Goal: Book appointment/travel/reservation

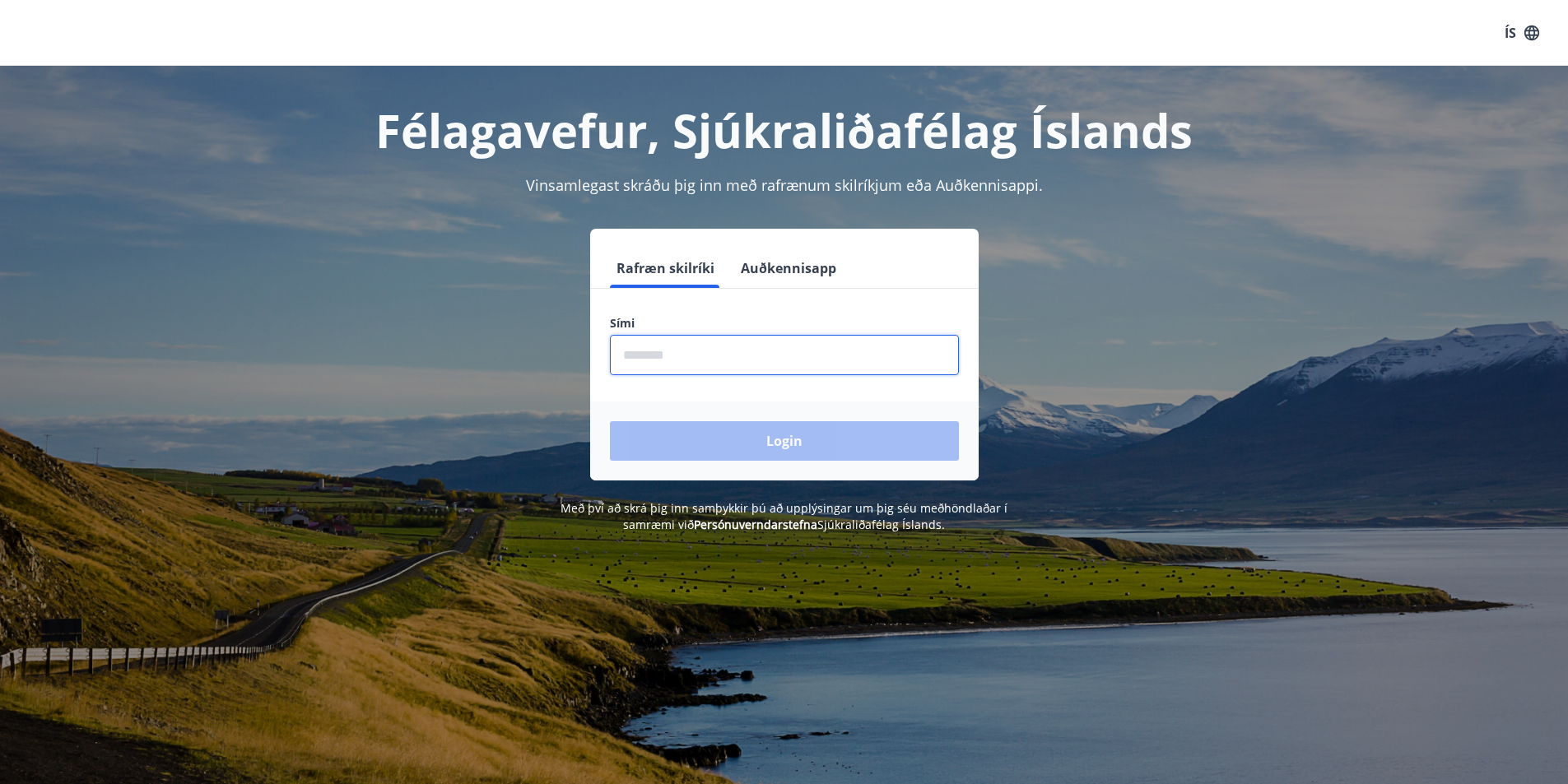
click at [675, 369] on input "phone" at bounding box center [784, 354] width 350 height 40
type input "********"
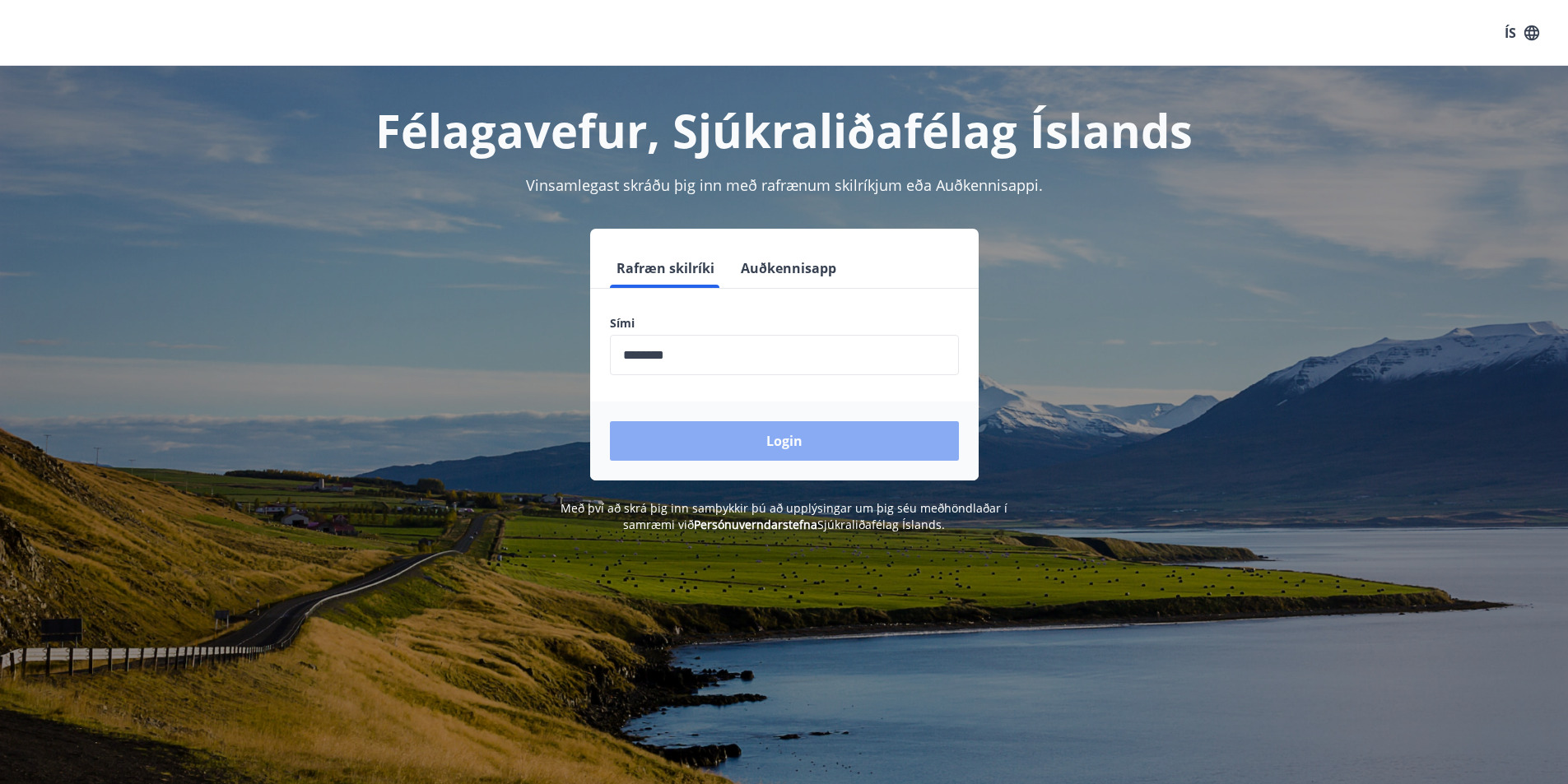
click at [768, 451] on button "Login" at bounding box center [784, 441] width 350 height 39
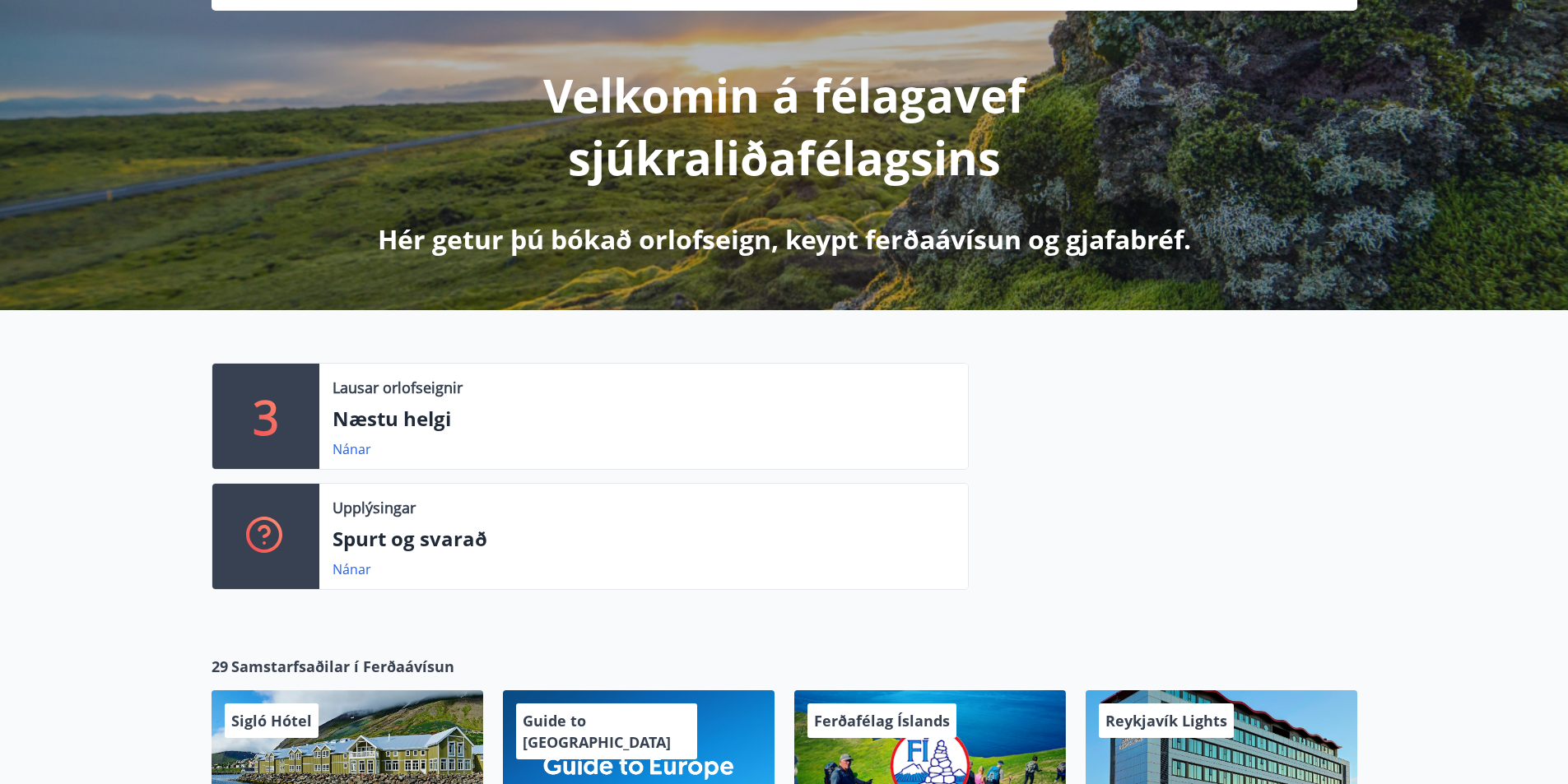
scroll to position [165, 0]
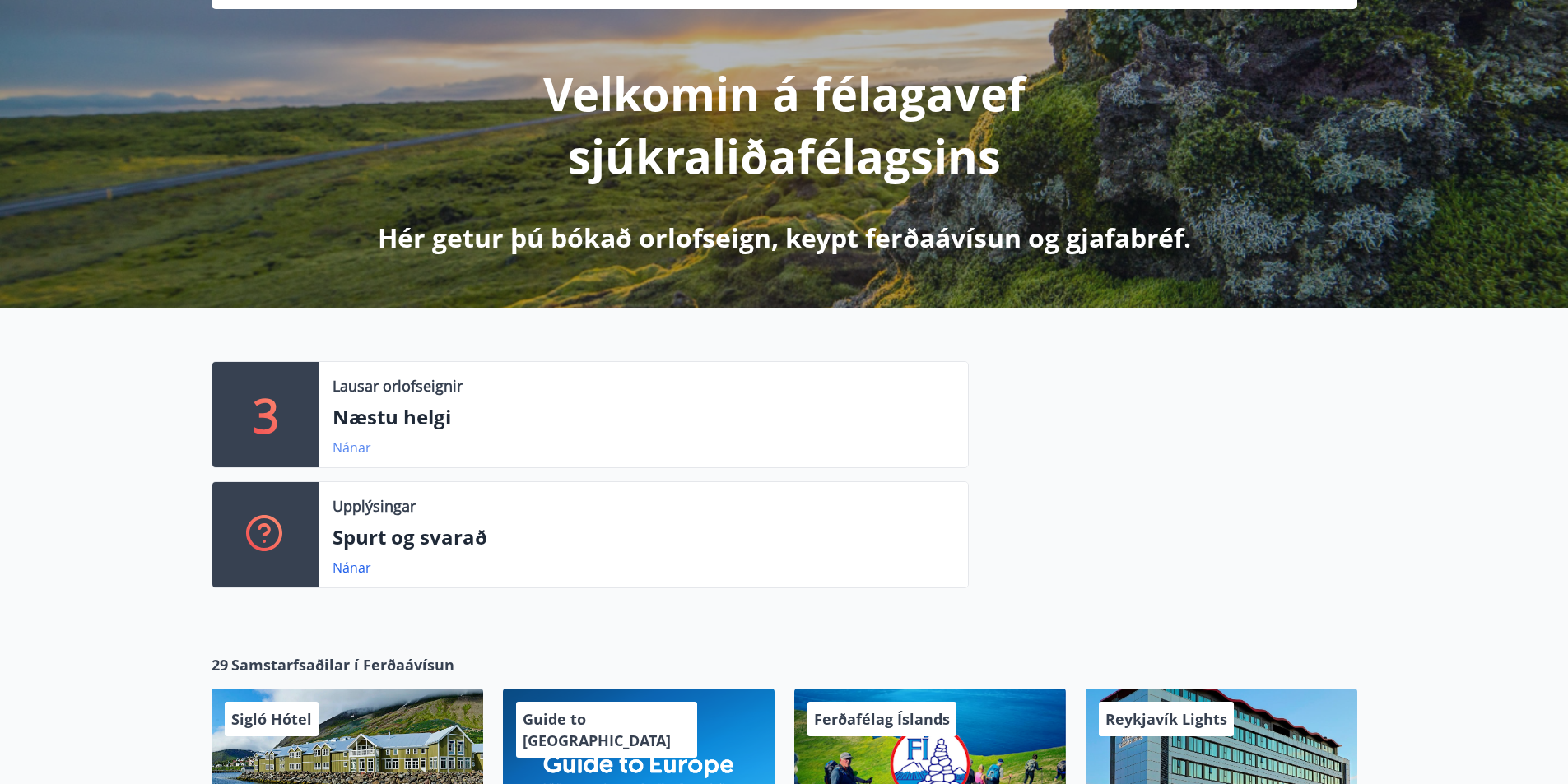
click at [351, 448] on link "Nánar" at bounding box center [351, 447] width 38 height 18
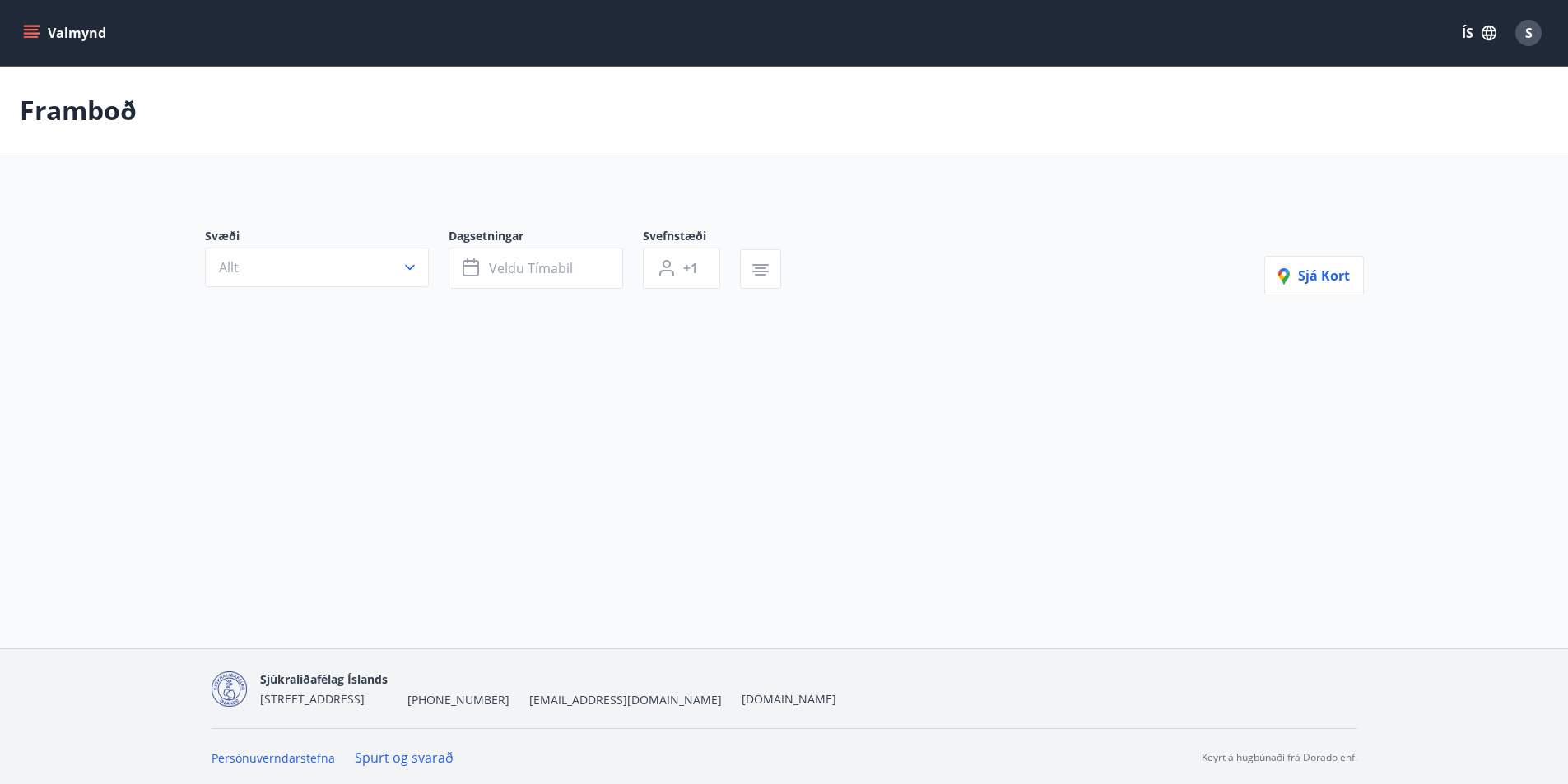
type input "*"
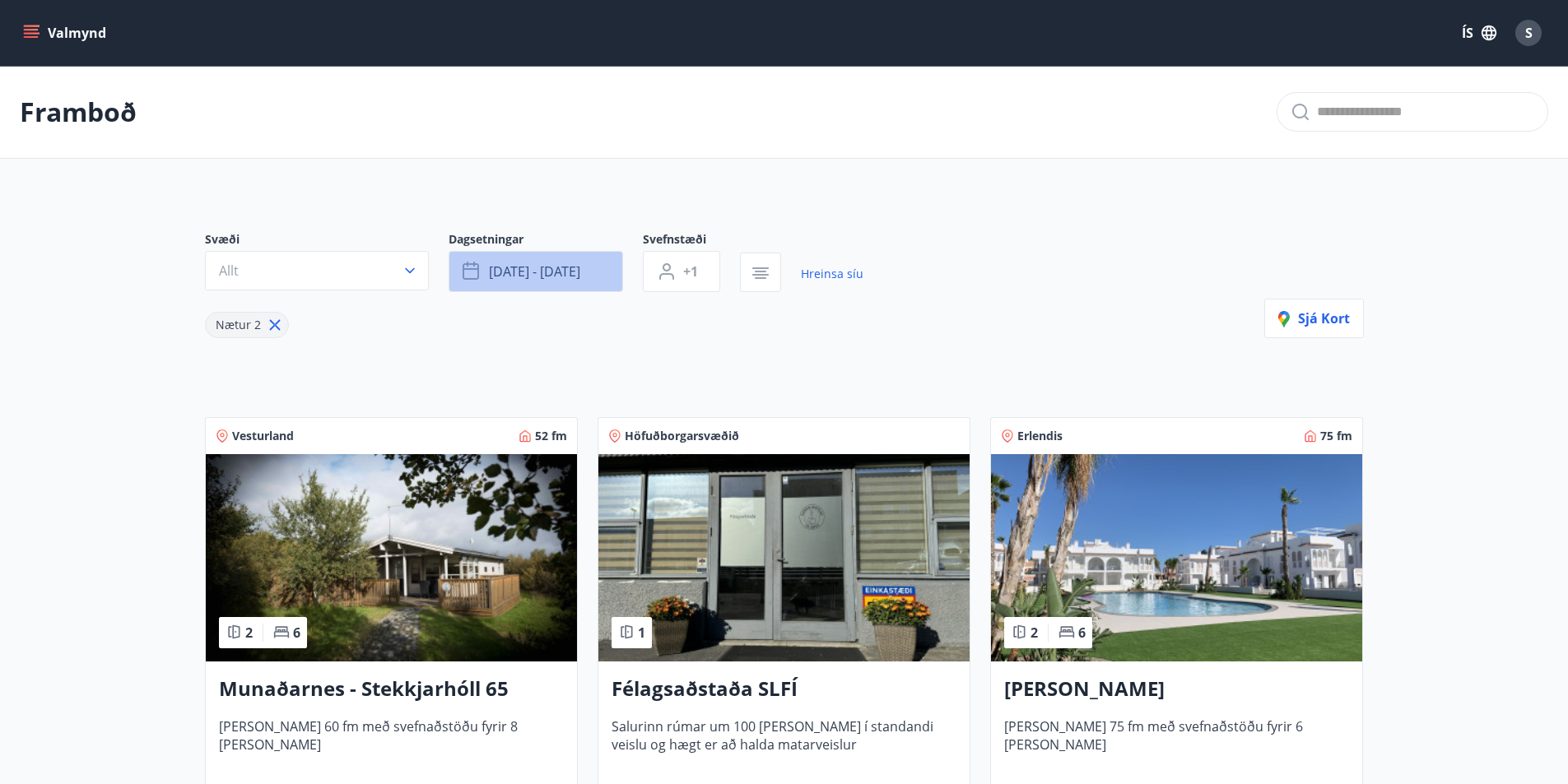
click at [571, 267] on span "ágú 22 - ágú 25" at bounding box center [534, 272] width 91 height 18
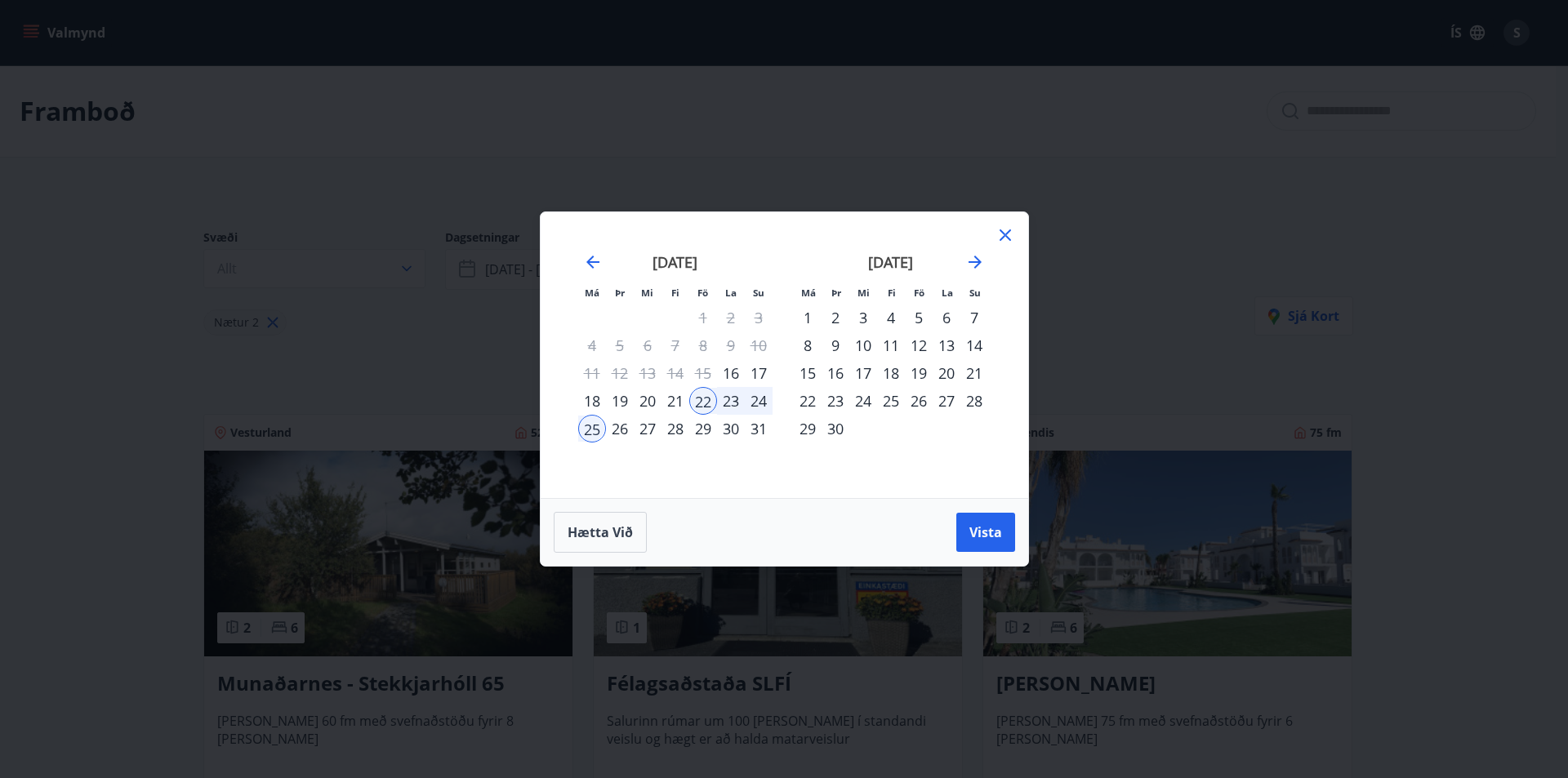
click at [893, 321] on div "4" at bounding box center [891, 317] width 28 height 28
click at [979, 315] on div "7" at bounding box center [974, 317] width 28 height 28
click at [976, 531] on span "Vista" at bounding box center [986, 533] width 33 height 18
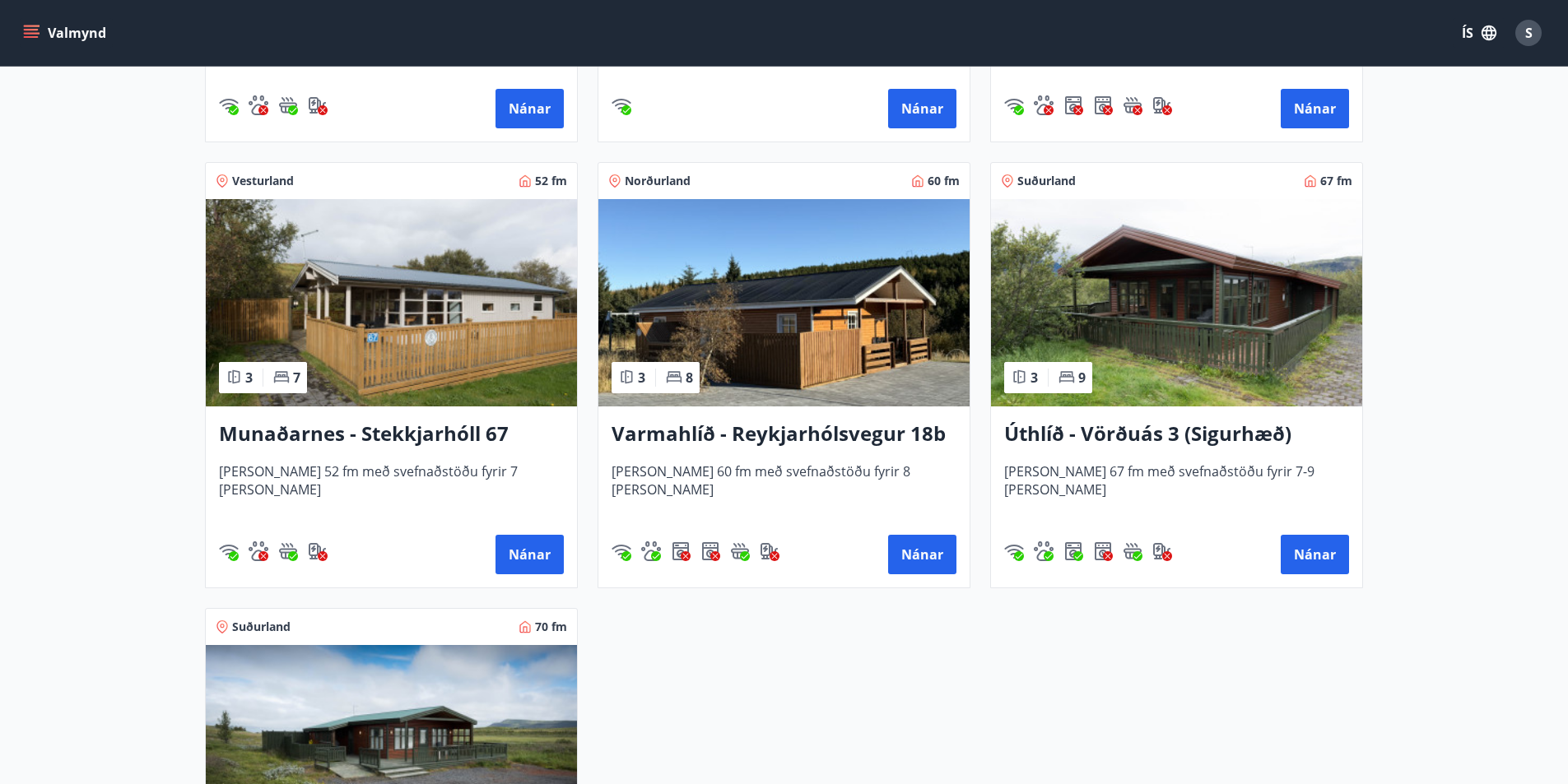
scroll to position [658, 0]
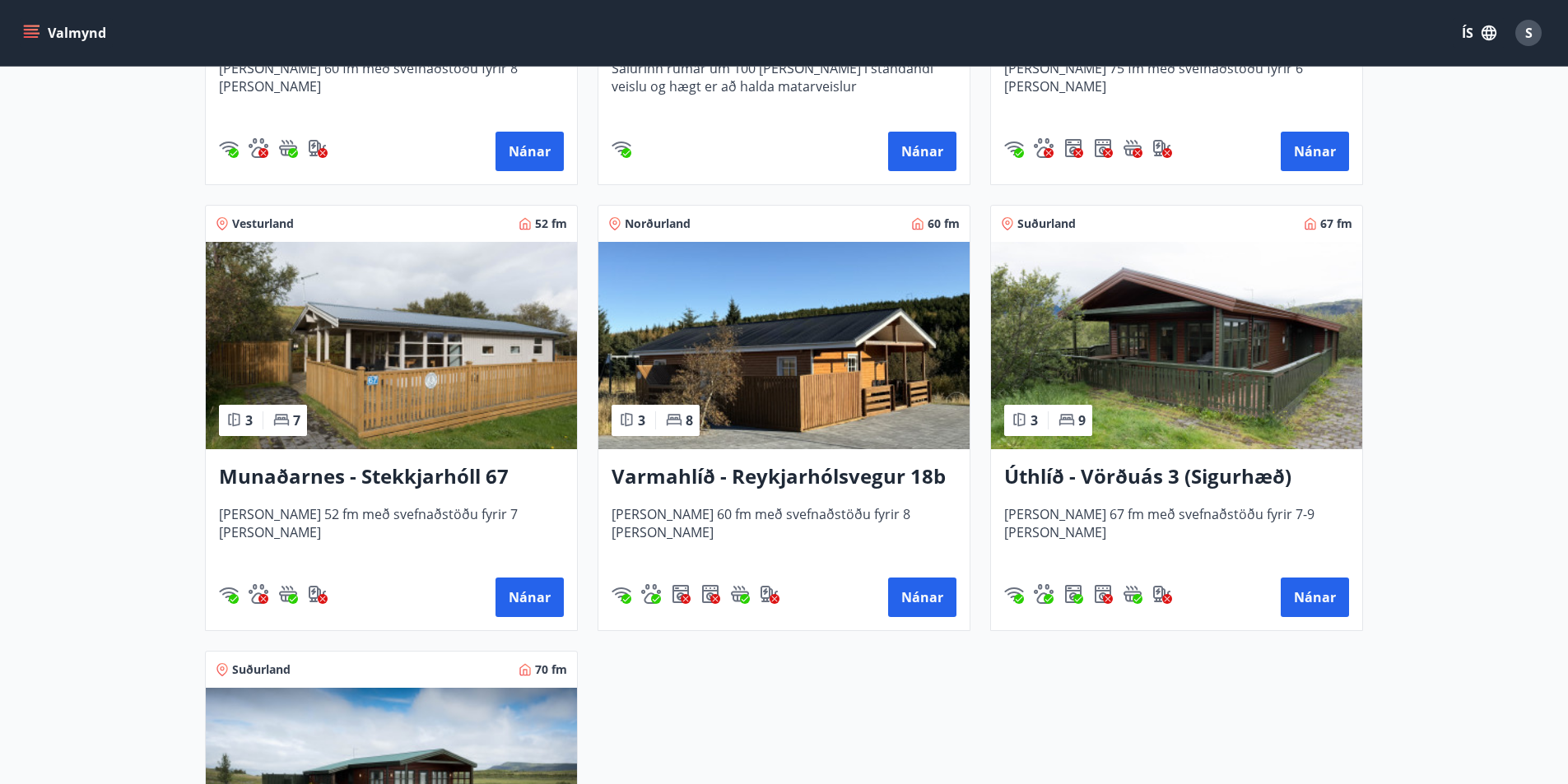
click at [784, 477] on h3 "Varmahlíð - Reykjarhólsvegur 18b" at bounding box center [784, 477] width 345 height 29
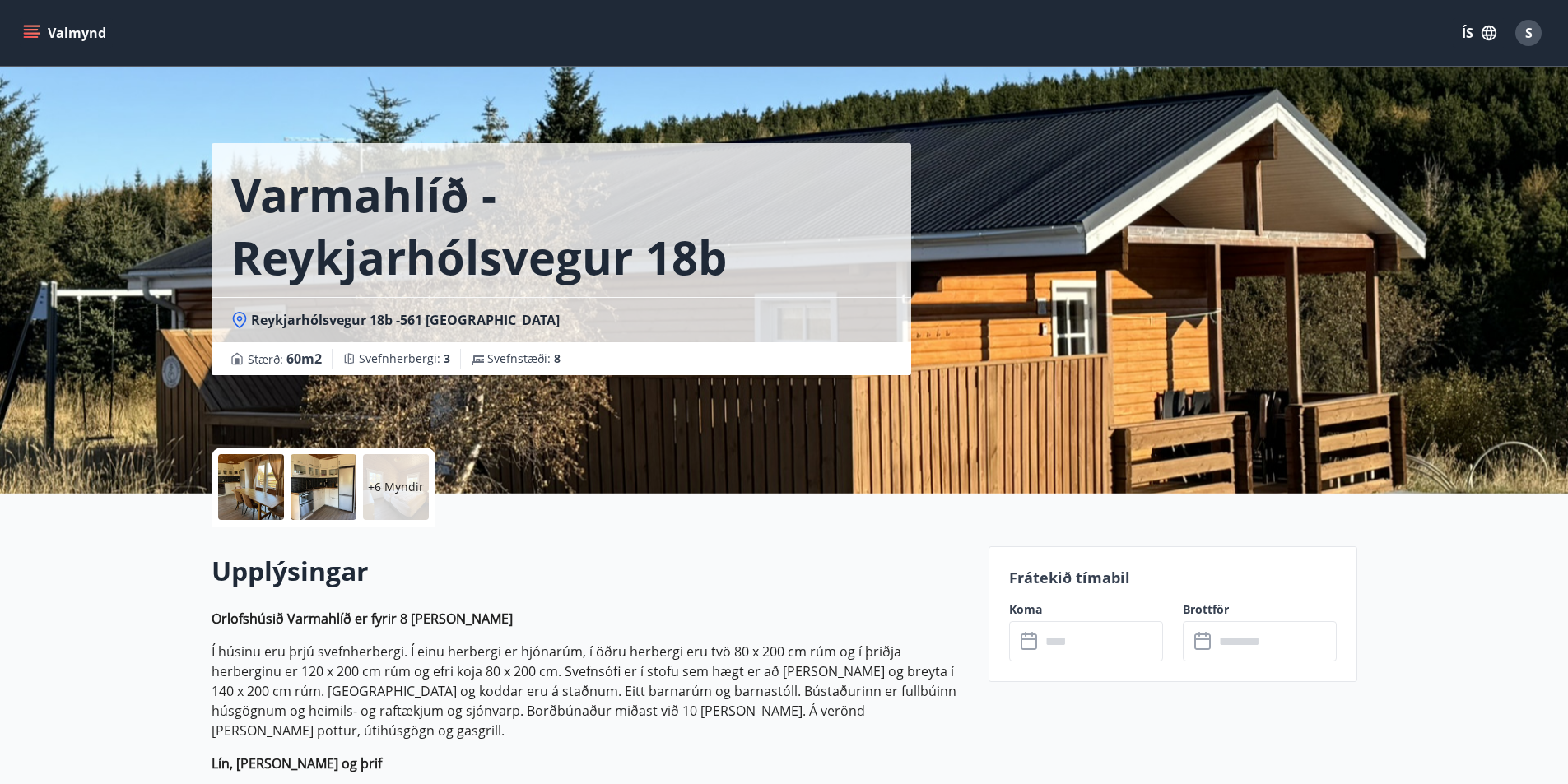
click at [258, 486] on div at bounding box center [250, 487] width 66 height 66
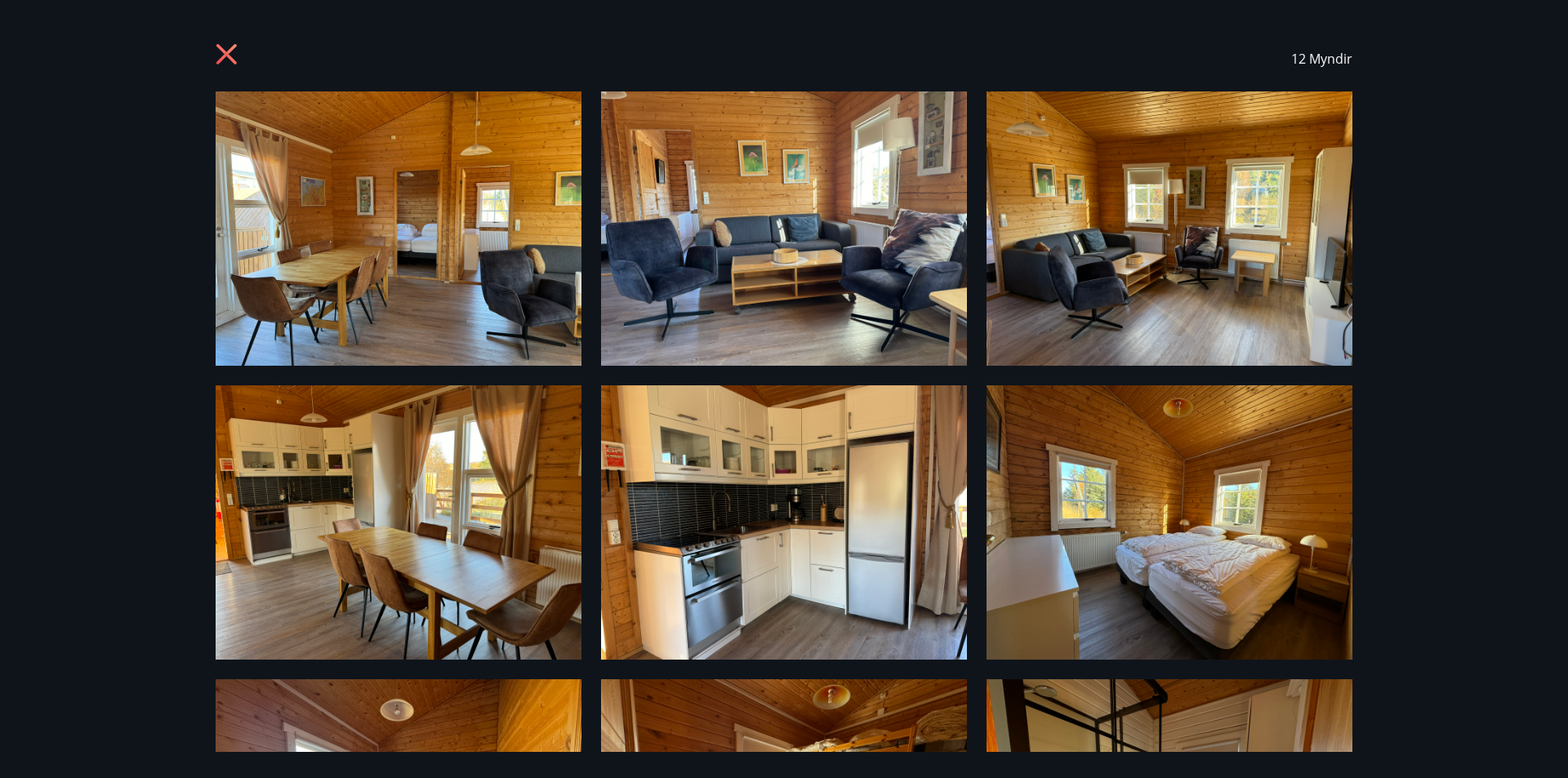
click at [396, 235] on img at bounding box center [398, 229] width 366 height 275
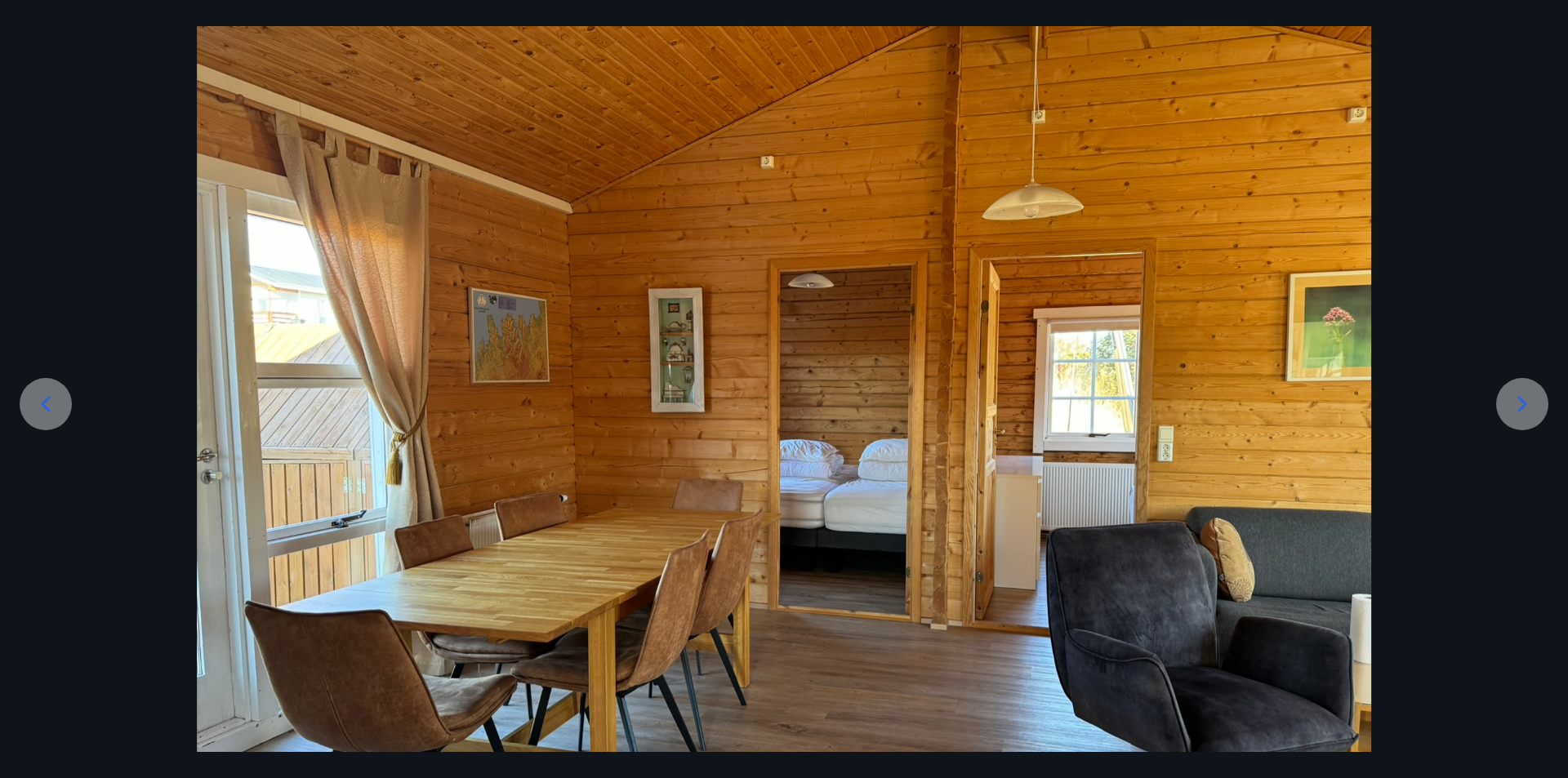
scroll to position [220, 0]
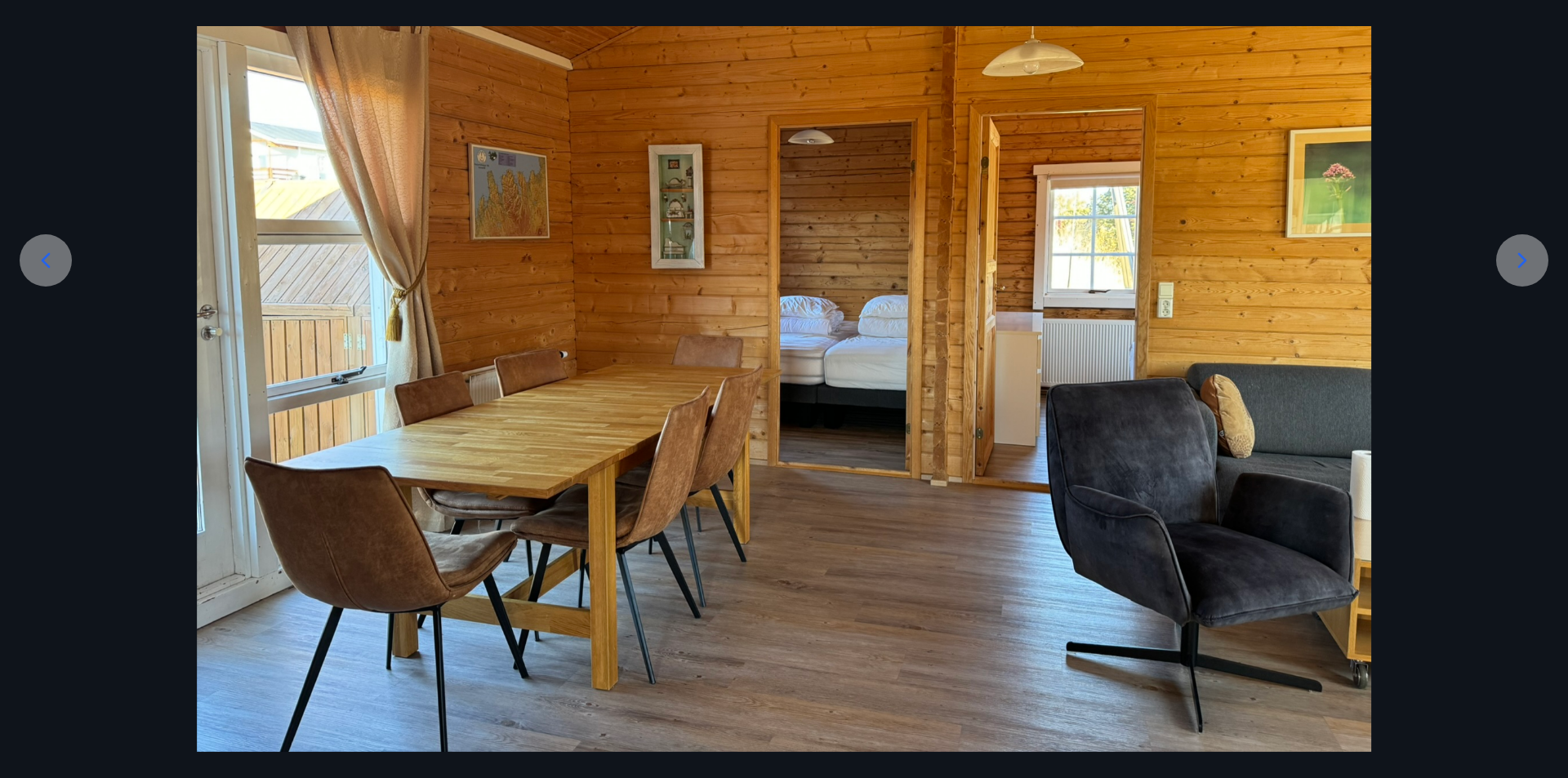
click at [1538, 257] on div at bounding box center [1522, 261] width 53 height 53
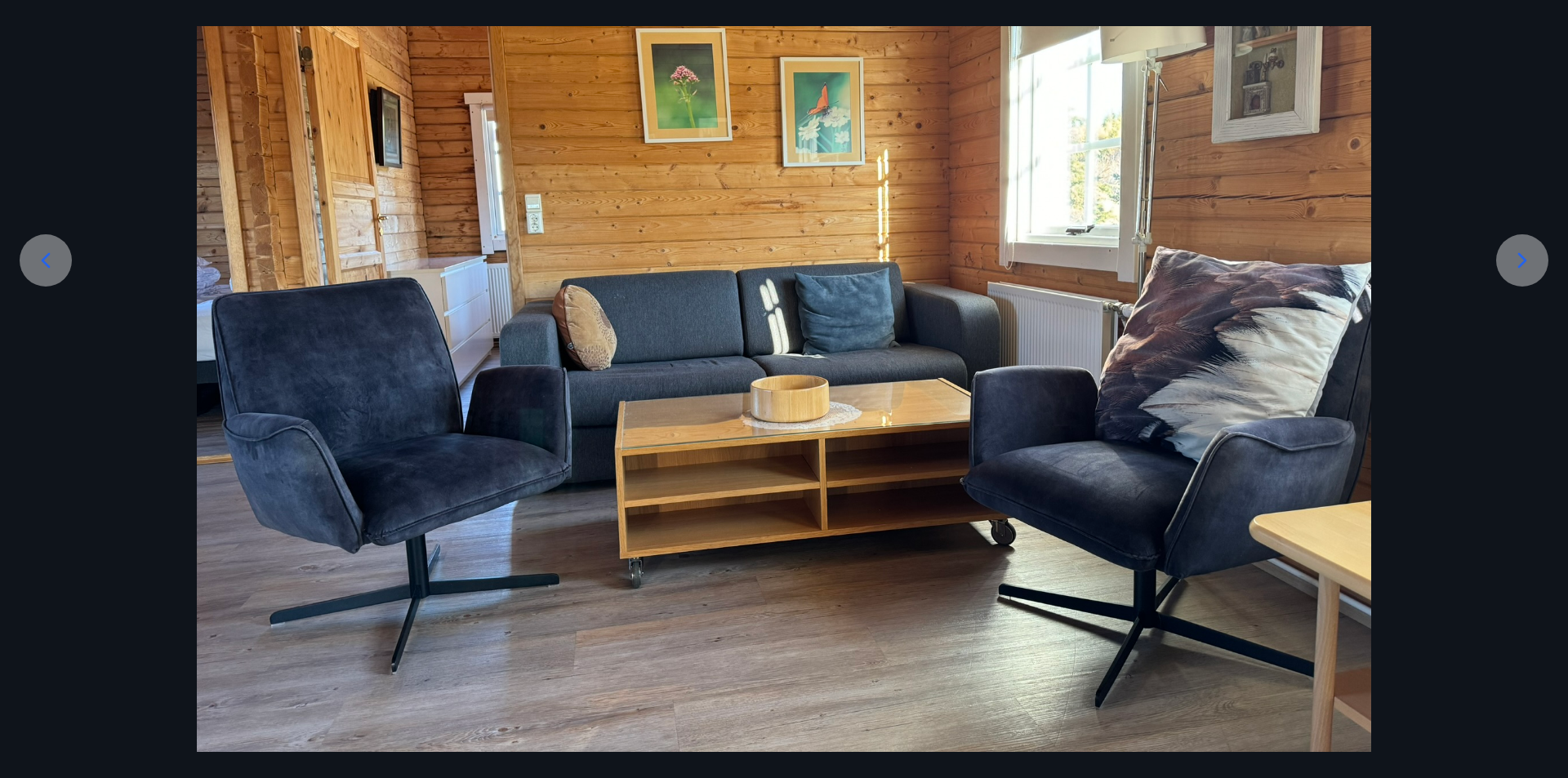
click at [1538, 257] on div at bounding box center [1522, 261] width 53 height 53
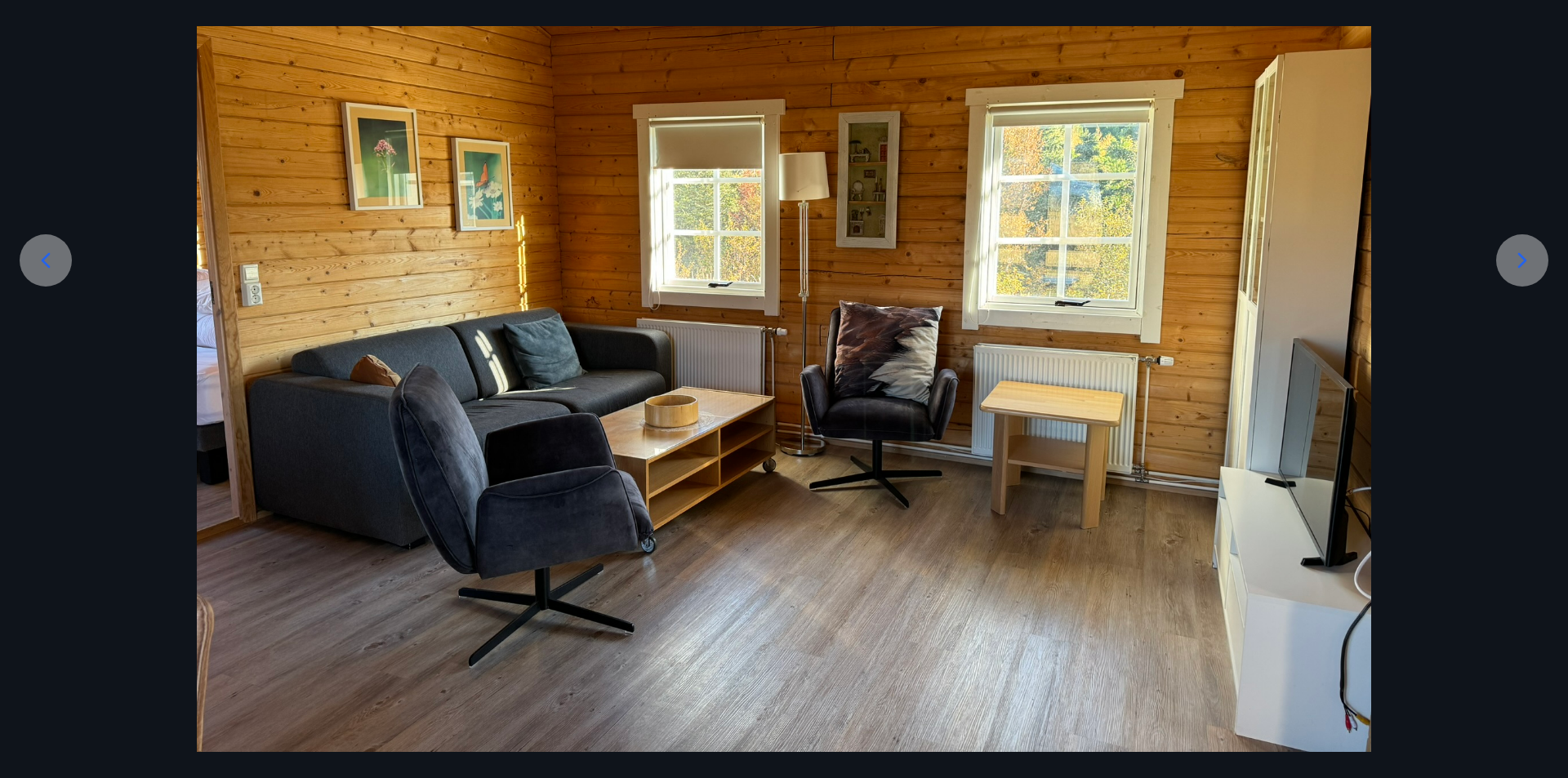
click at [1538, 257] on div at bounding box center [1522, 261] width 53 height 53
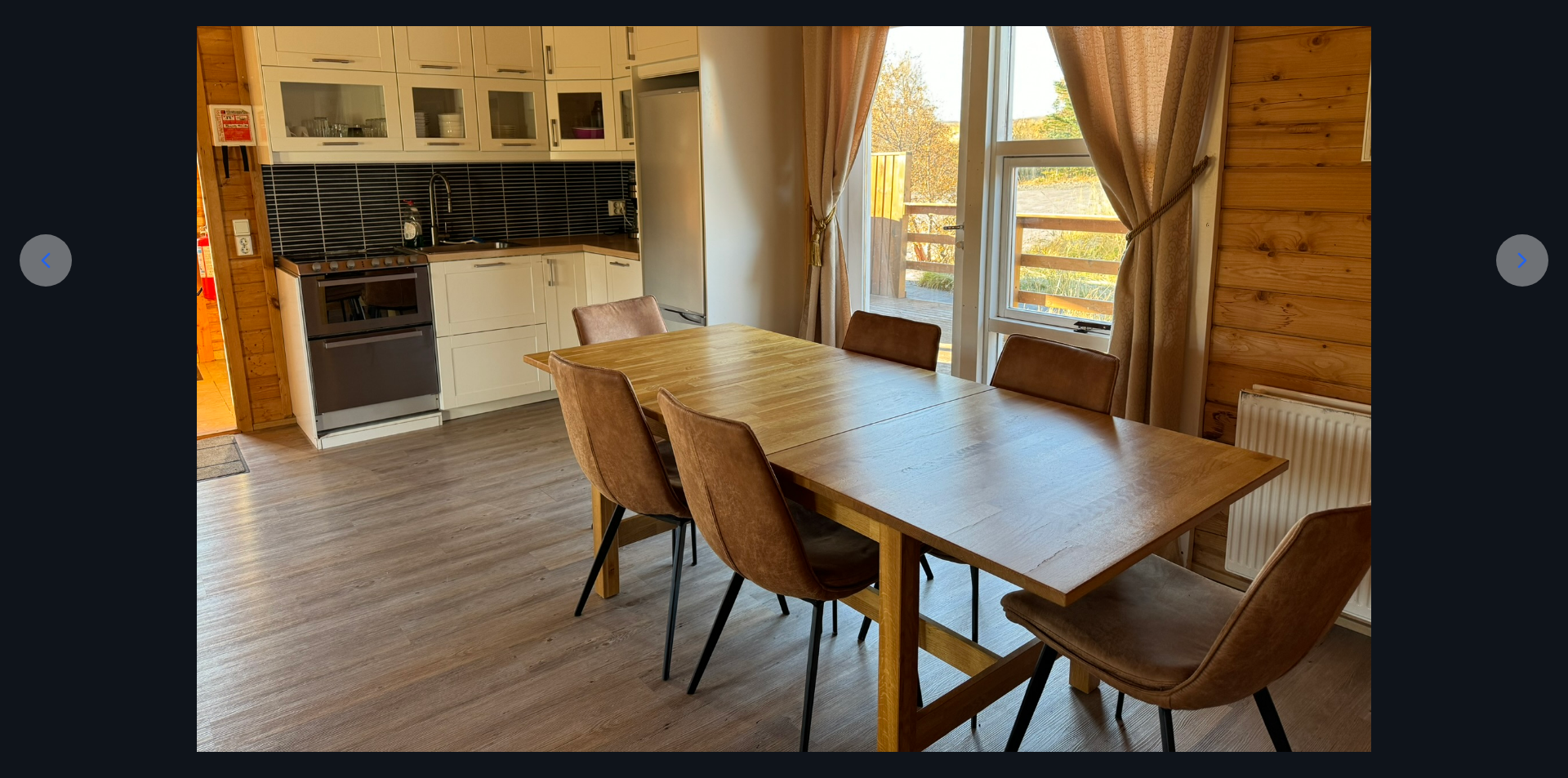
click at [1538, 257] on div at bounding box center [1522, 261] width 53 height 53
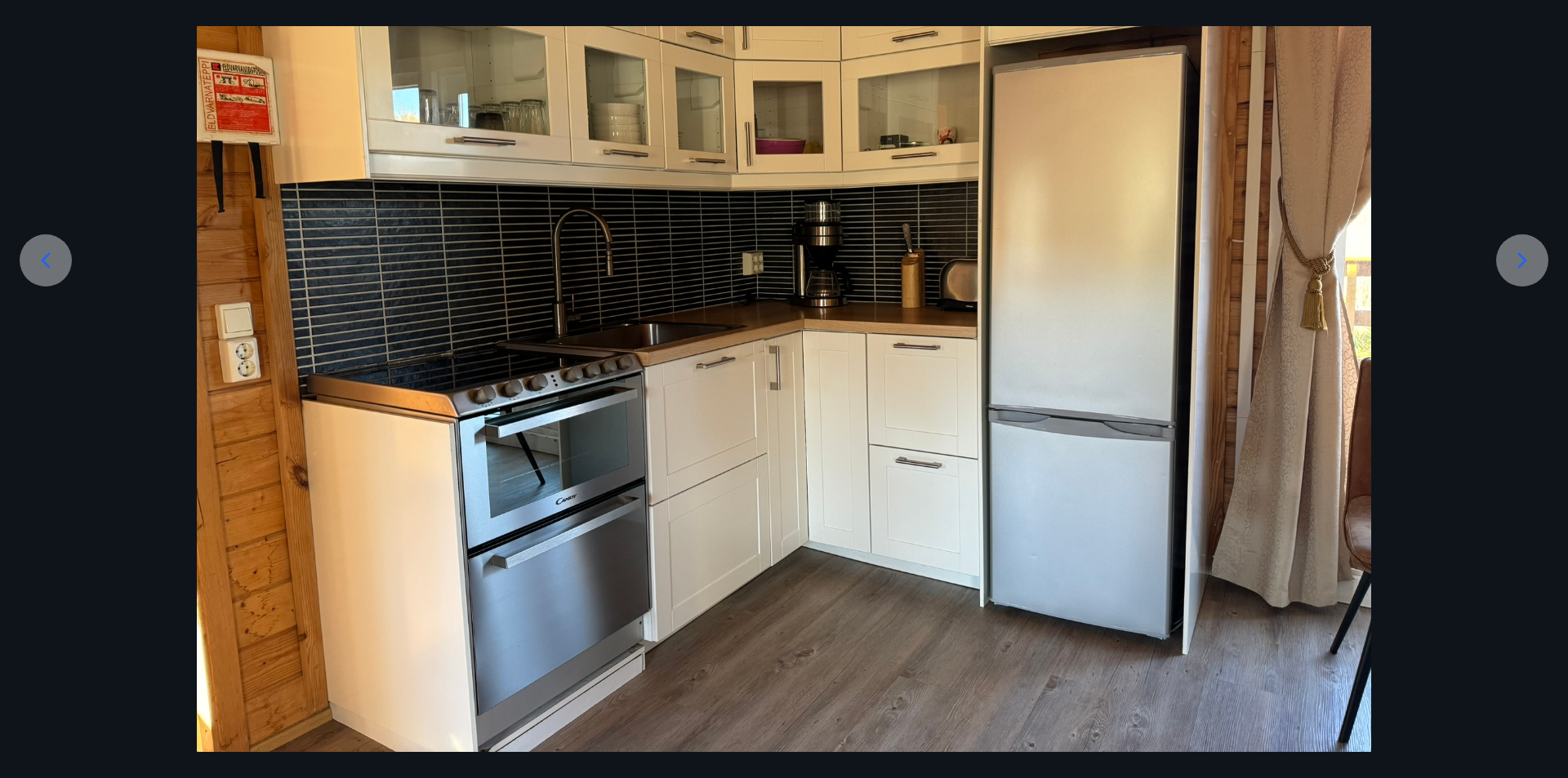
click at [1538, 257] on div at bounding box center [1522, 261] width 53 height 53
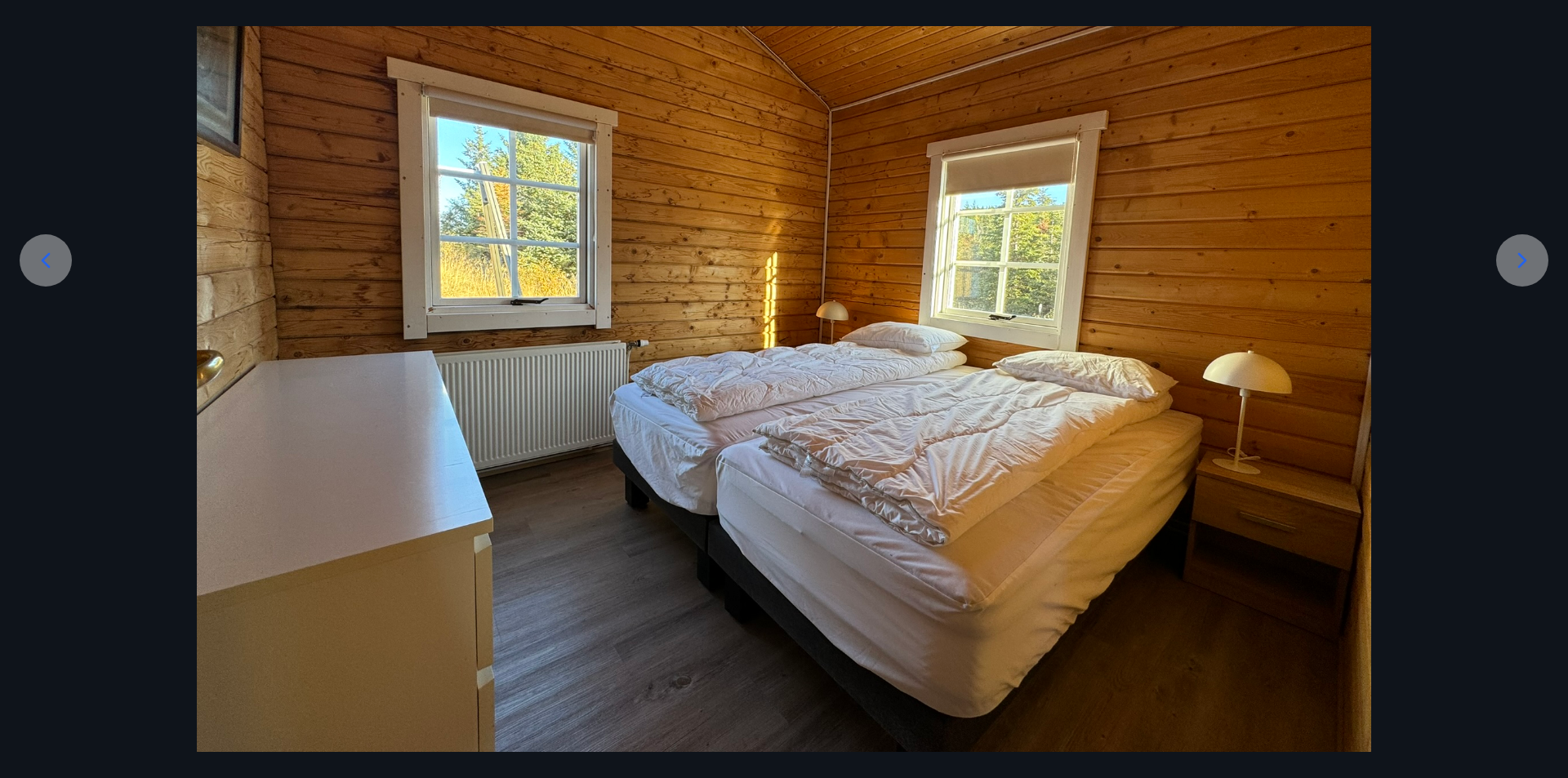
click at [1538, 257] on div at bounding box center [1522, 261] width 53 height 53
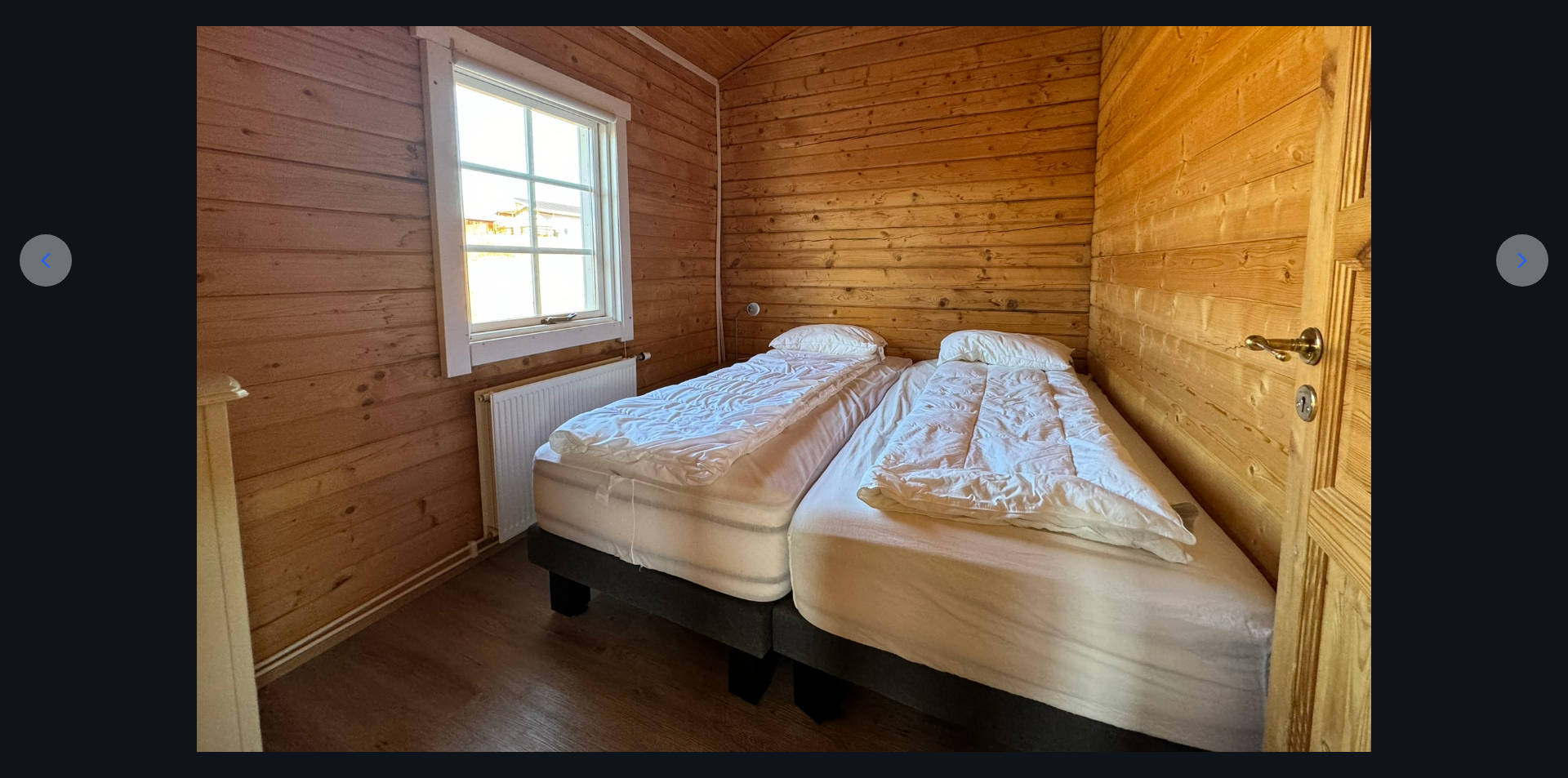
click at [1538, 257] on div at bounding box center [1522, 261] width 53 height 53
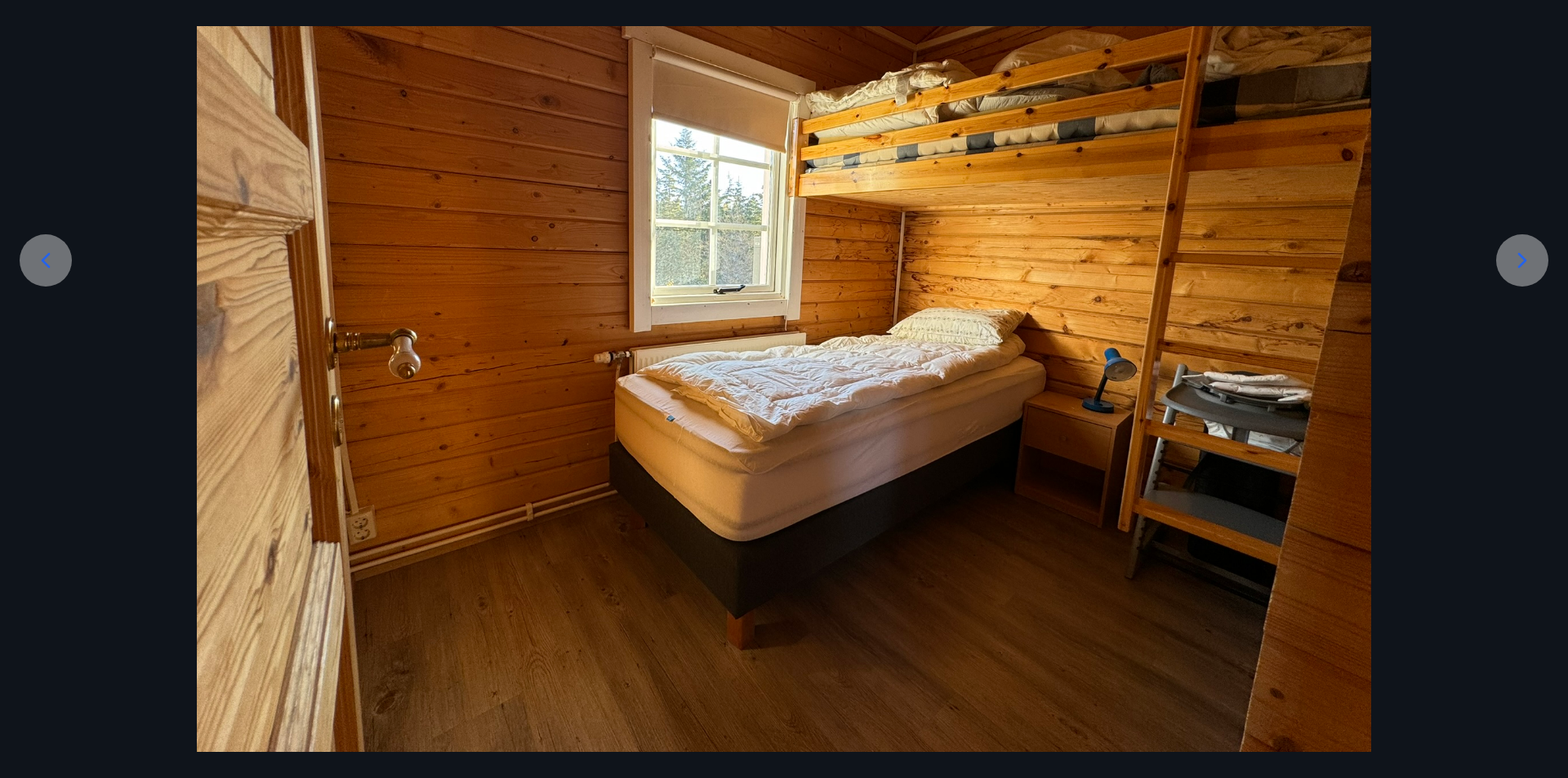
click at [1538, 257] on div at bounding box center [1522, 261] width 53 height 53
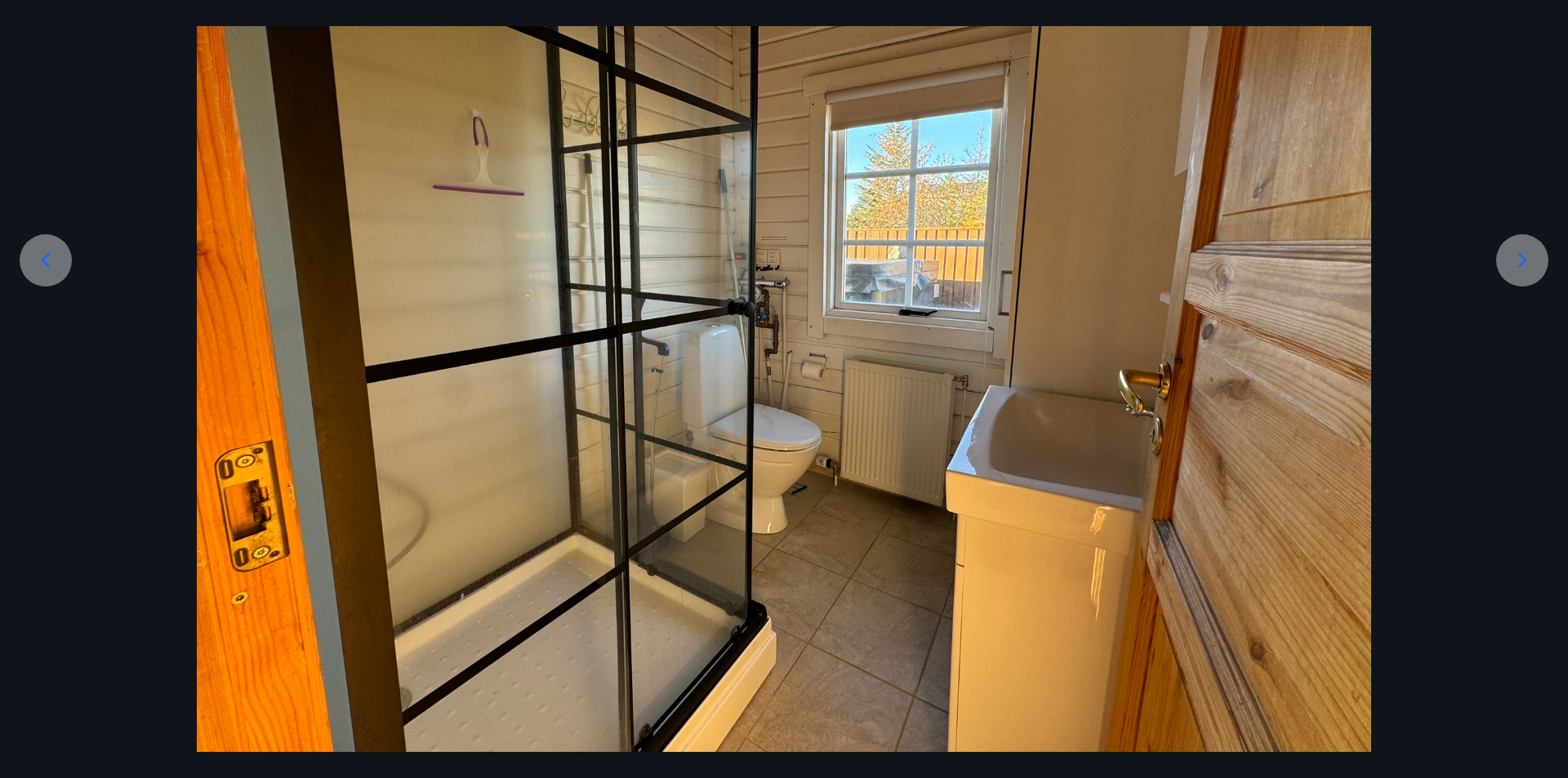
click at [1538, 257] on div at bounding box center [1522, 261] width 53 height 53
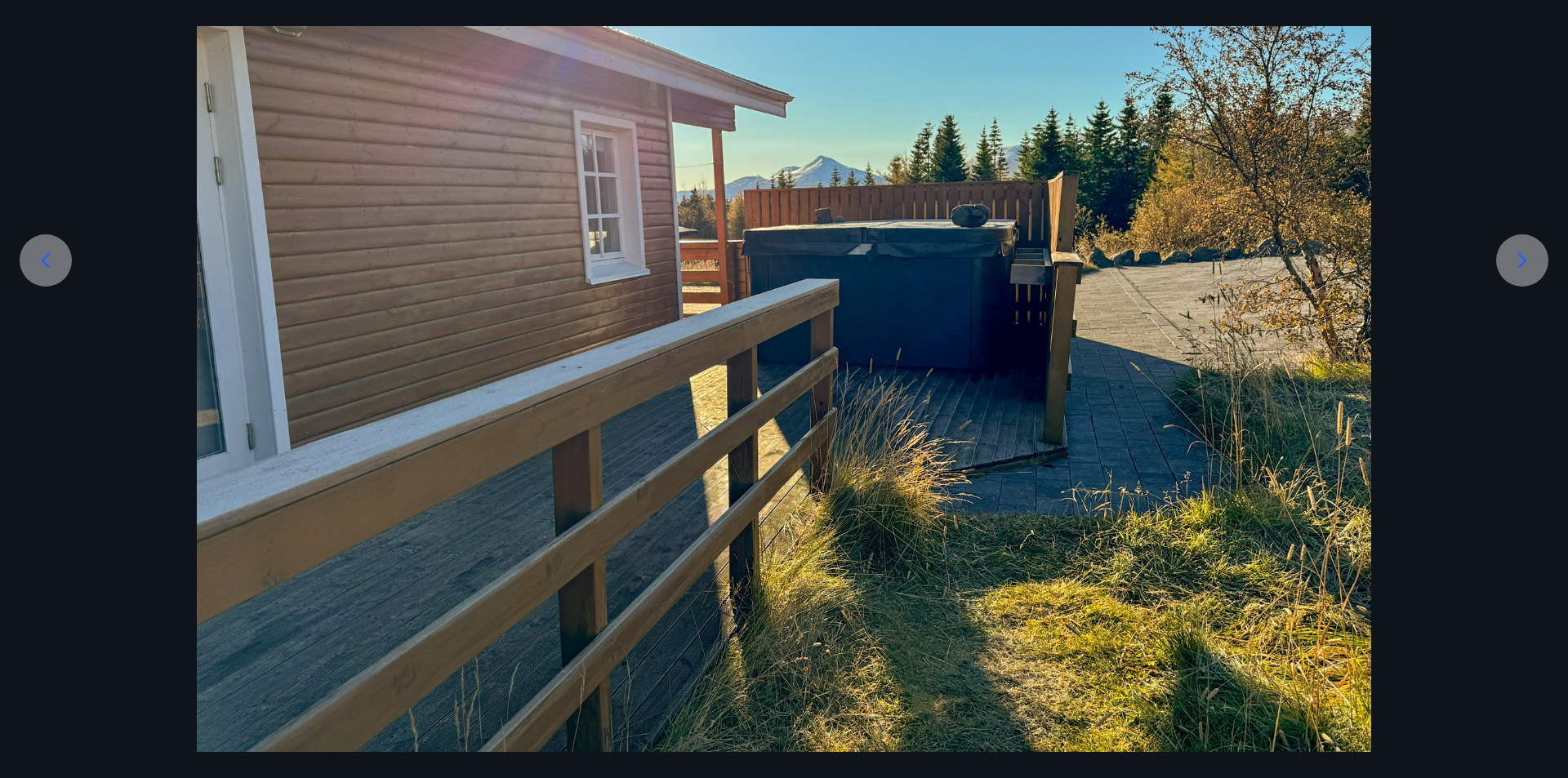
click at [1538, 257] on div at bounding box center [1522, 261] width 53 height 53
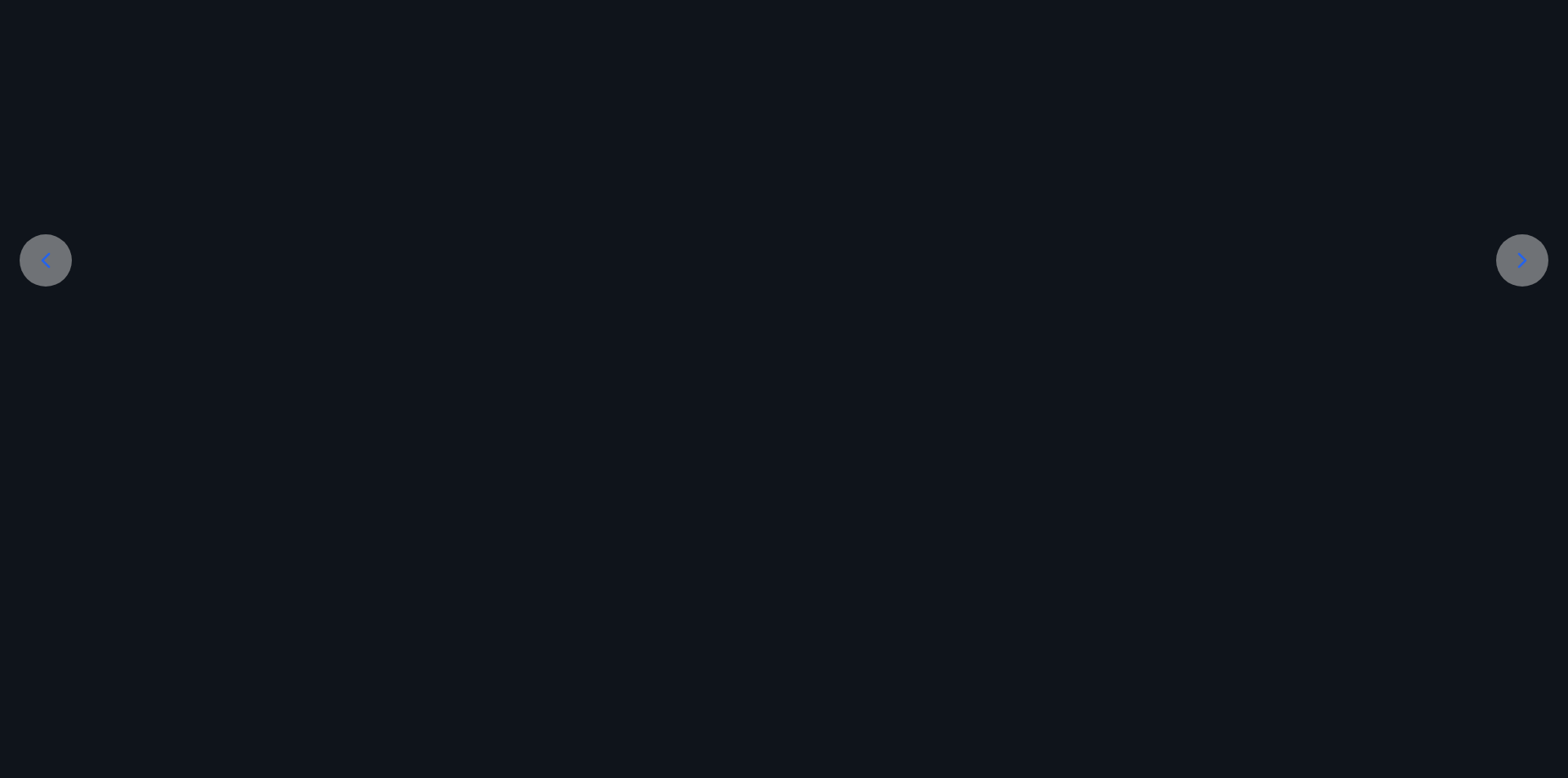
scroll to position [220, 0]
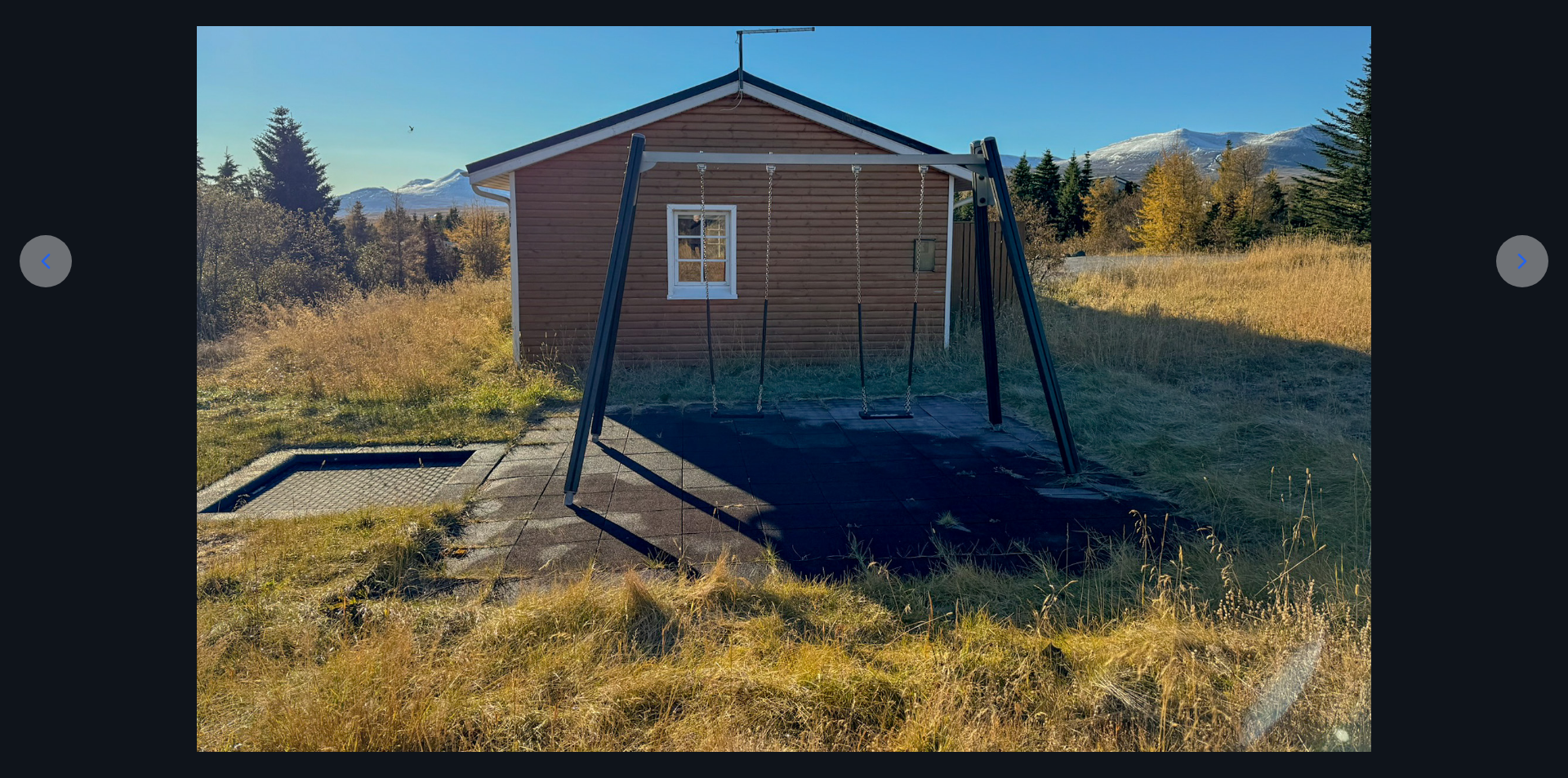
click at [1538, 257] on div at bounding box center [1522, 262] width 53 height 53
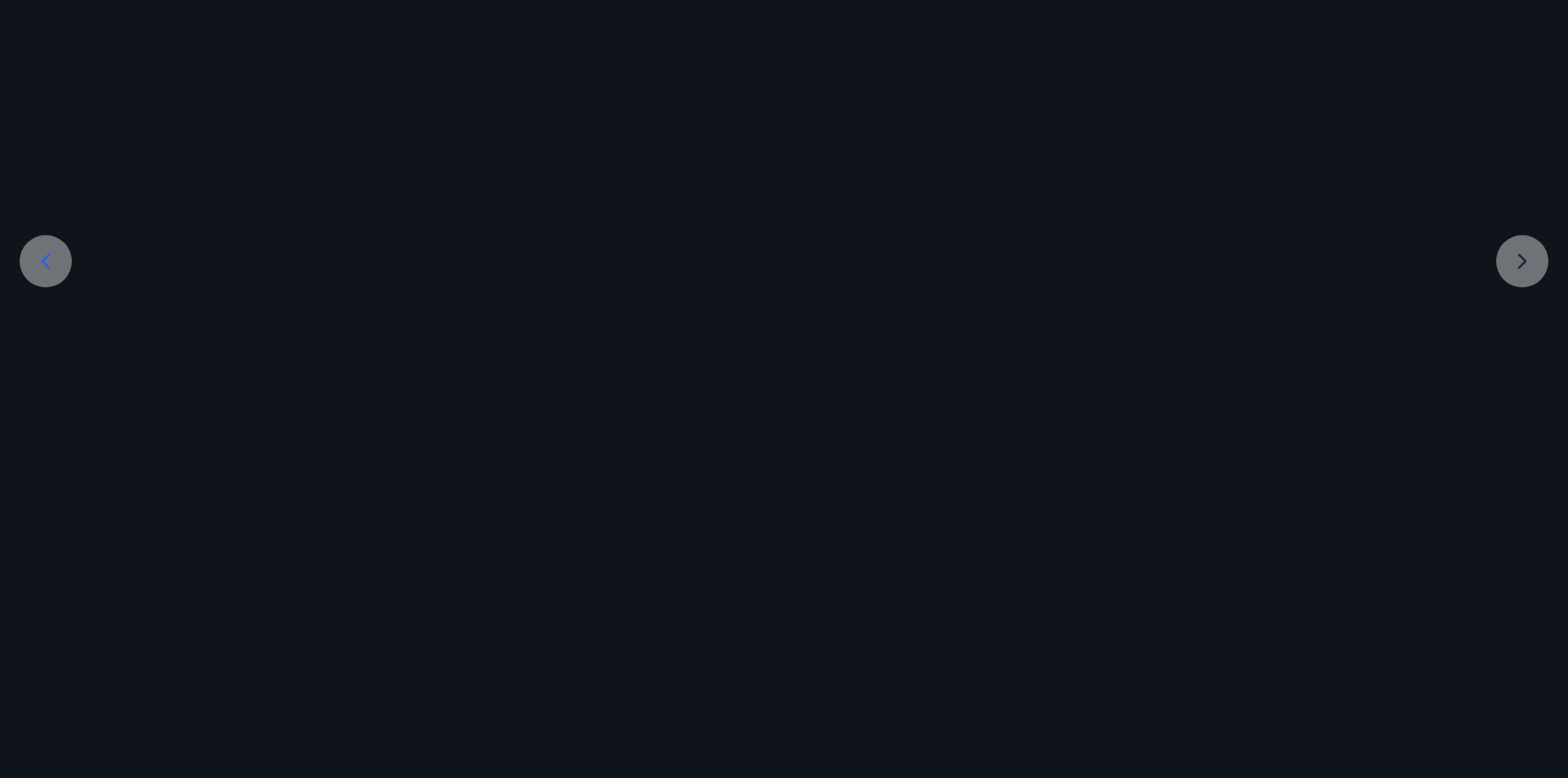
scroll to position [220, 0]
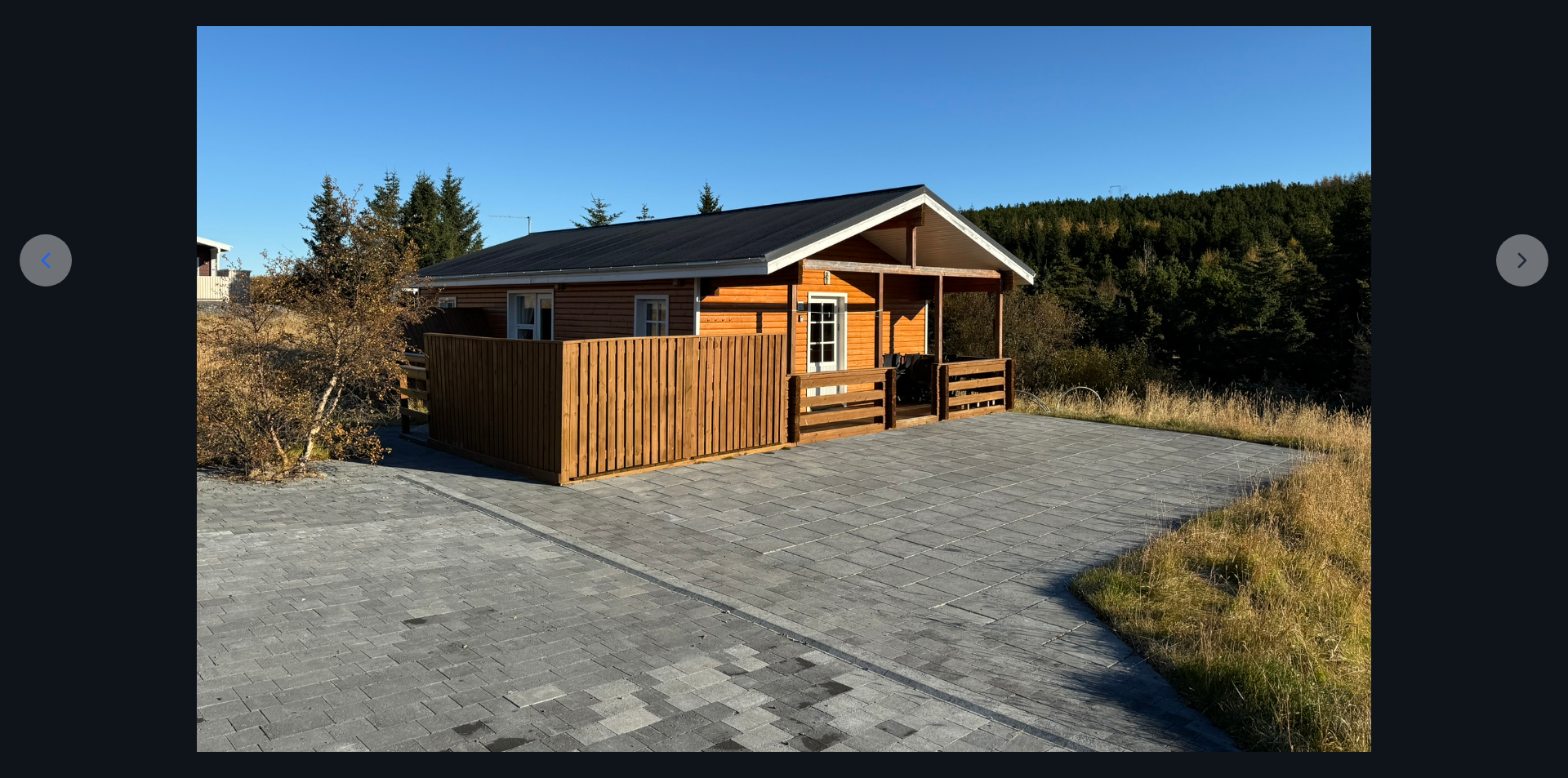
click at [1538, 257] on div at bounding box center [784, 312] width 1568 height 881
drag, startPoint x: 1516, startPoint y: 47, endPoint x: 1516, endPoint y: 38, distance: 9.0
click at [1516, 39] on div at bounding box center [784, 312] width 1568 height 881
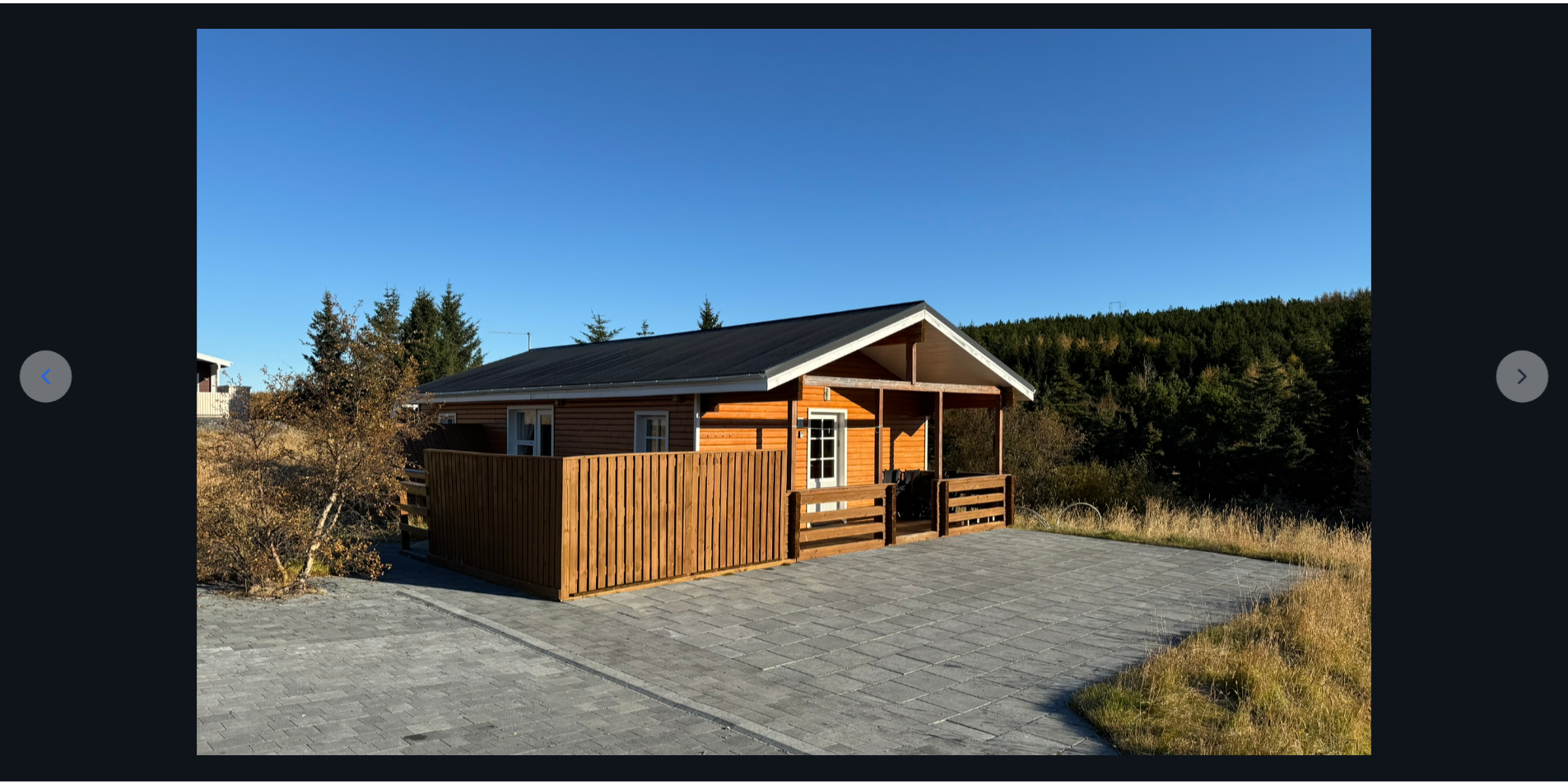
scroll to position [0, 0]
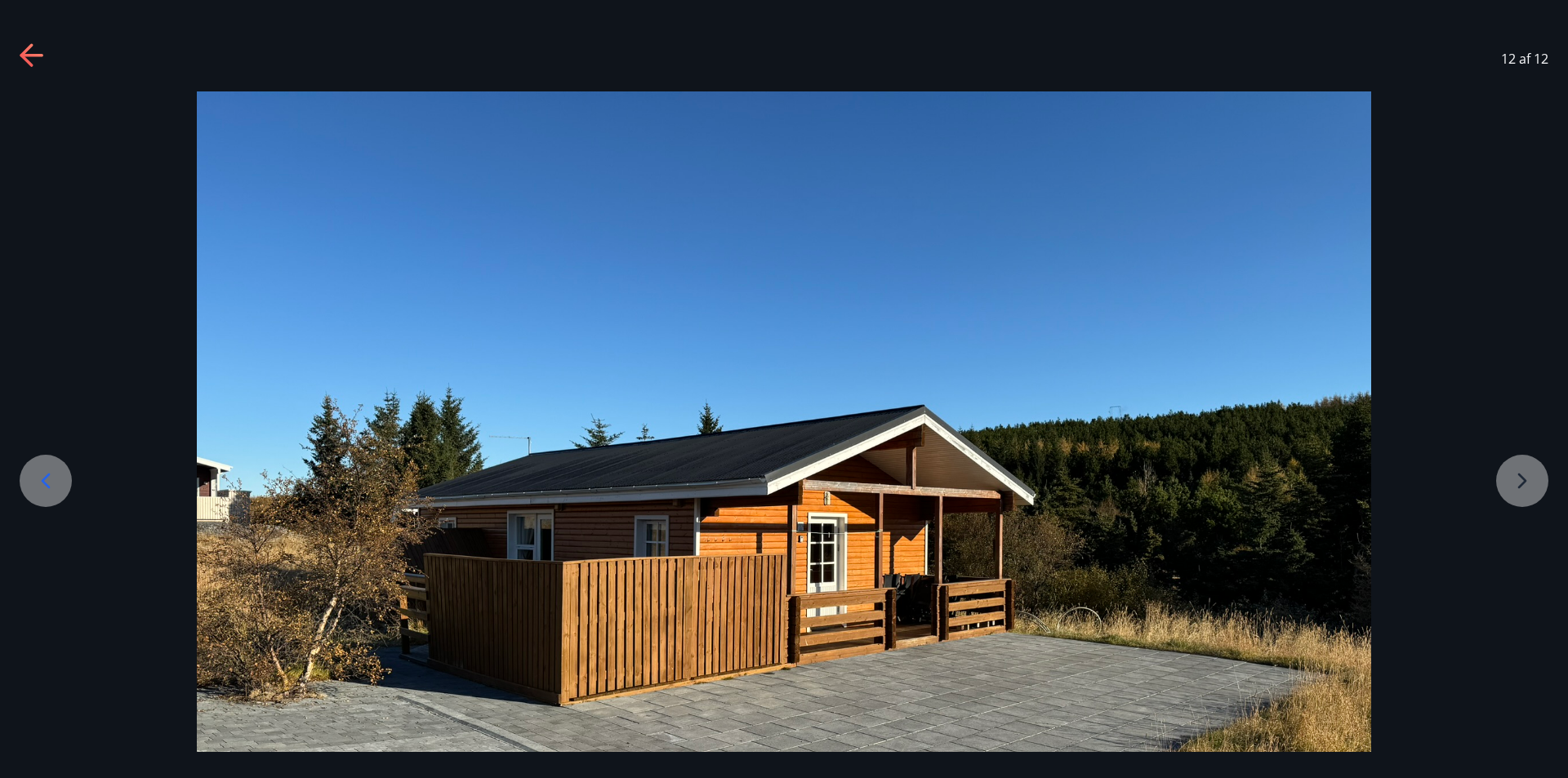
click at [36, 56] on icon at bounding box center [30, 55] width 22 height 3
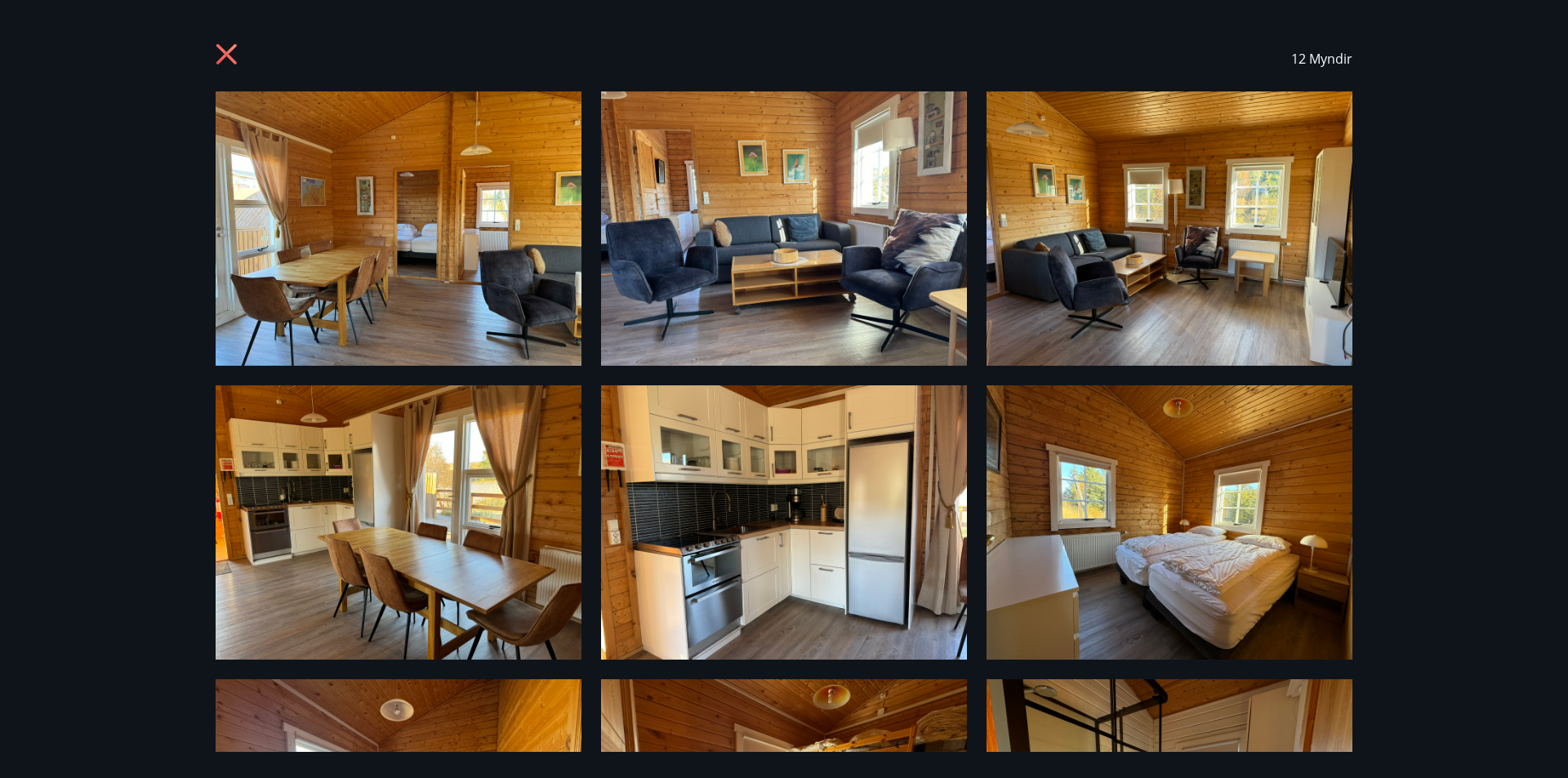
click at [225, 52] on icon at bounding box center [226, 54] width 20 height 20
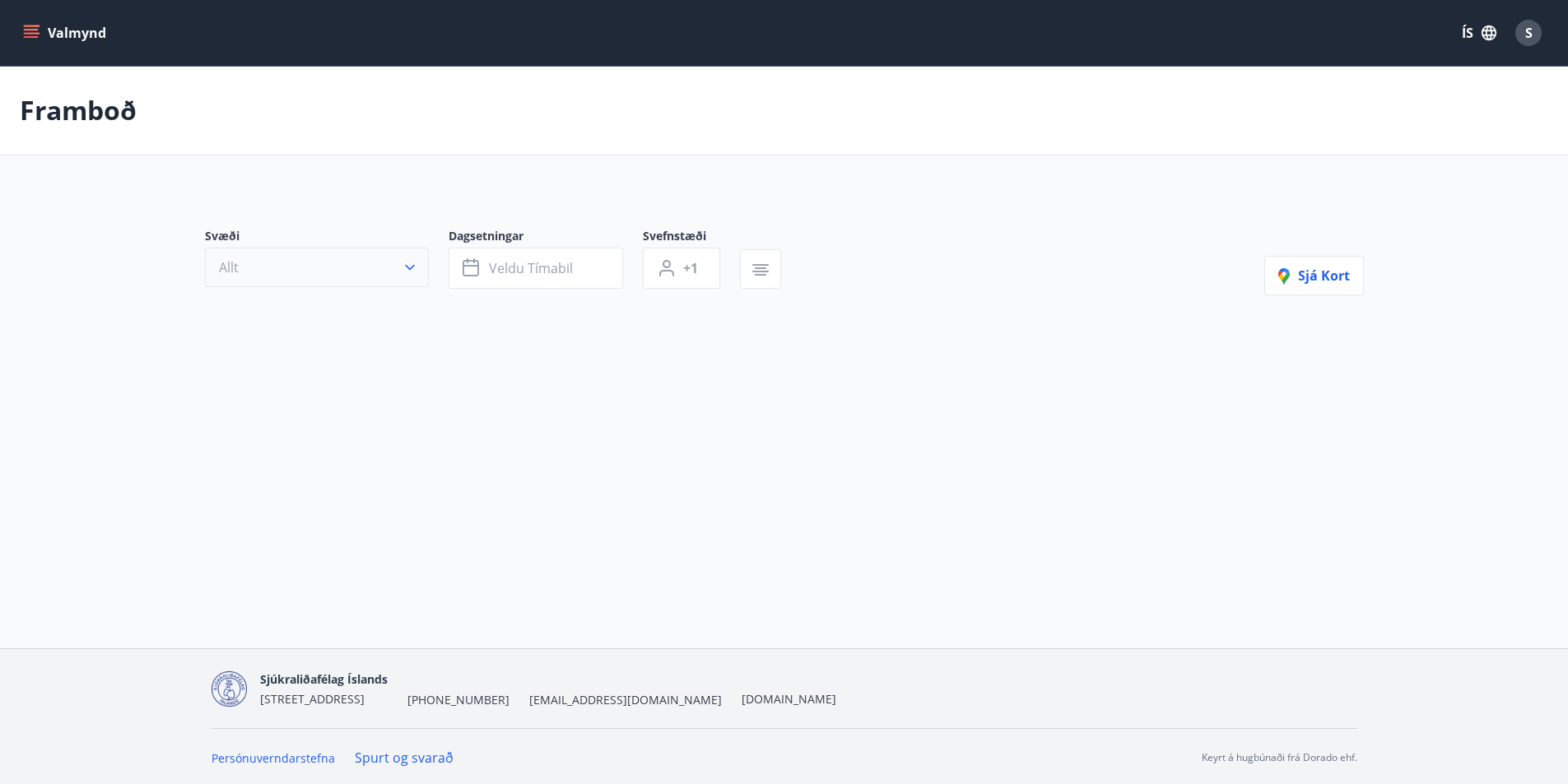
type input "*"
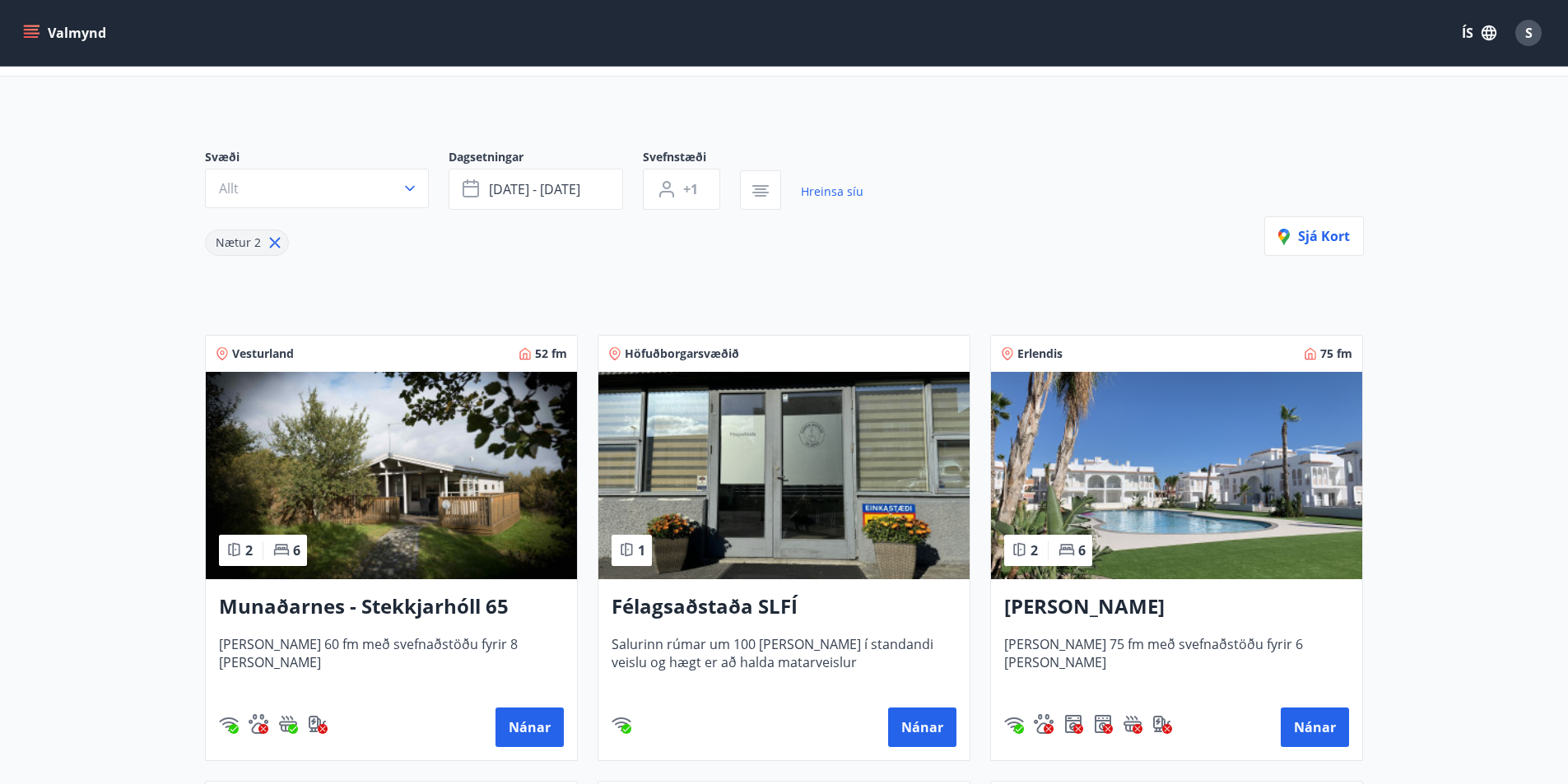
click at [1119, 608] on h3 "Spánn Quesada" at bounding box center [1176, 607] width 345 height 29
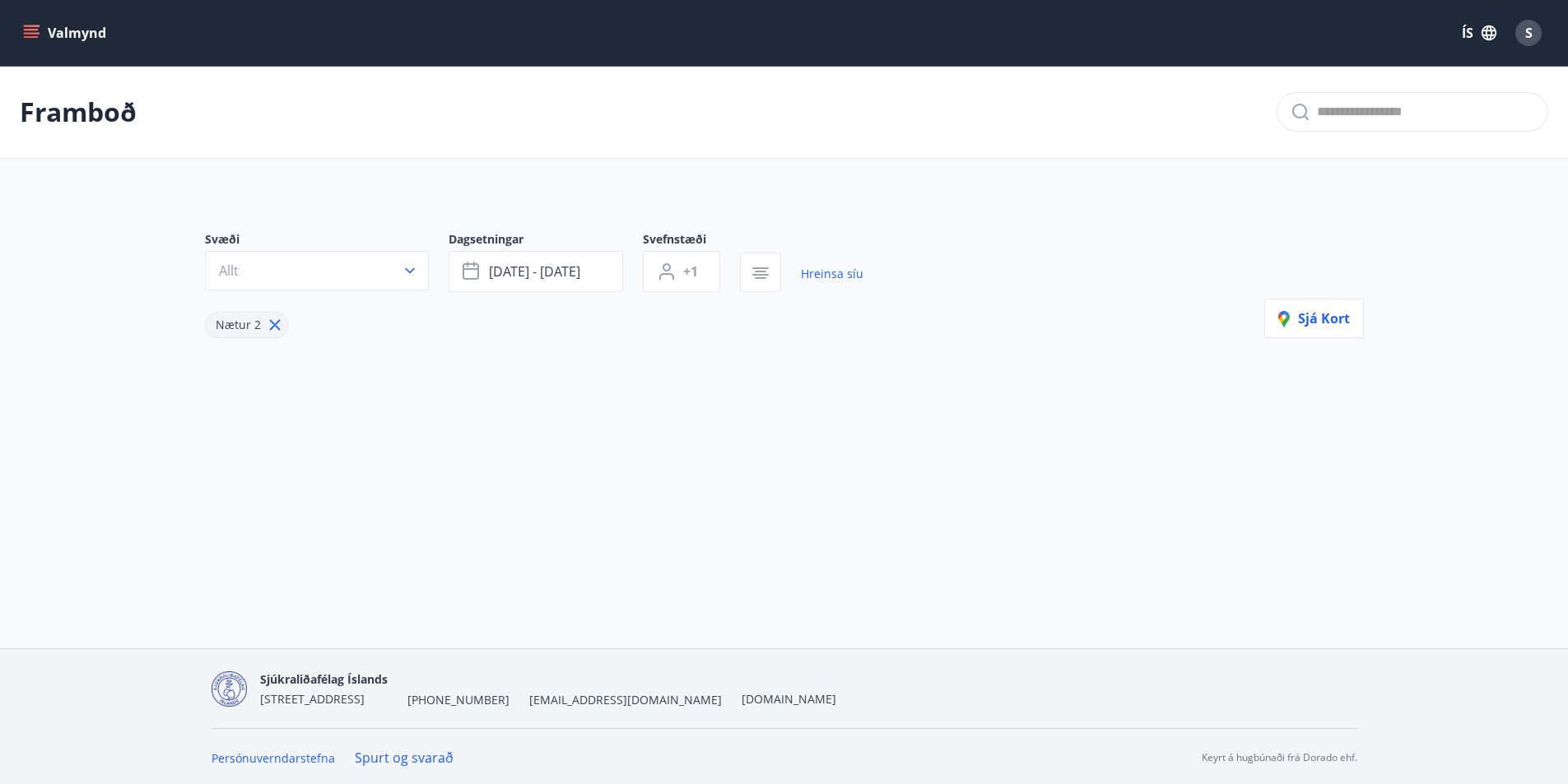
type input "*"
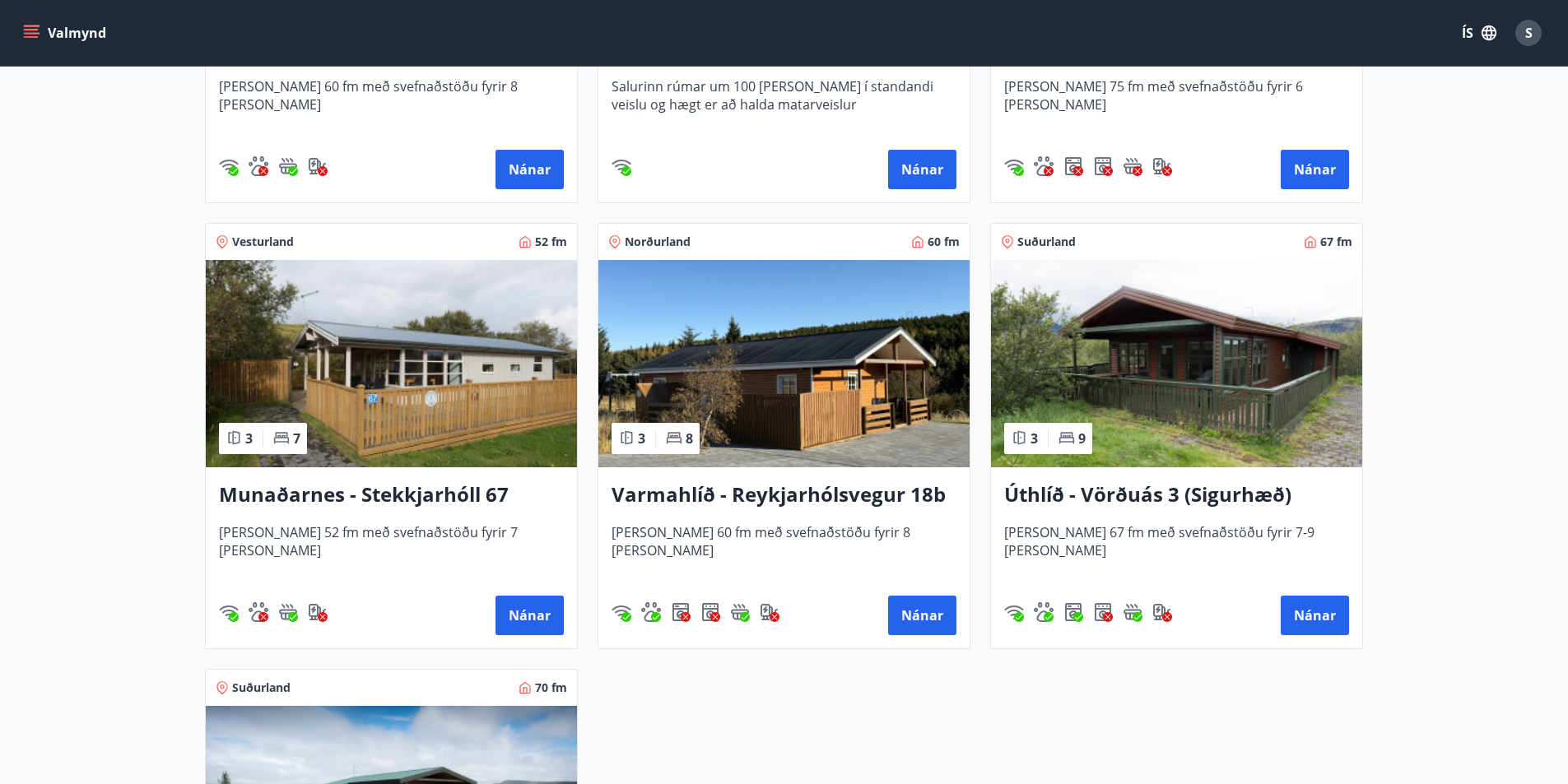
scroll to position [658, 0]
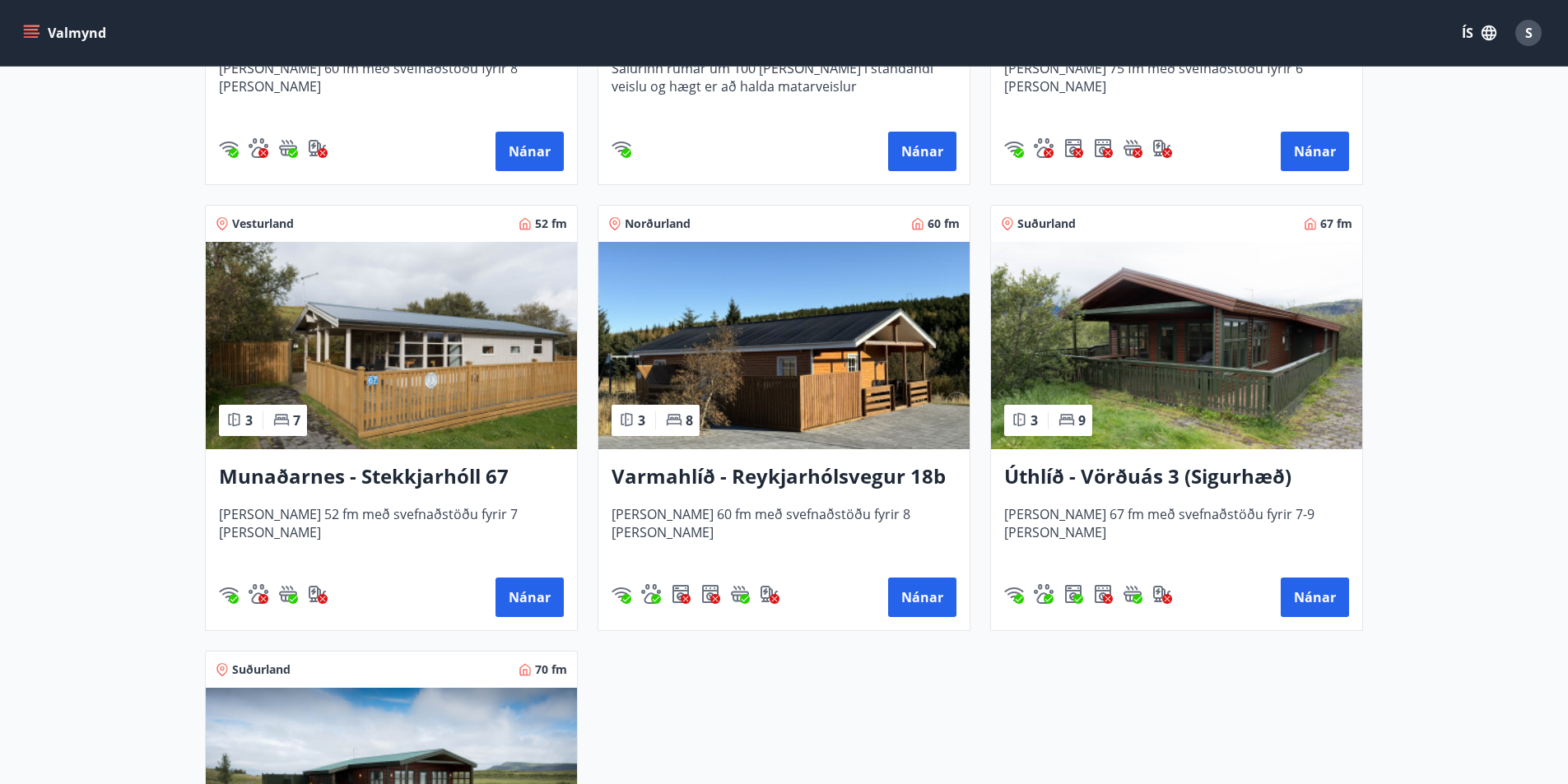
click at [414, 470] on h3 "Munaðarnes - Stekkjarhóll 67" at bounding box center [391, 477] width 345 height 29
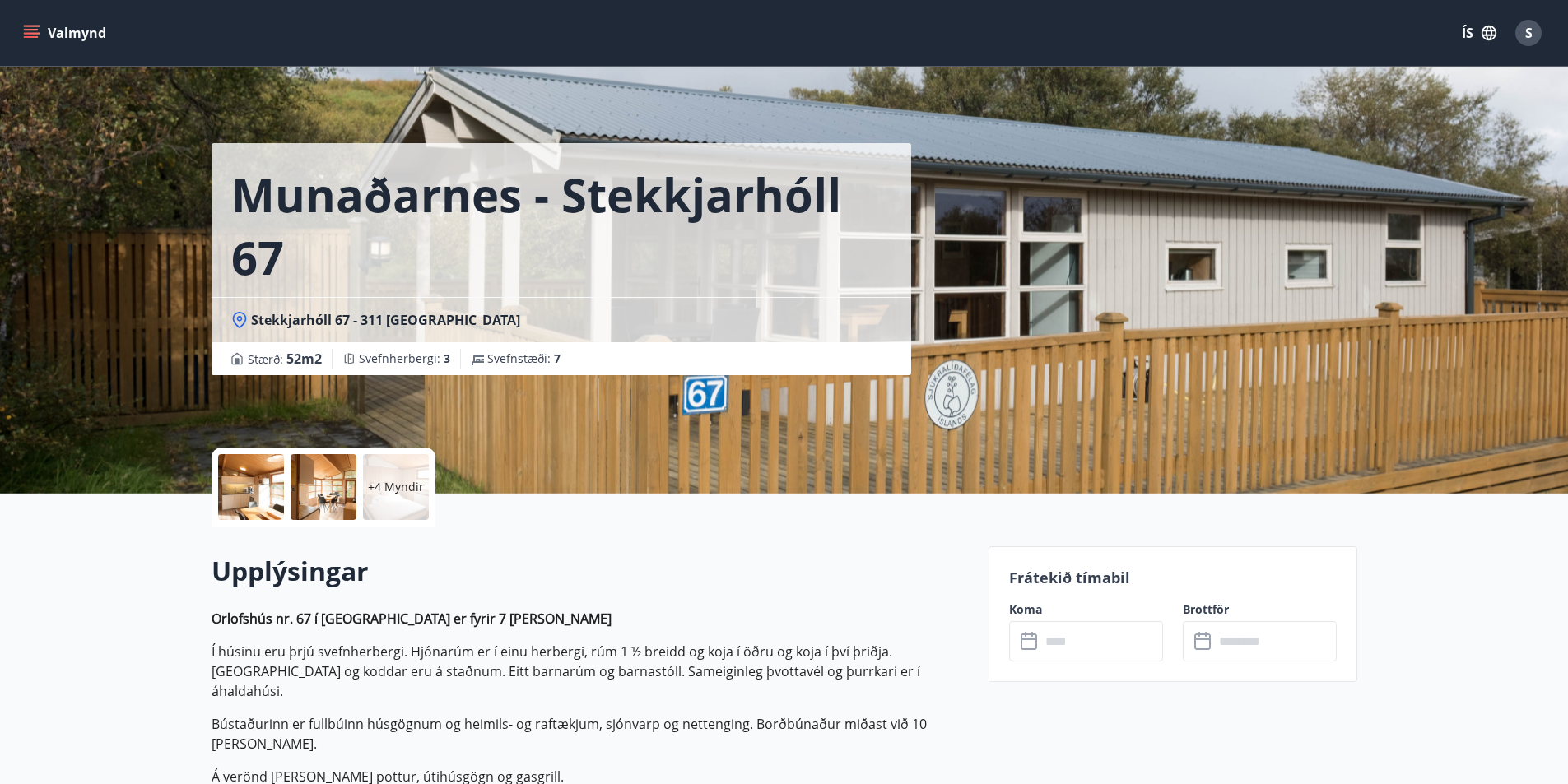
click at [255, 494] on div at bounding box center [250, 487] width 66 height 66
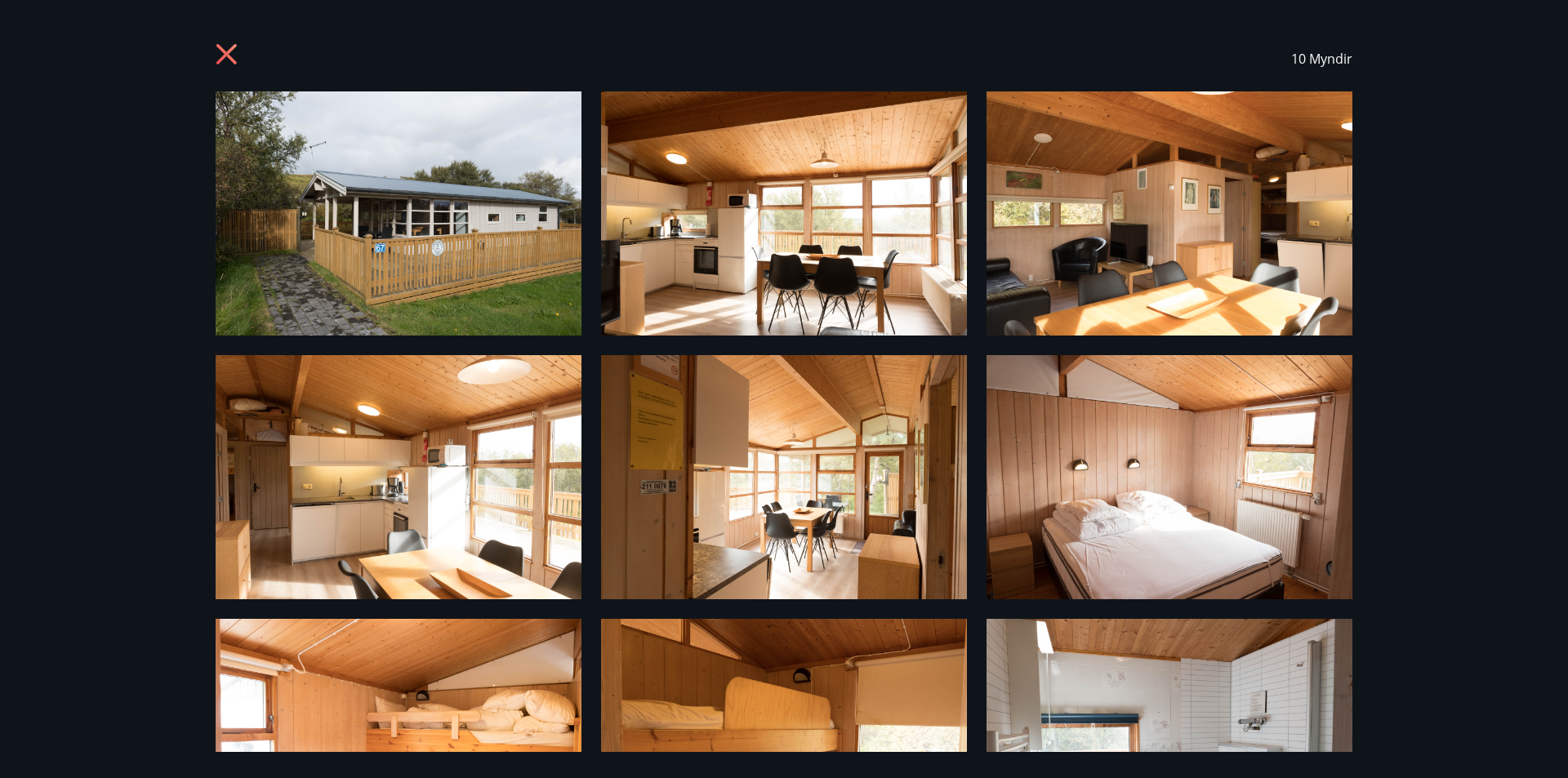
click at [490, 215] on img at bounding box center [398, 213] width 366 height 244
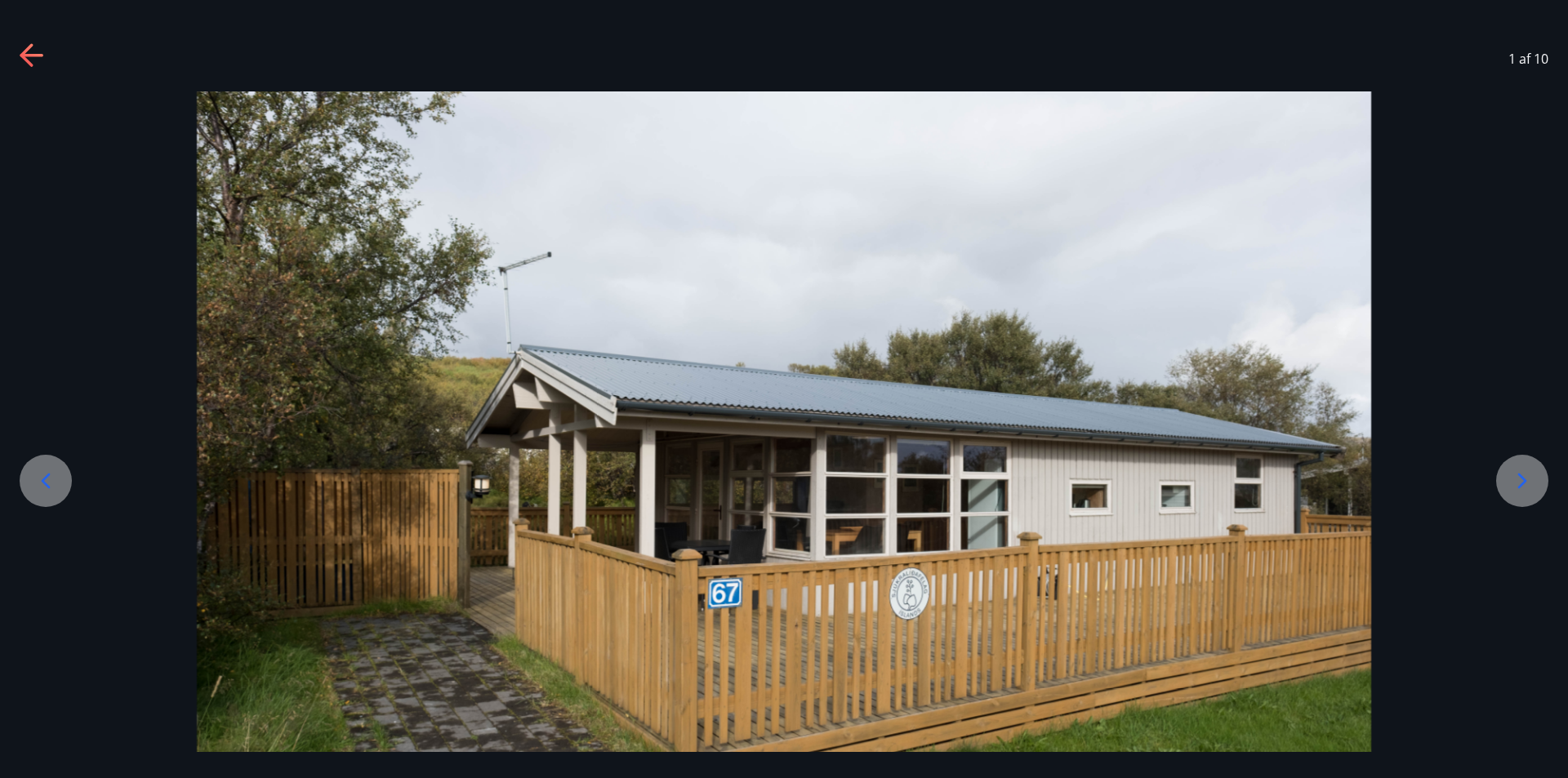
click at [1520, 480] on icon at bounding box center [1522, 481] width 26 height 26
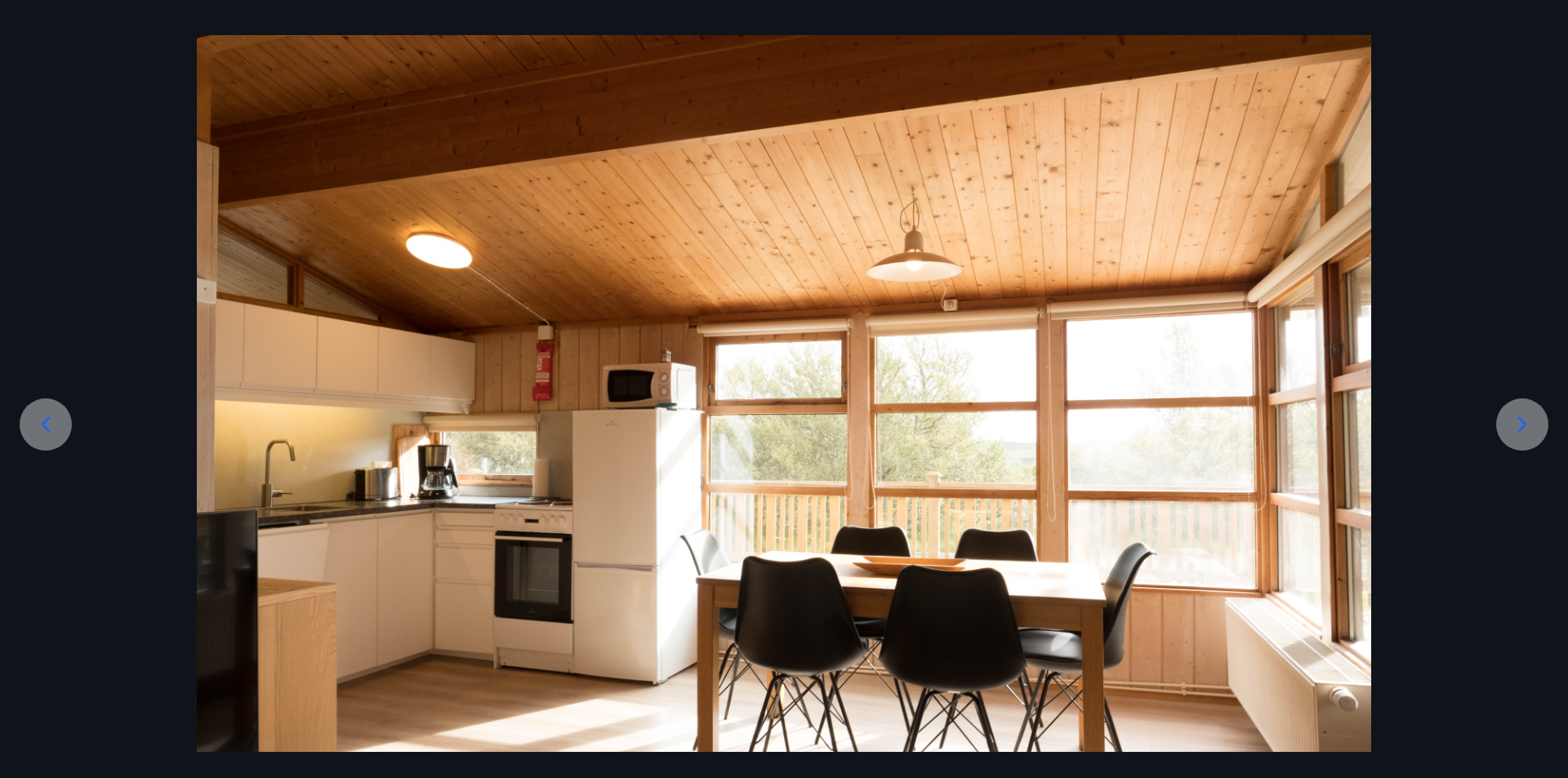
scroll to position [123, 0]
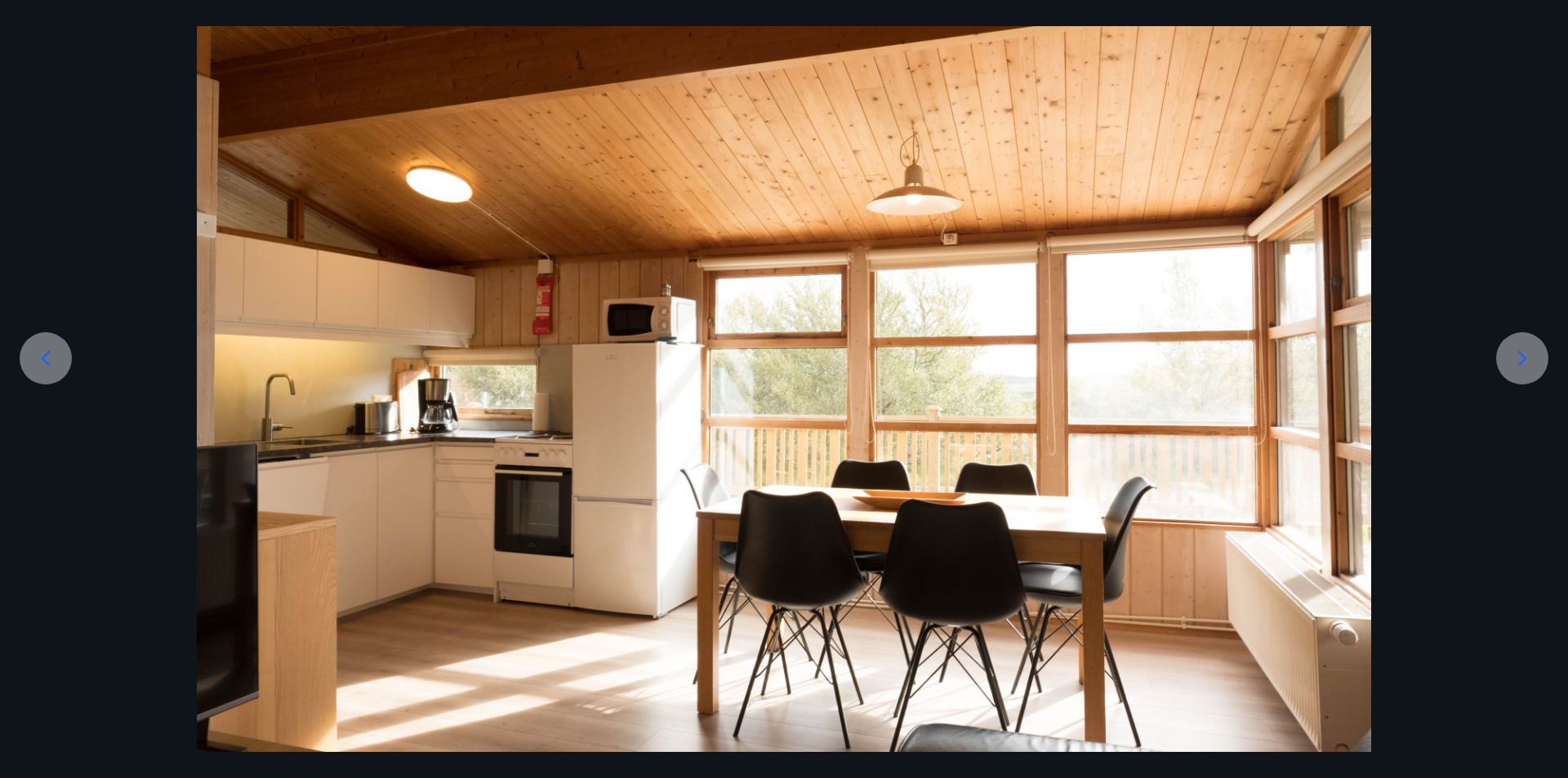
click at [1512, 352] on icon at bounding box center [1522, 358] width 26 height 26
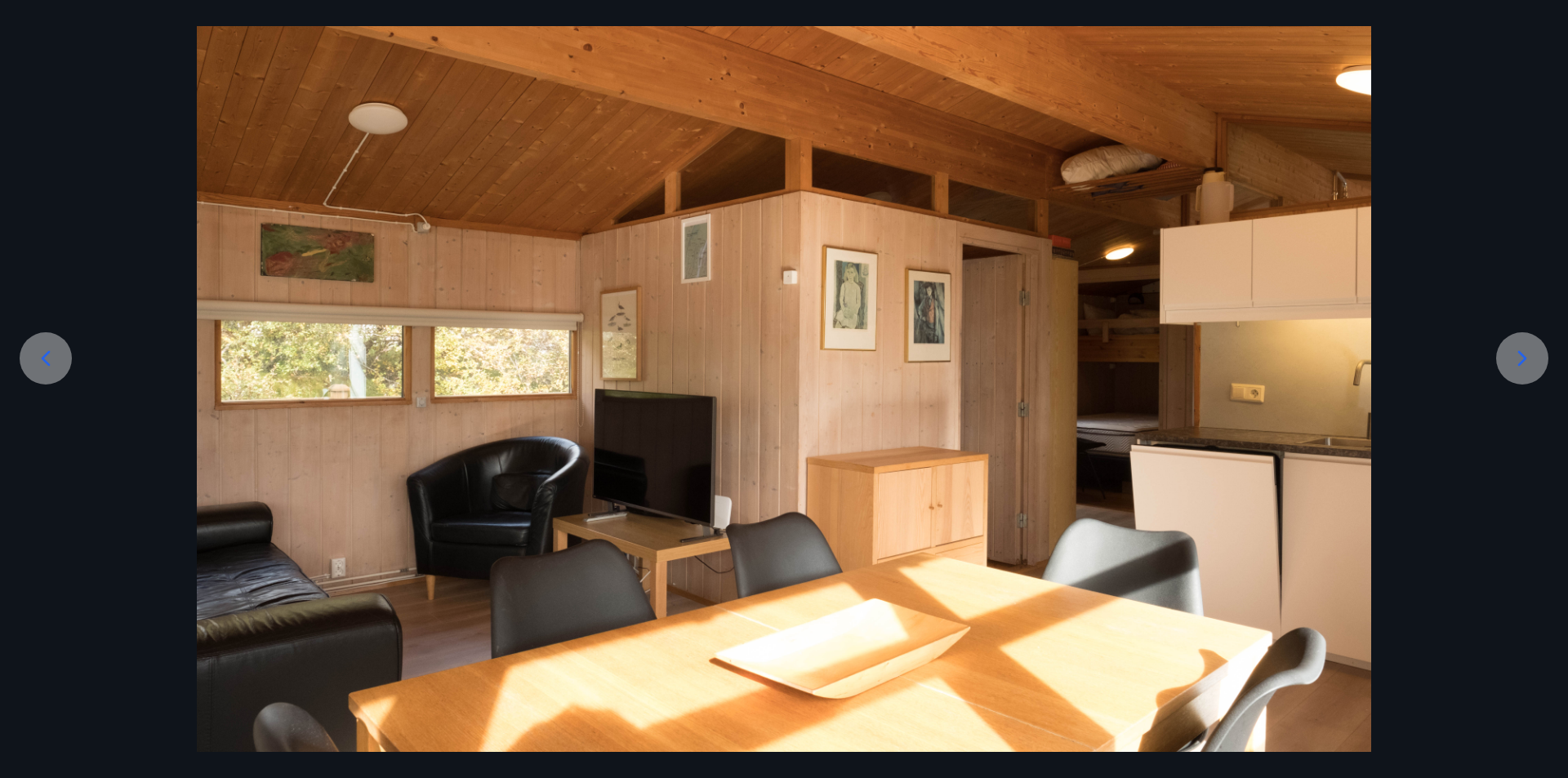
click at [1512, 352] on icon at bounding box center [1522, 358] width 26 height 26
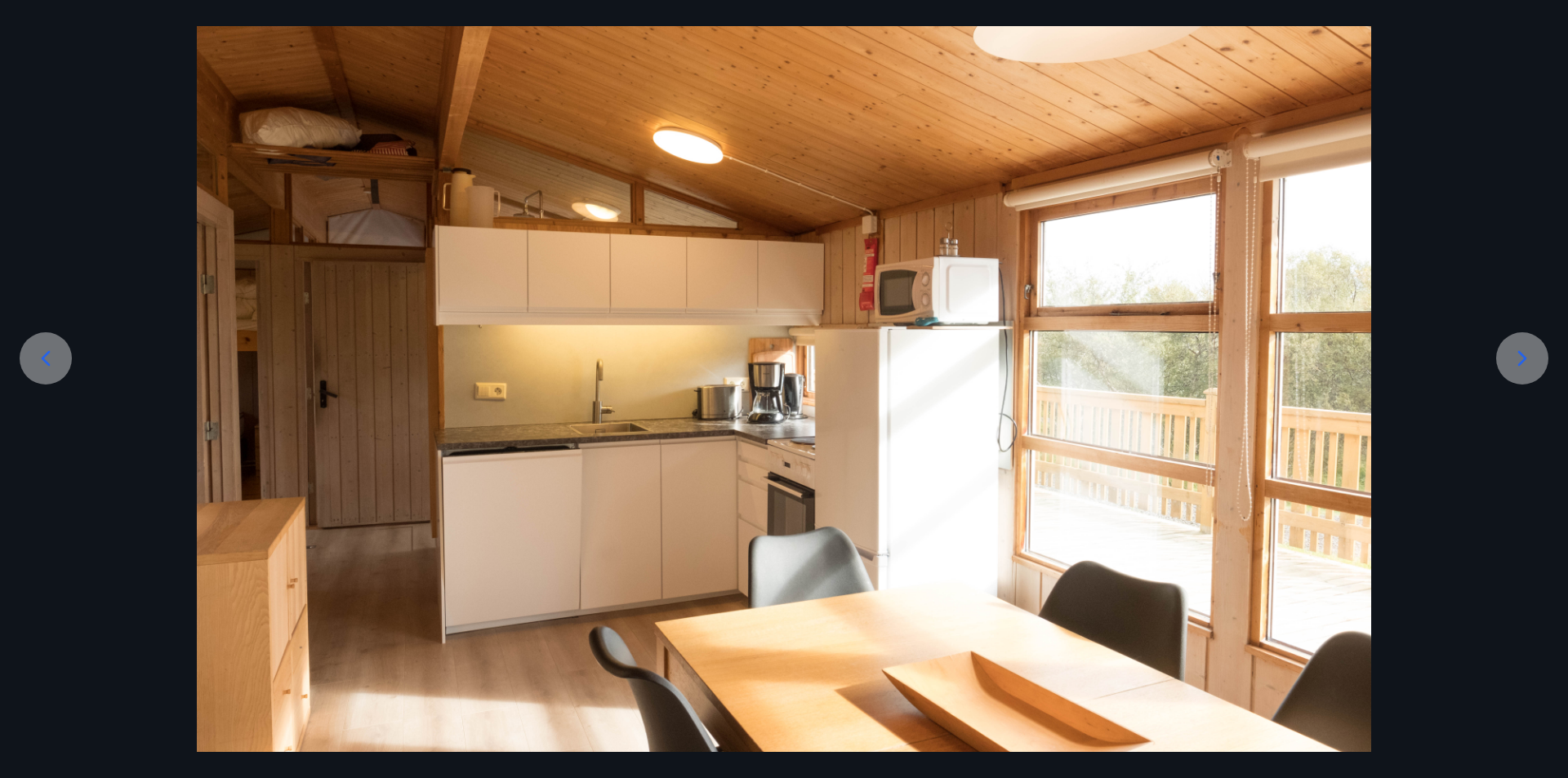
click at [1512, 352] on icon at bounding box center [1522, 358] width 26 height 26
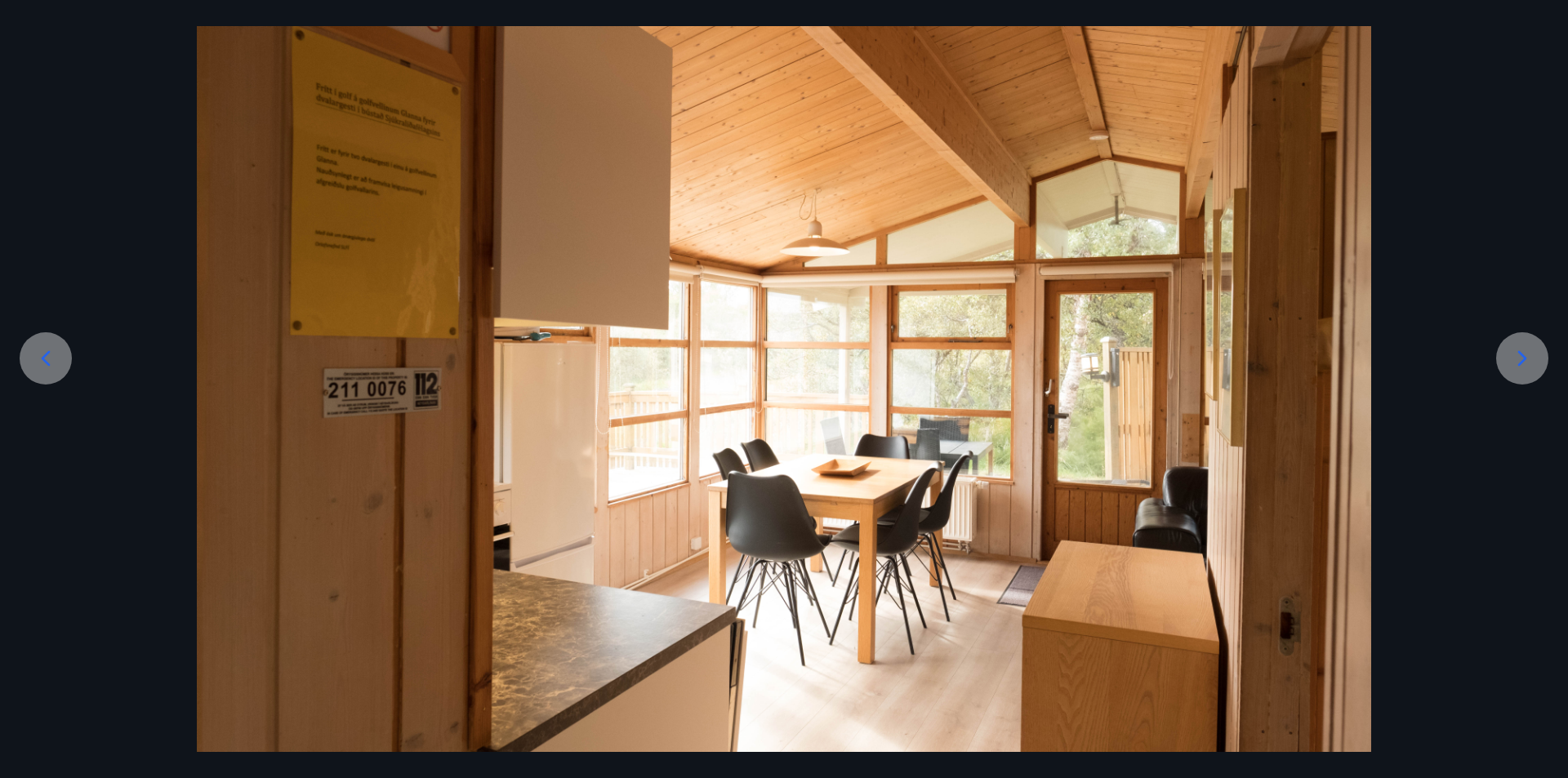
click at [1512, 352] on icon at bounding box center [1522, 358] width 26 height 26
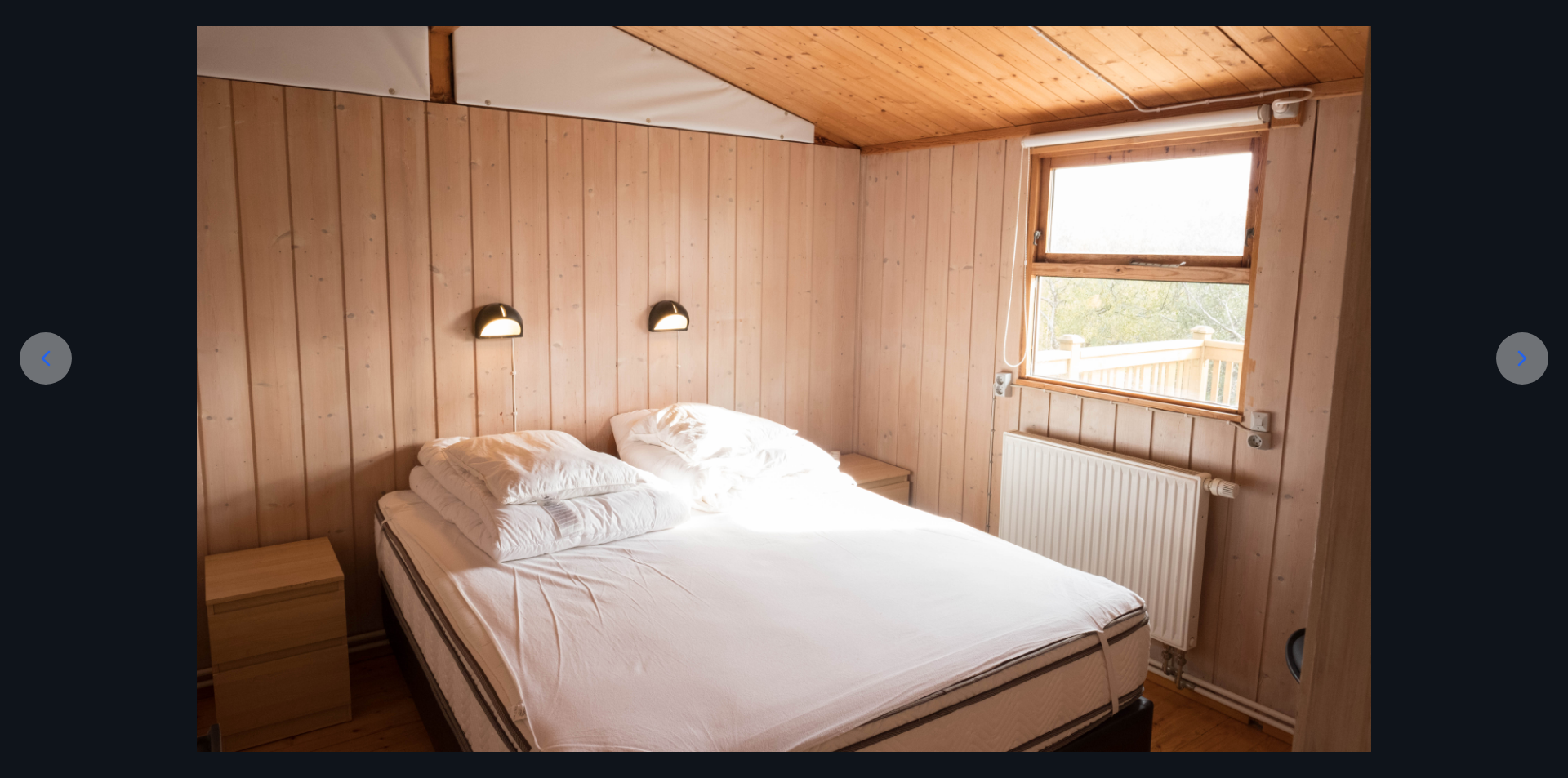
click at [1512, 352] on icon at bounding box center [1522, 358] width 26 height 26
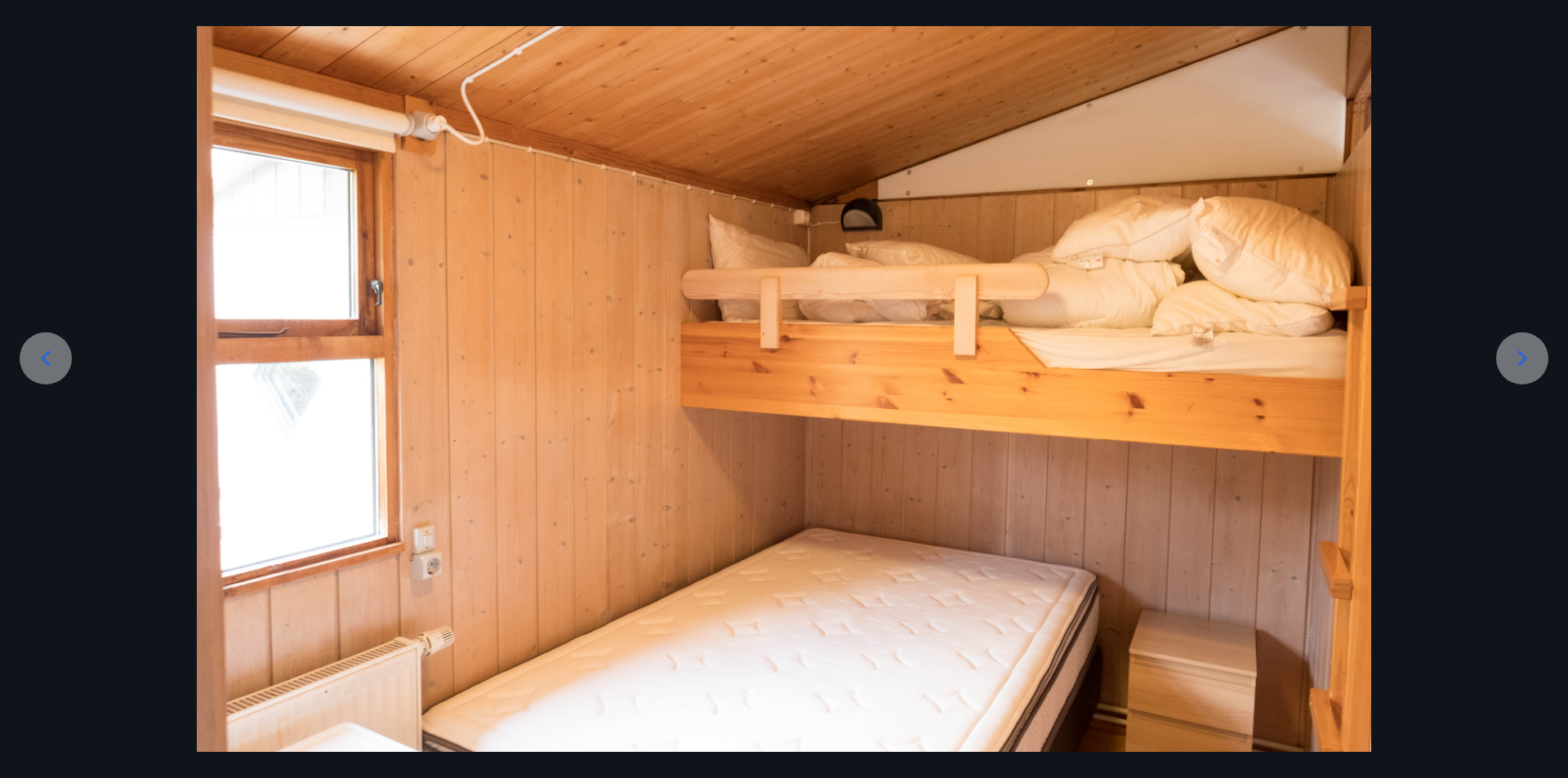
click at [1512, 352] on icon at bounding box center [1522, 358] width 26 height 26
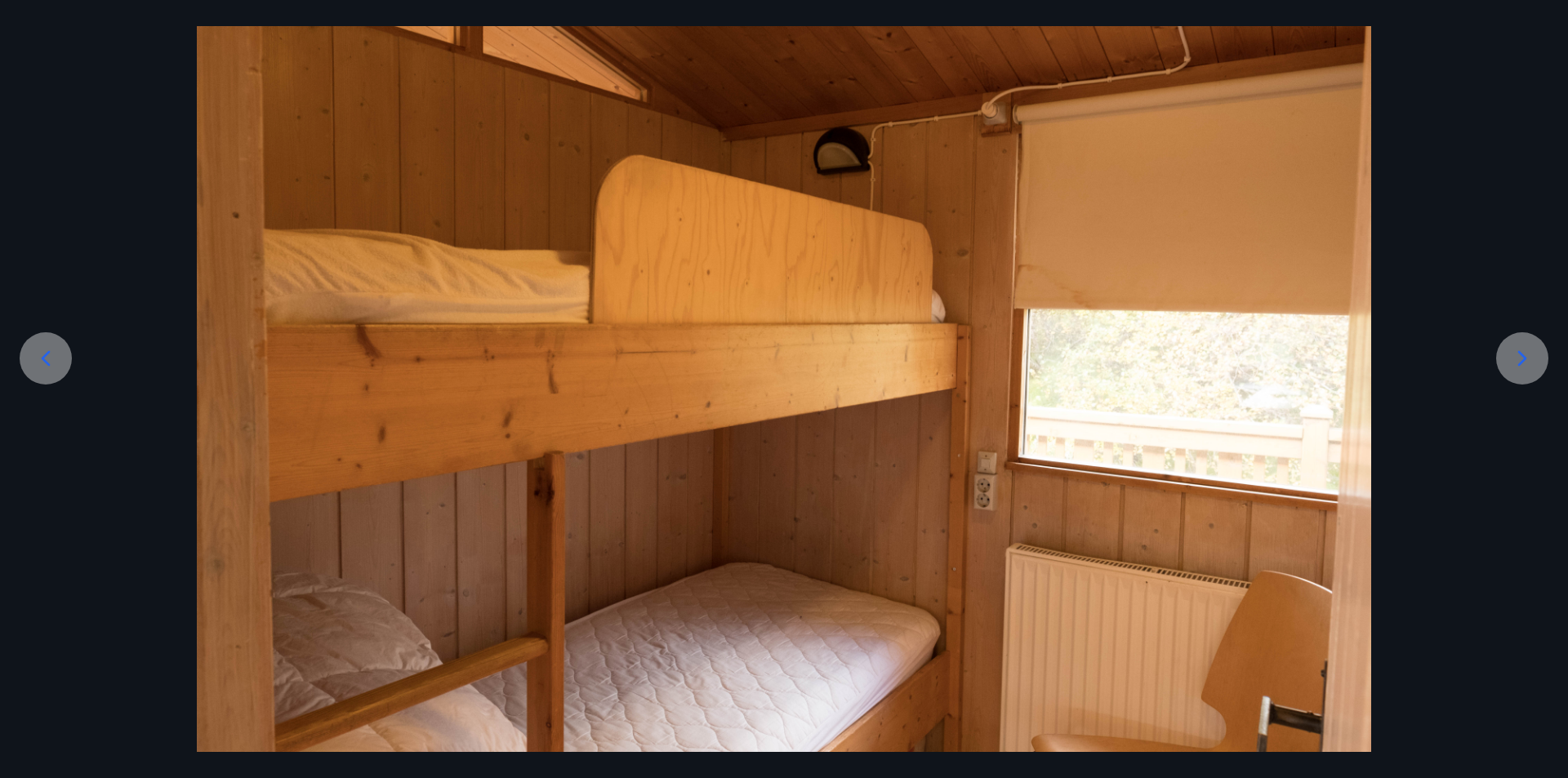
click at [1512, 352] on icon at bounding box center [1522, 358] width 26 height 26
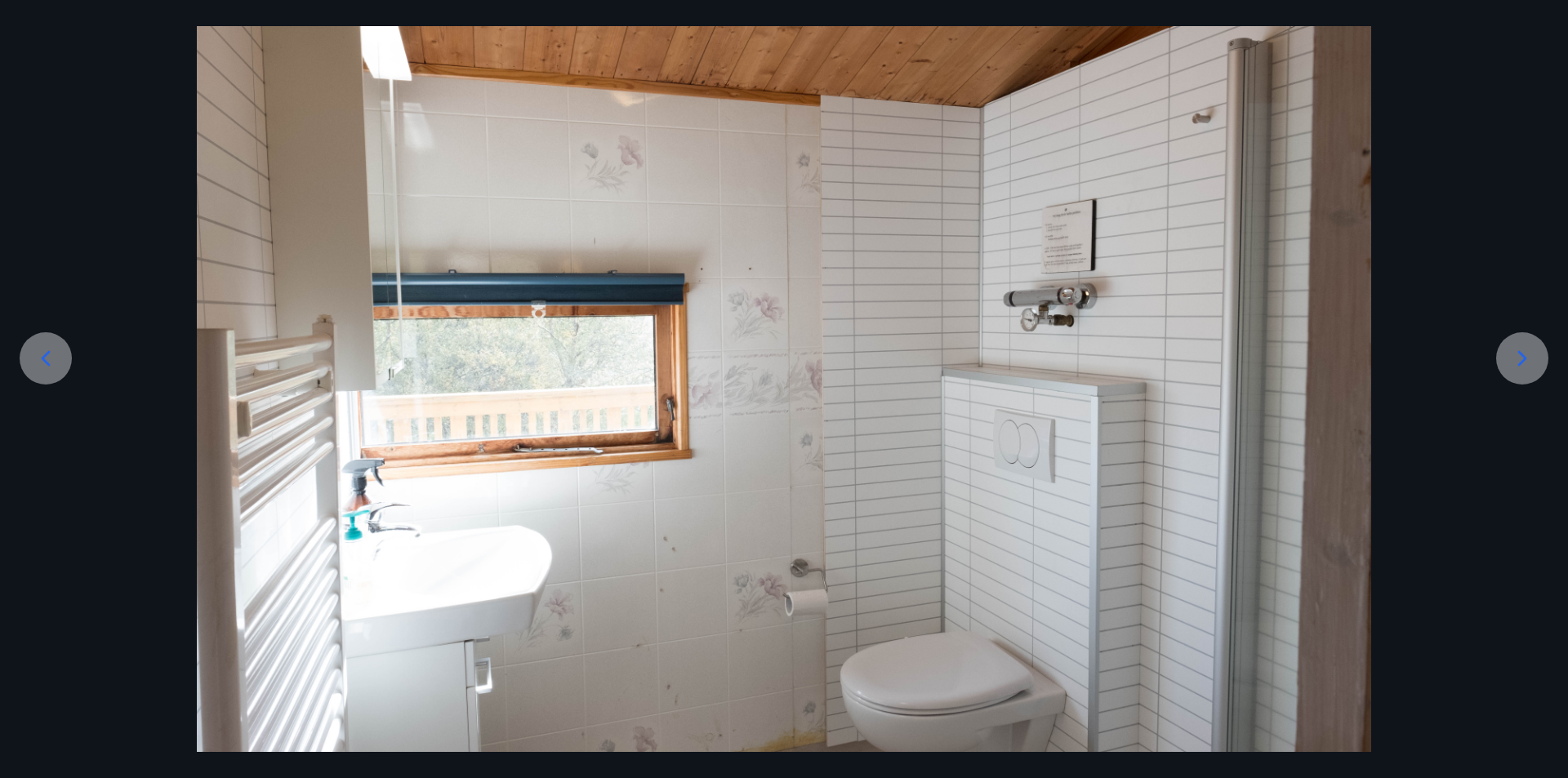
click at [1512, 352] on icon at bounding box center [1522, 358] width 26 height 26
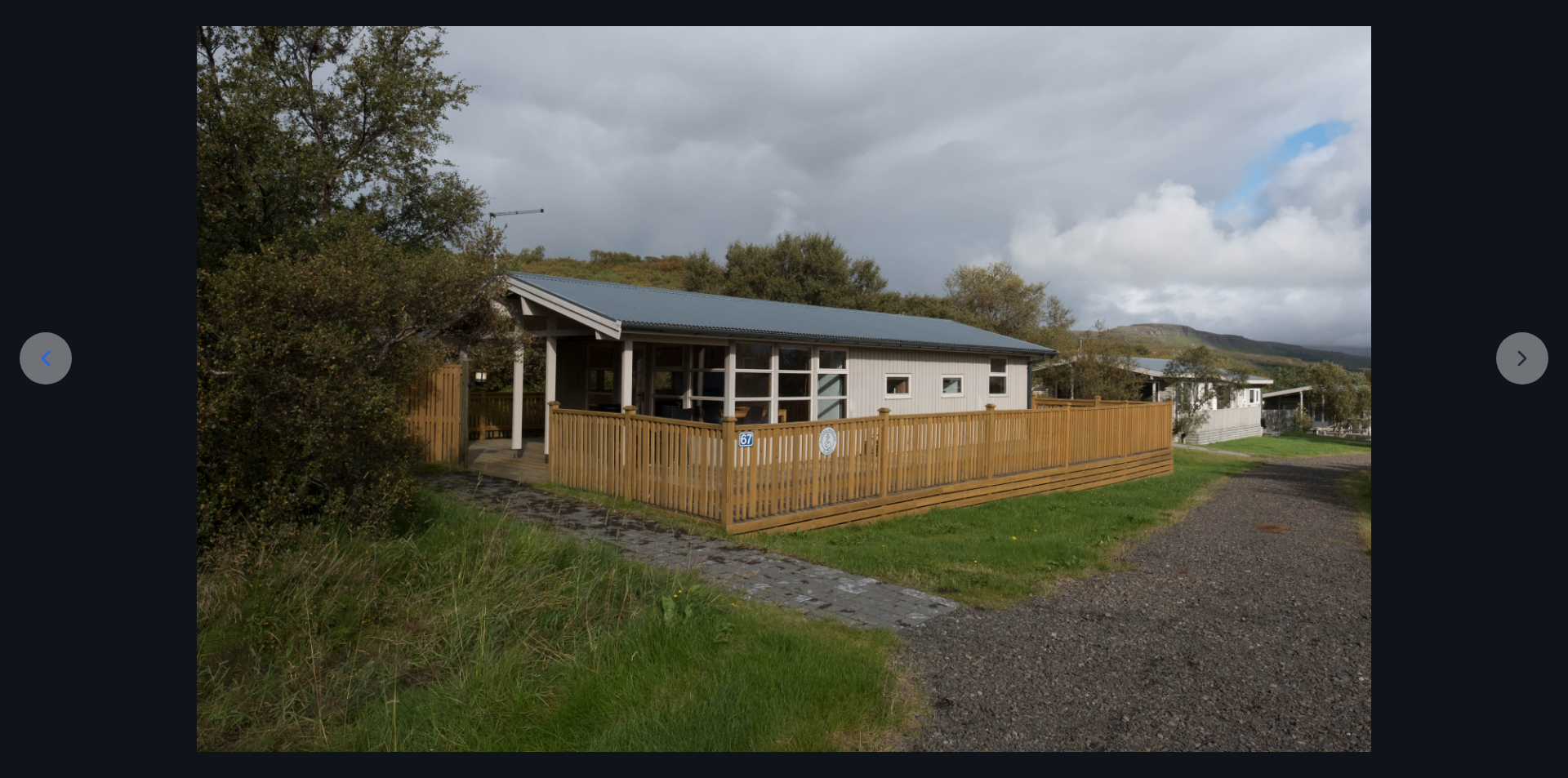
click at [1512, 352] on div at bounding box center [784, 360] width 1568 height 783
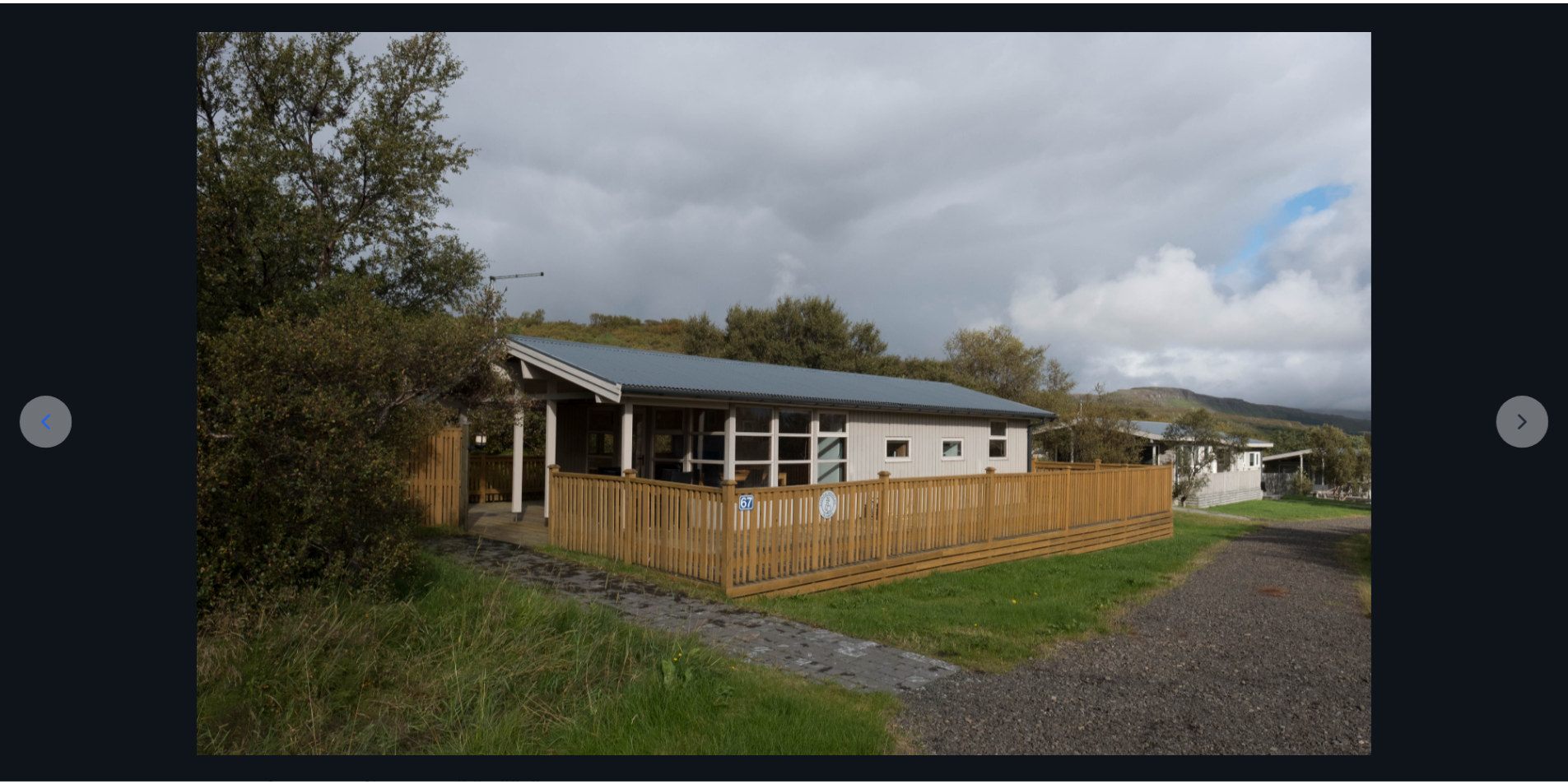
scroll to position [0, 0]
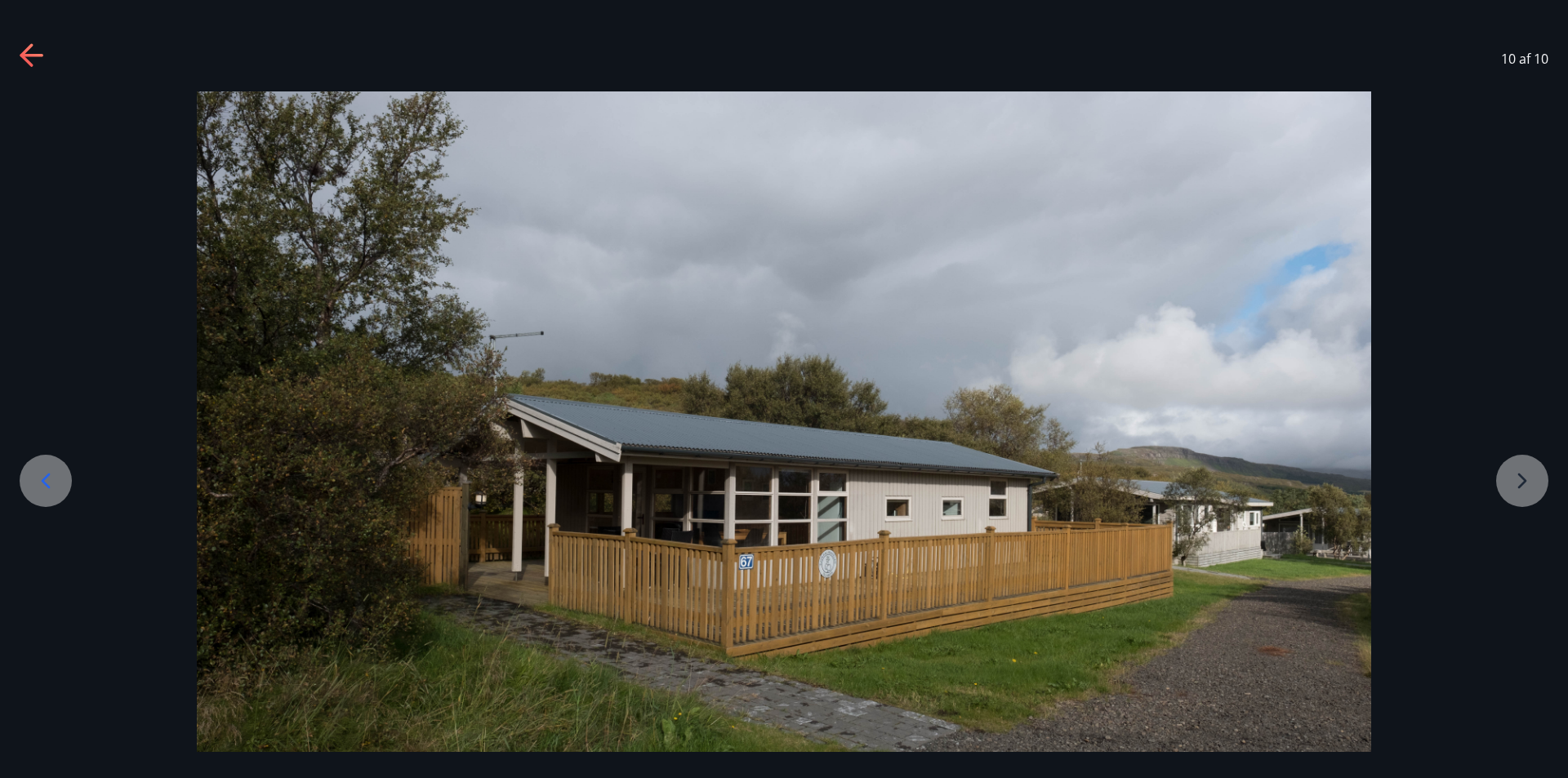
click at [18, 54] on div "10 af 10" at bounding box center [784, 58] width 1568 height 65
click at [28, 50] on icon at bounding box center [25, 54] width 13 height 22
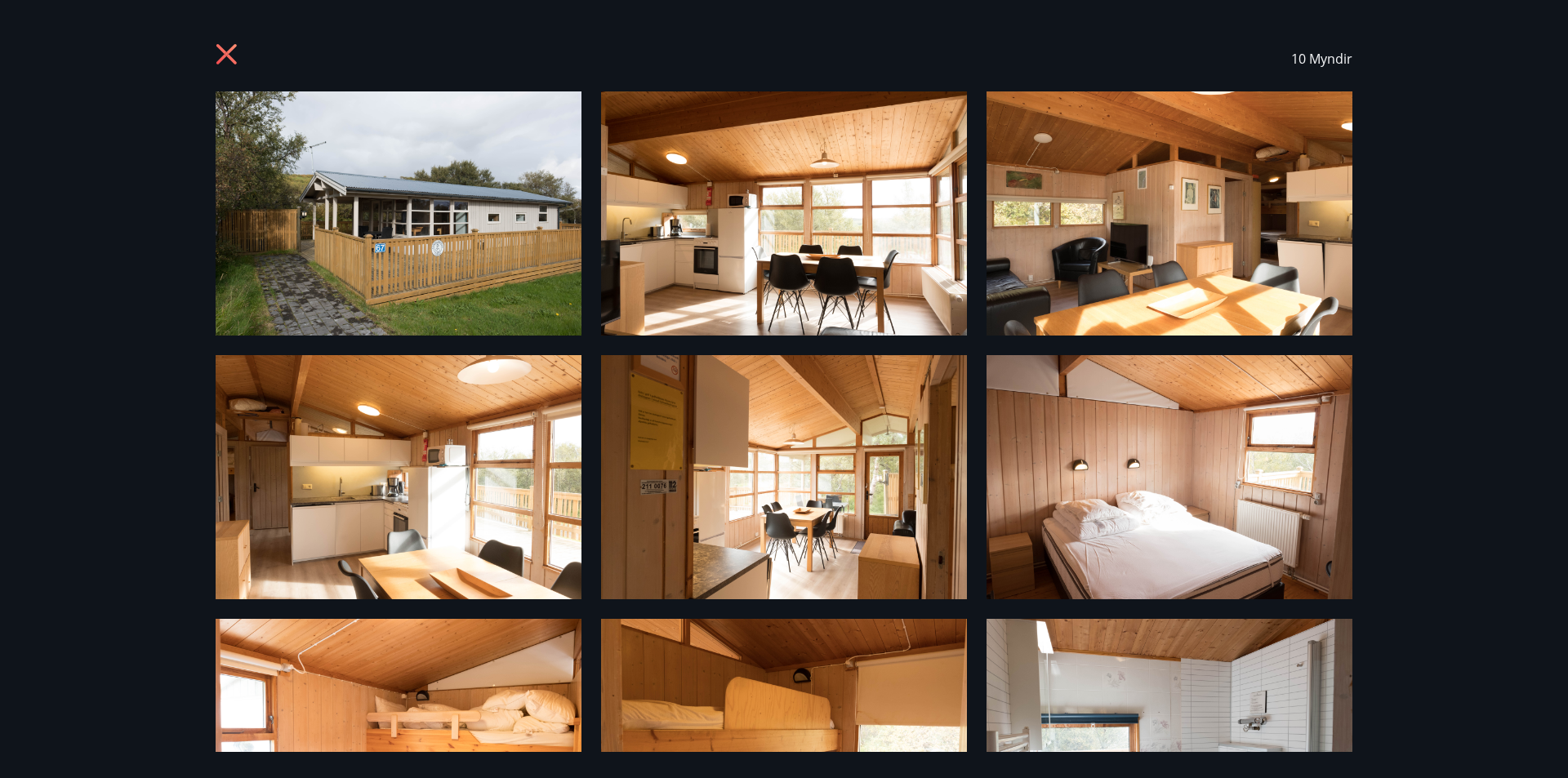
click at [24, 53] on div "10 Myndir" at bounding box center [784, 389] width 1568 height 778
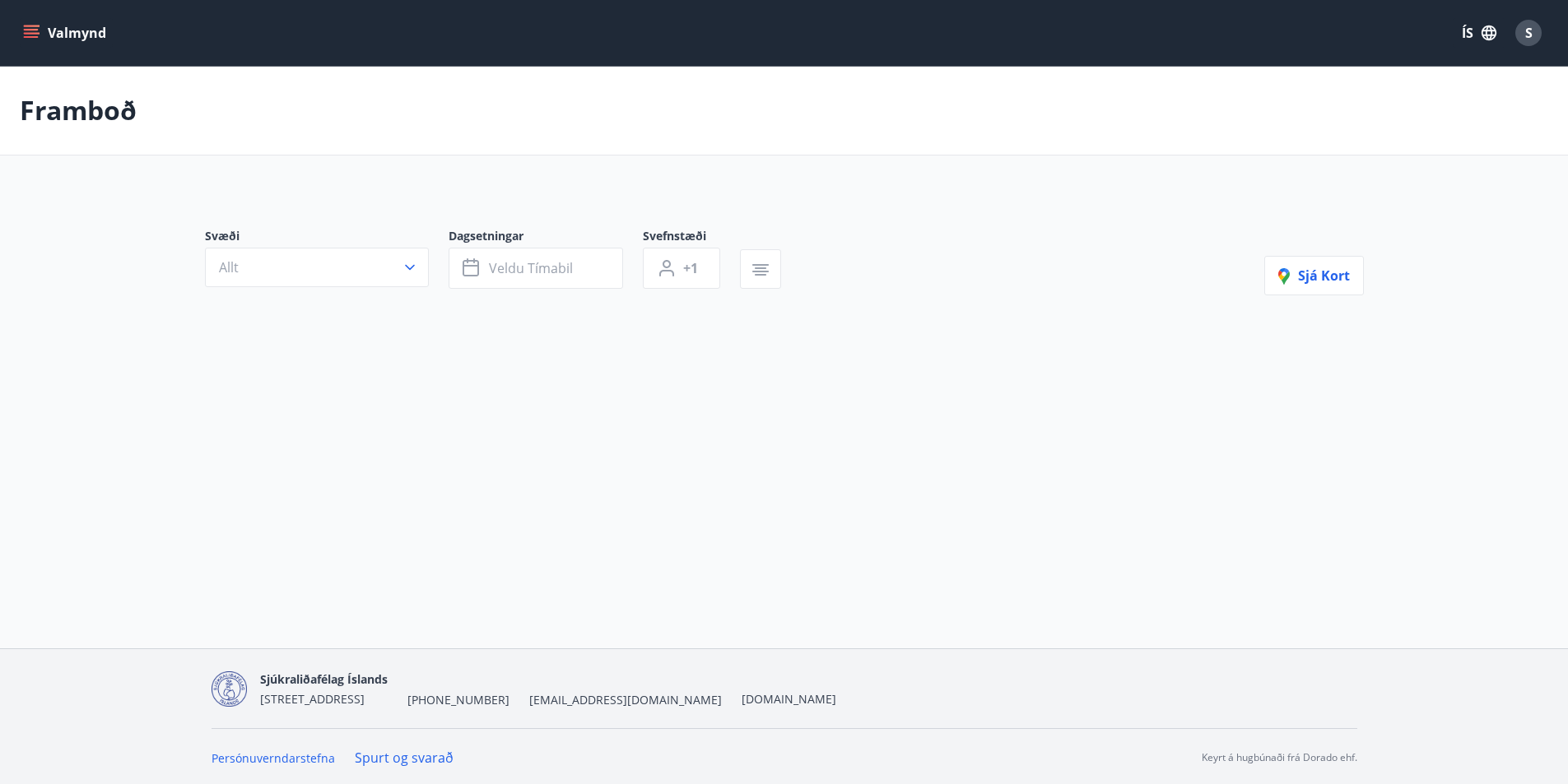
type input "*"
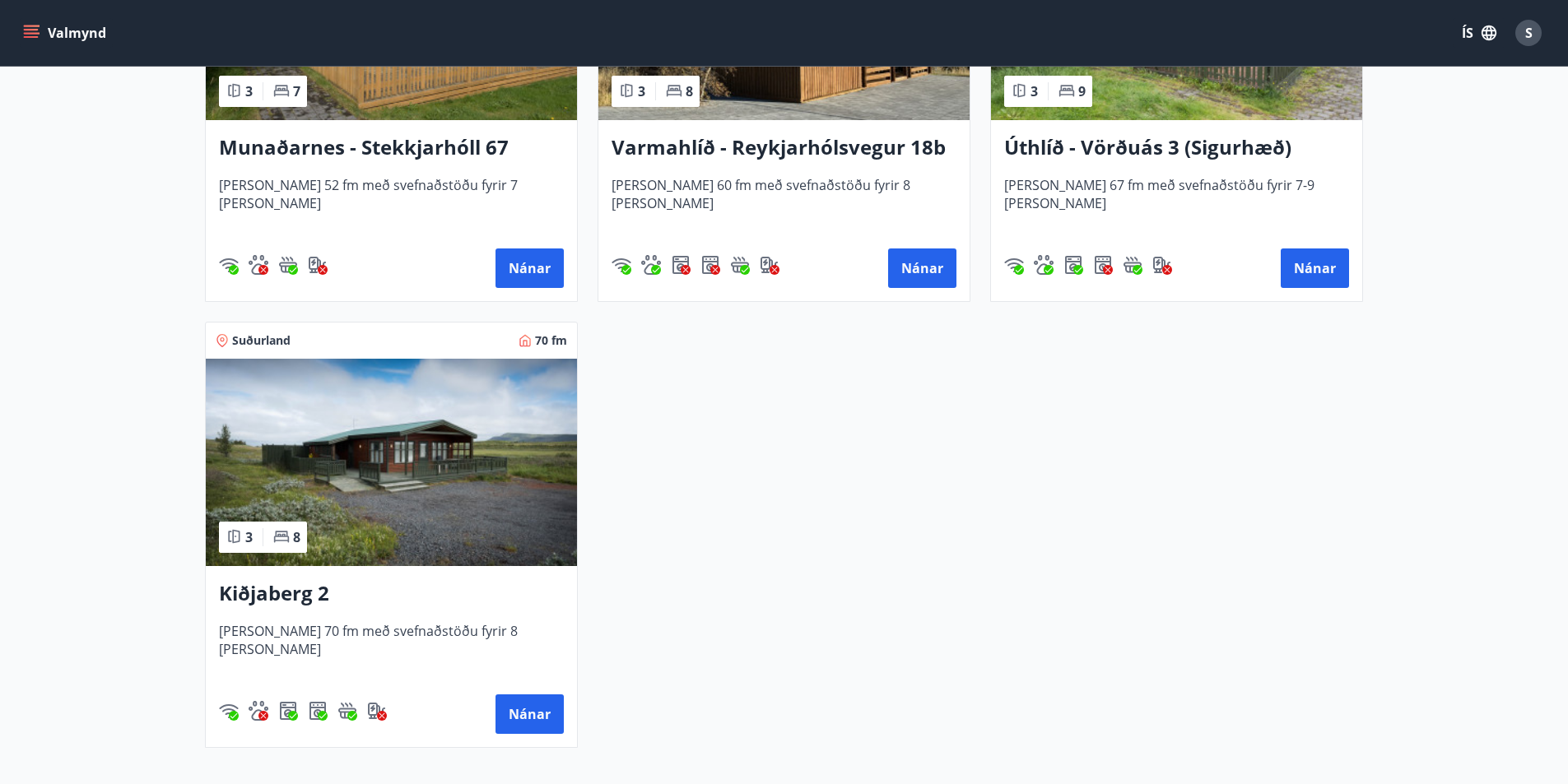
click at [421, 461] on img at bounding box center [392, 462] width 371 height 207
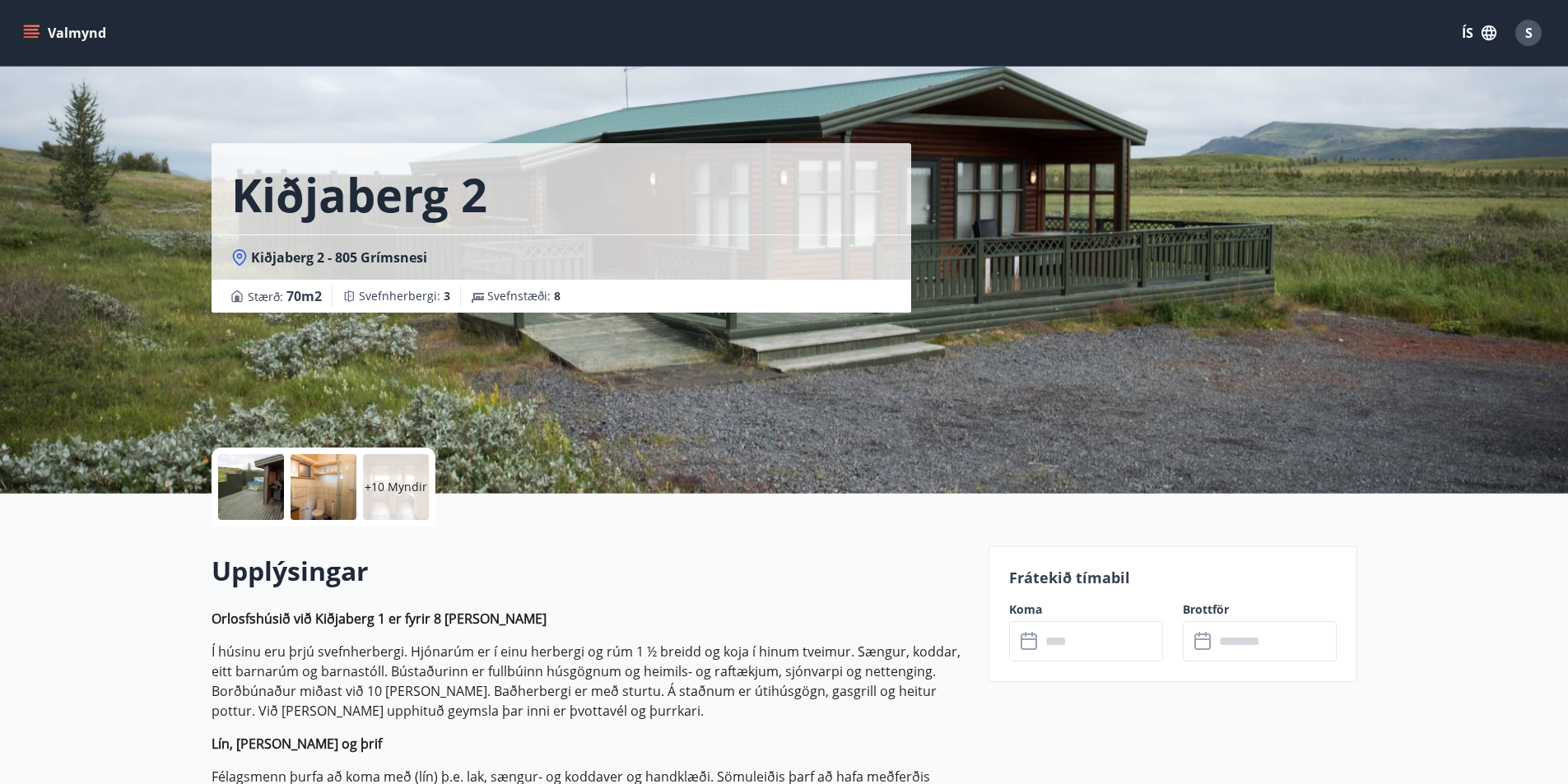
click at [241, 485] on div at bounding box center [250, 487] width 66 height 66
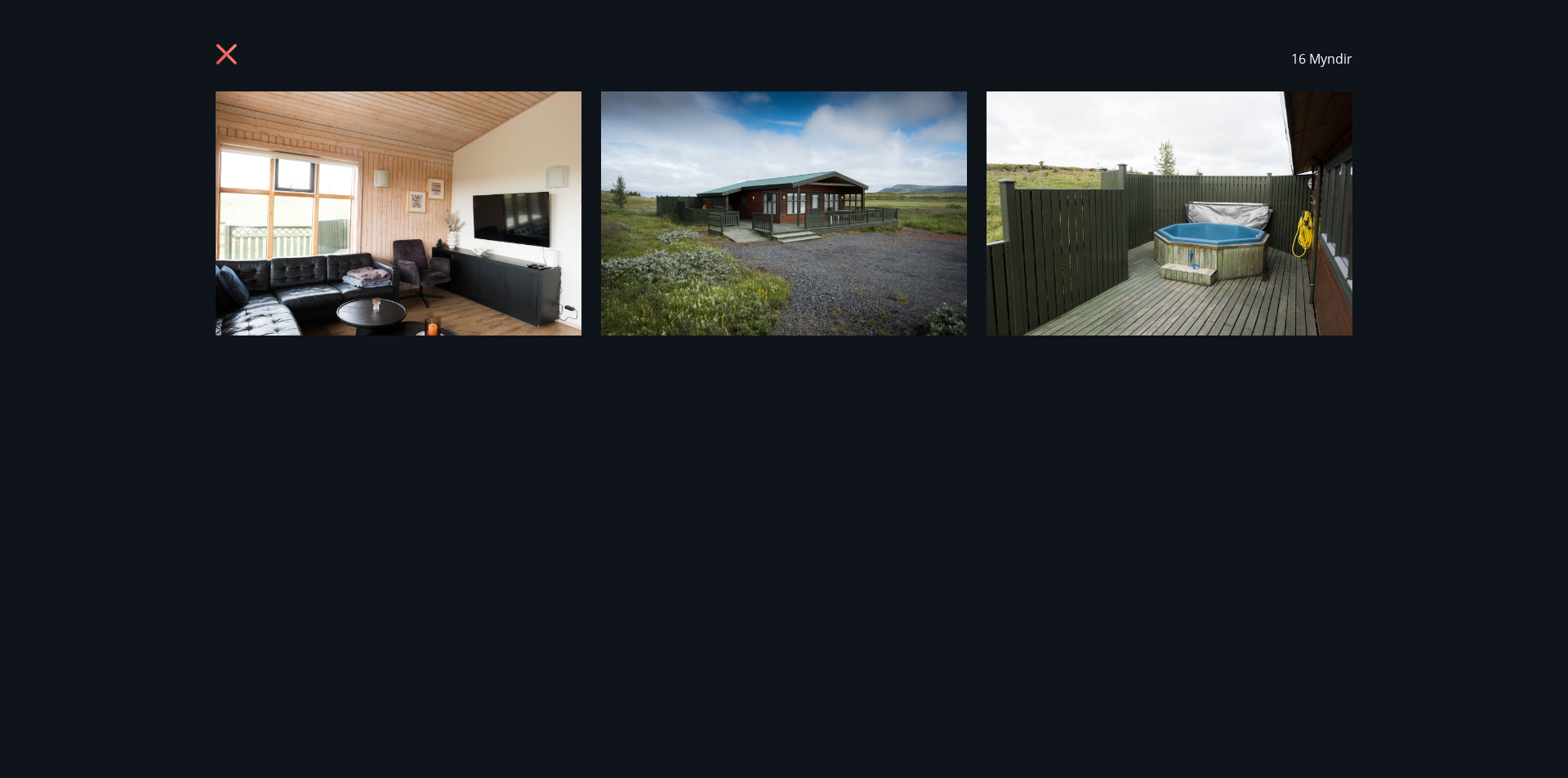
click at [504, 137] on img at bounding box center [398, 213] width 366 height 244
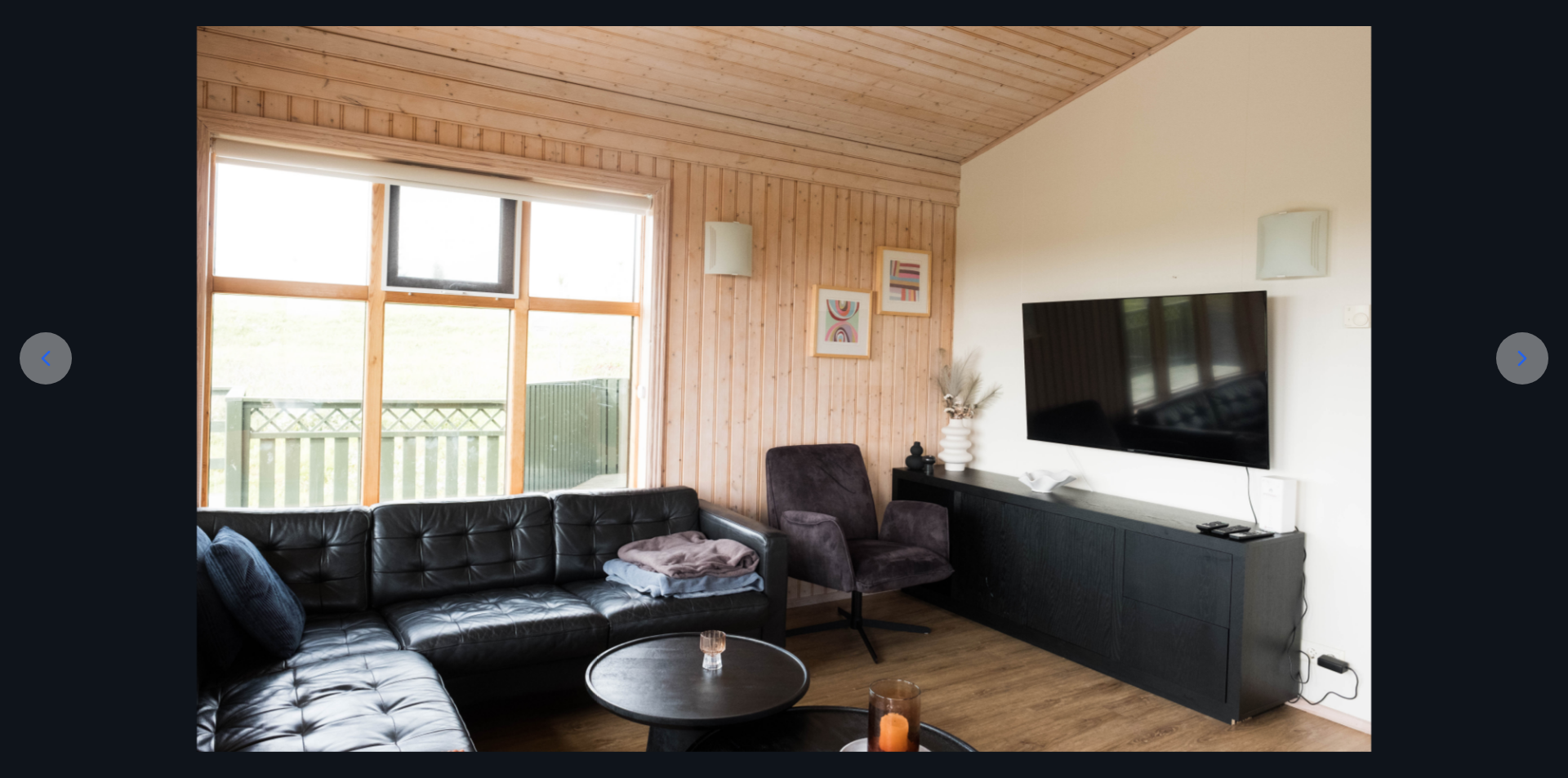
scroll to position [123, 0]
click at [1538, 354] on div at bounding box center [1522, 358] width 53 height 53
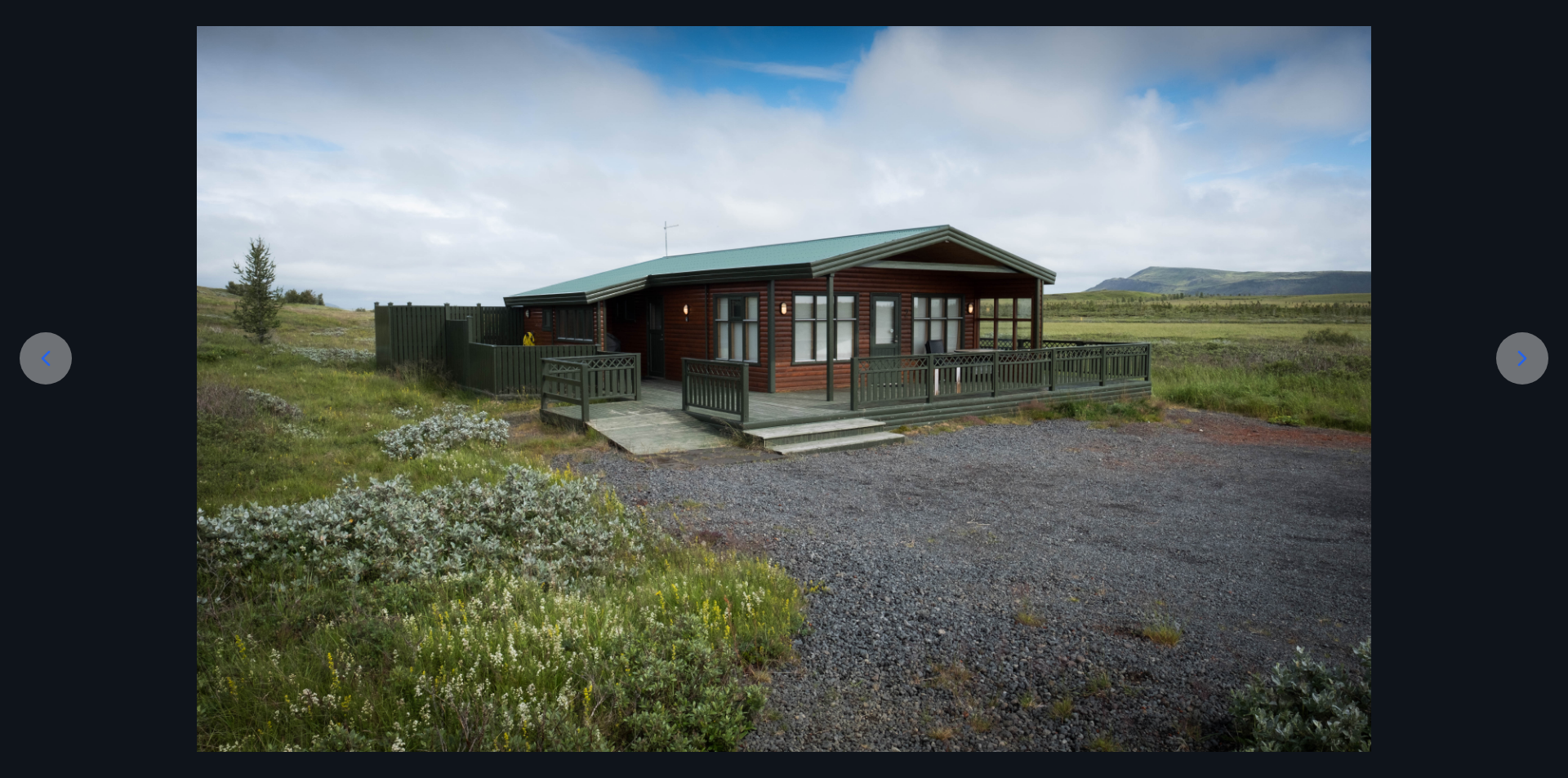
click at [1538, 354] on div at bounding box center [1522, 358] width 53 height 53
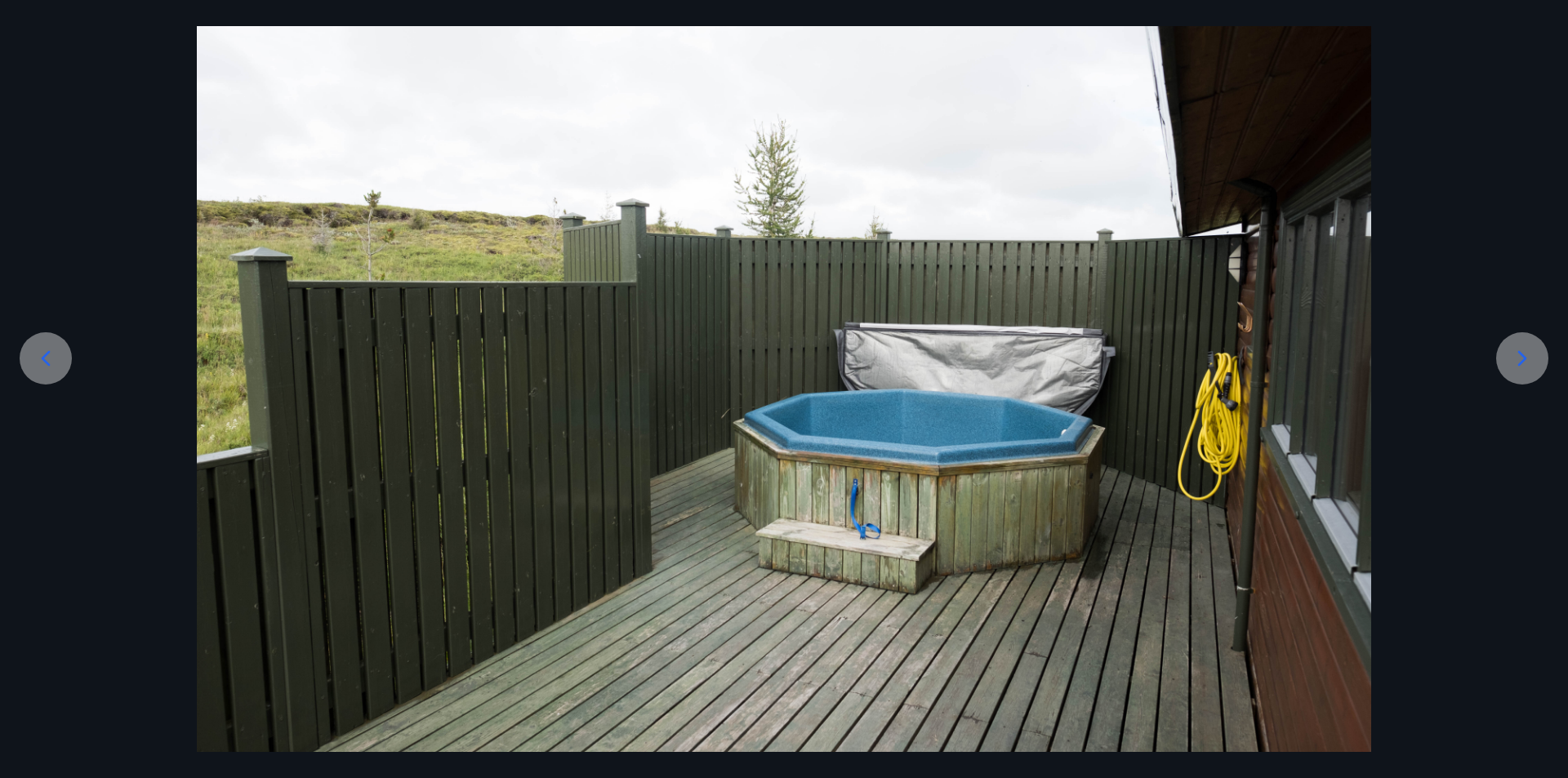
click at [1538, 354] on div at bounding box center [1522, 358] width 53 height 53
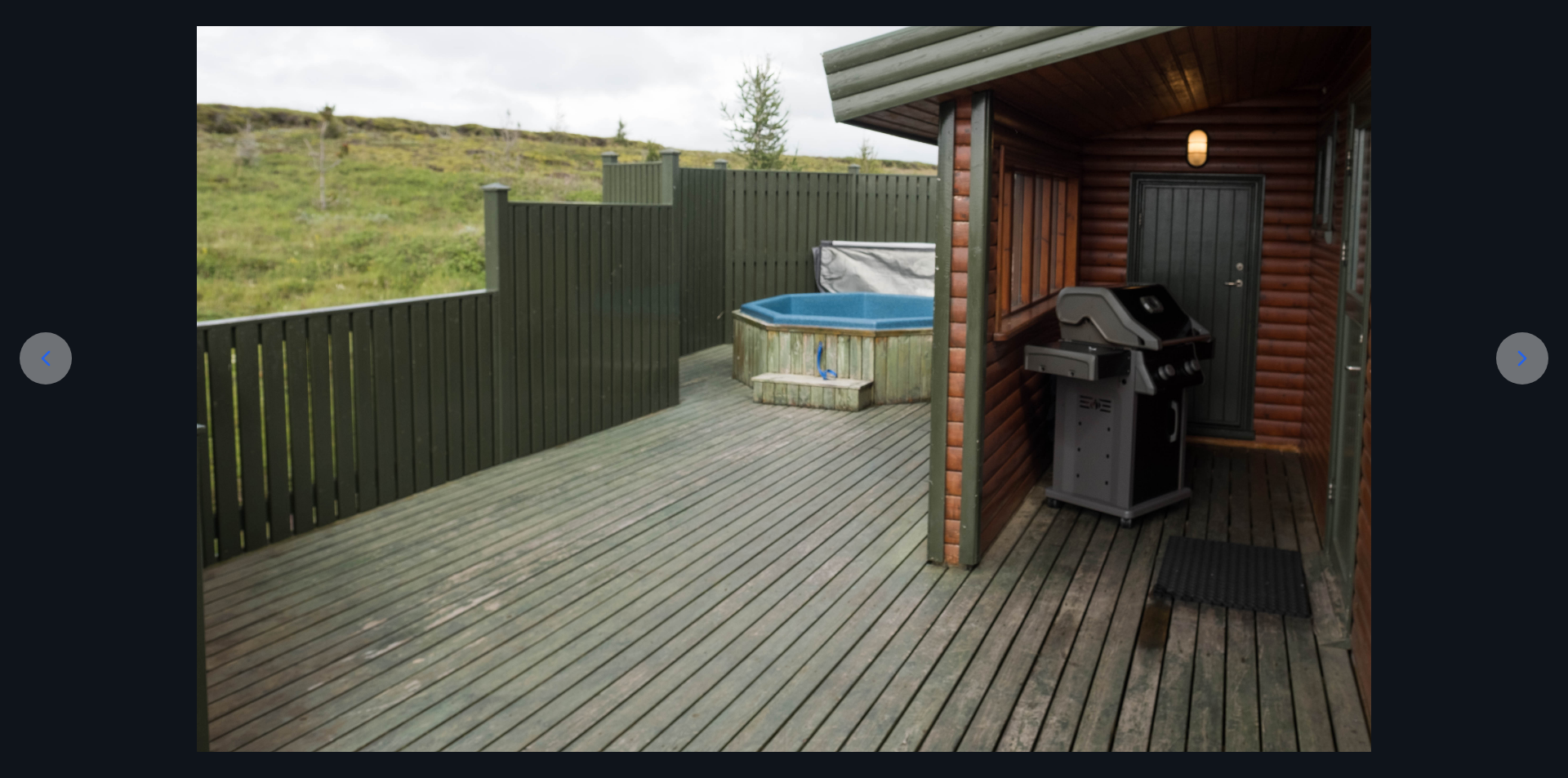
click at [1538, 354] on div at bounding box center [1522, 358] width 53 height 53
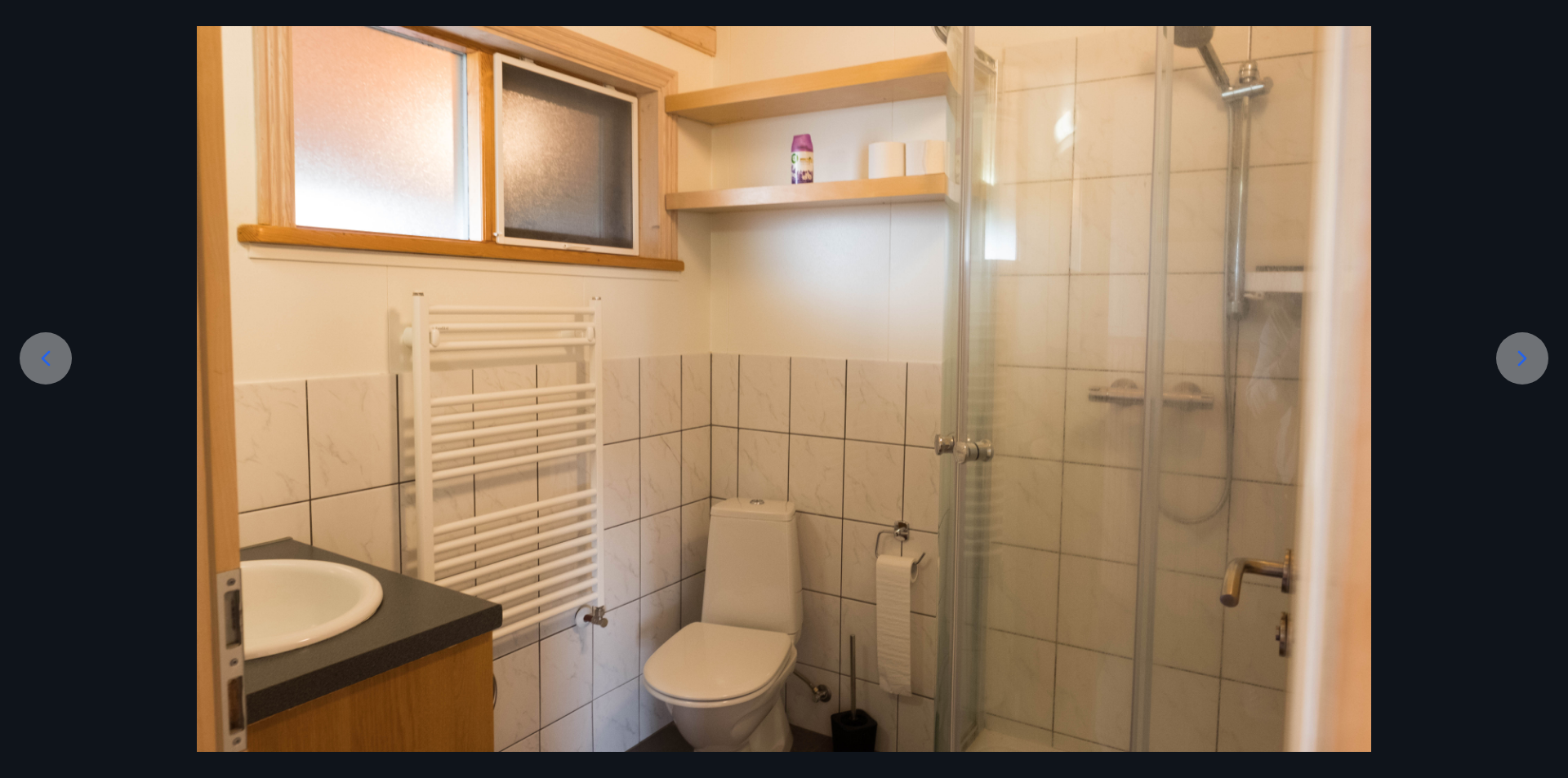
click at [1538, 354] on div at bounding box center [1522, 358] width 53 height 53
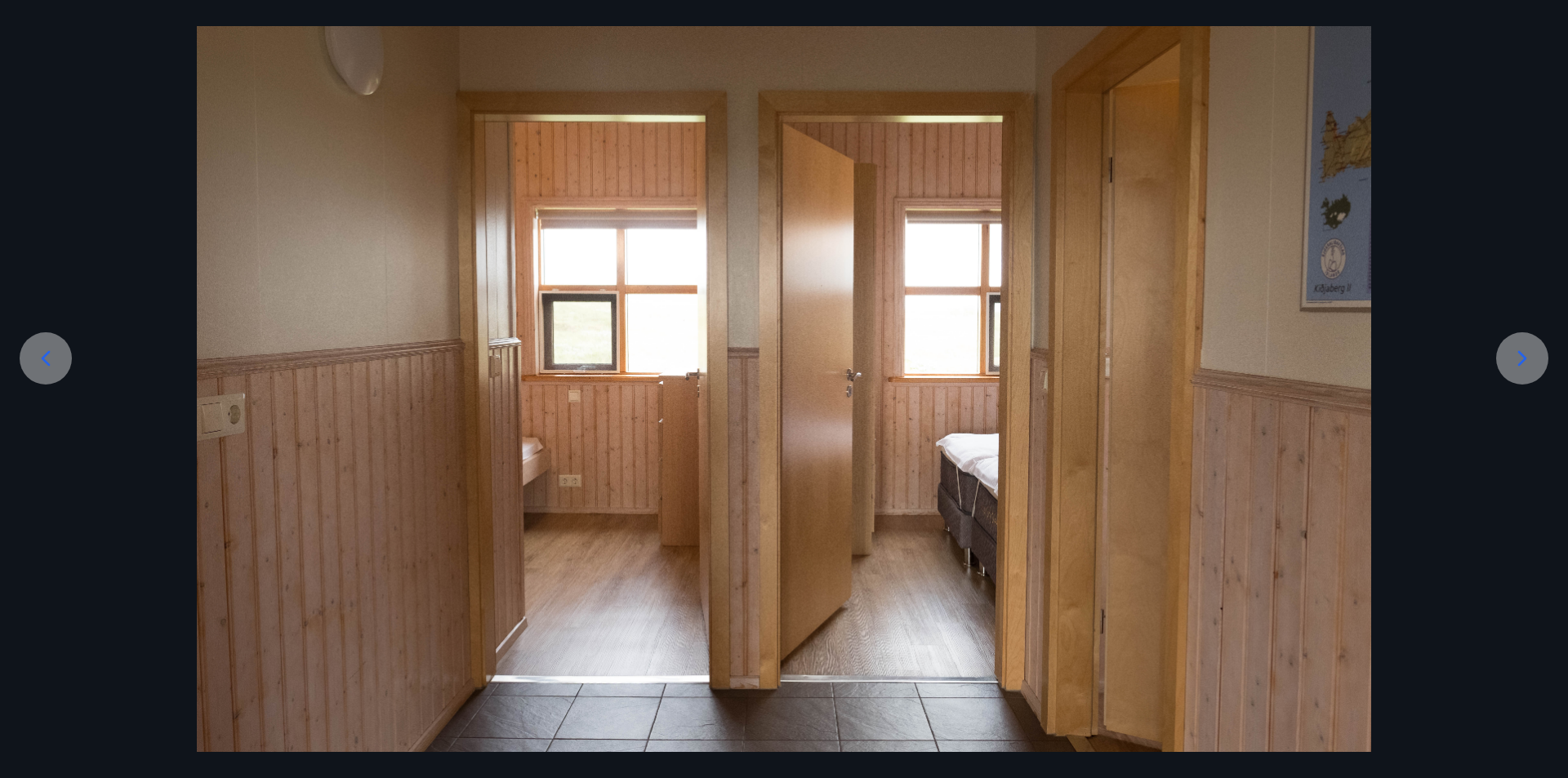
click at [1538, 354] on div at bounding box center [1522, 358] width 53 height 53
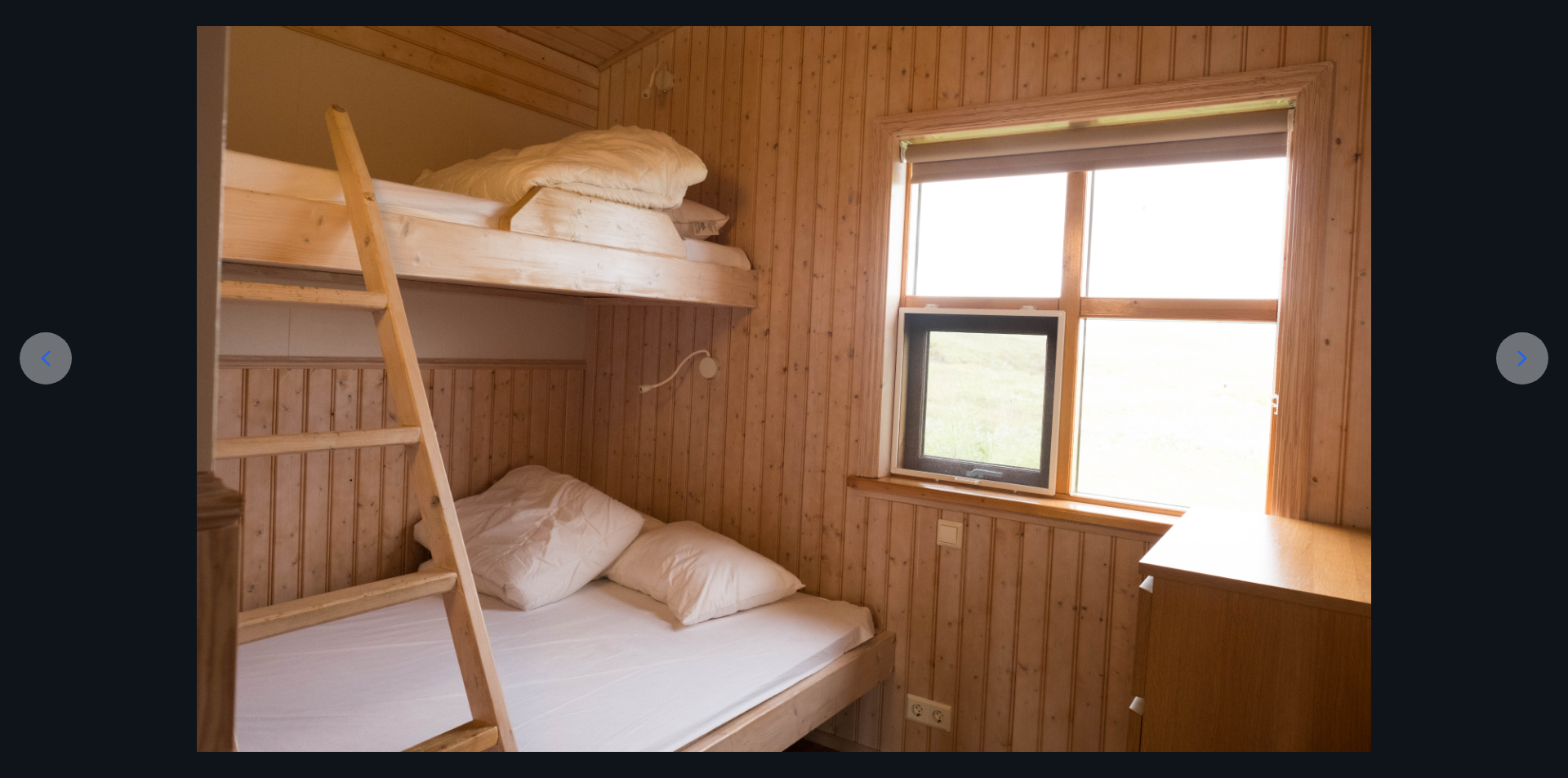
click at [1538, 354] on div at bounding box center [1522, 358] width 53 height 53
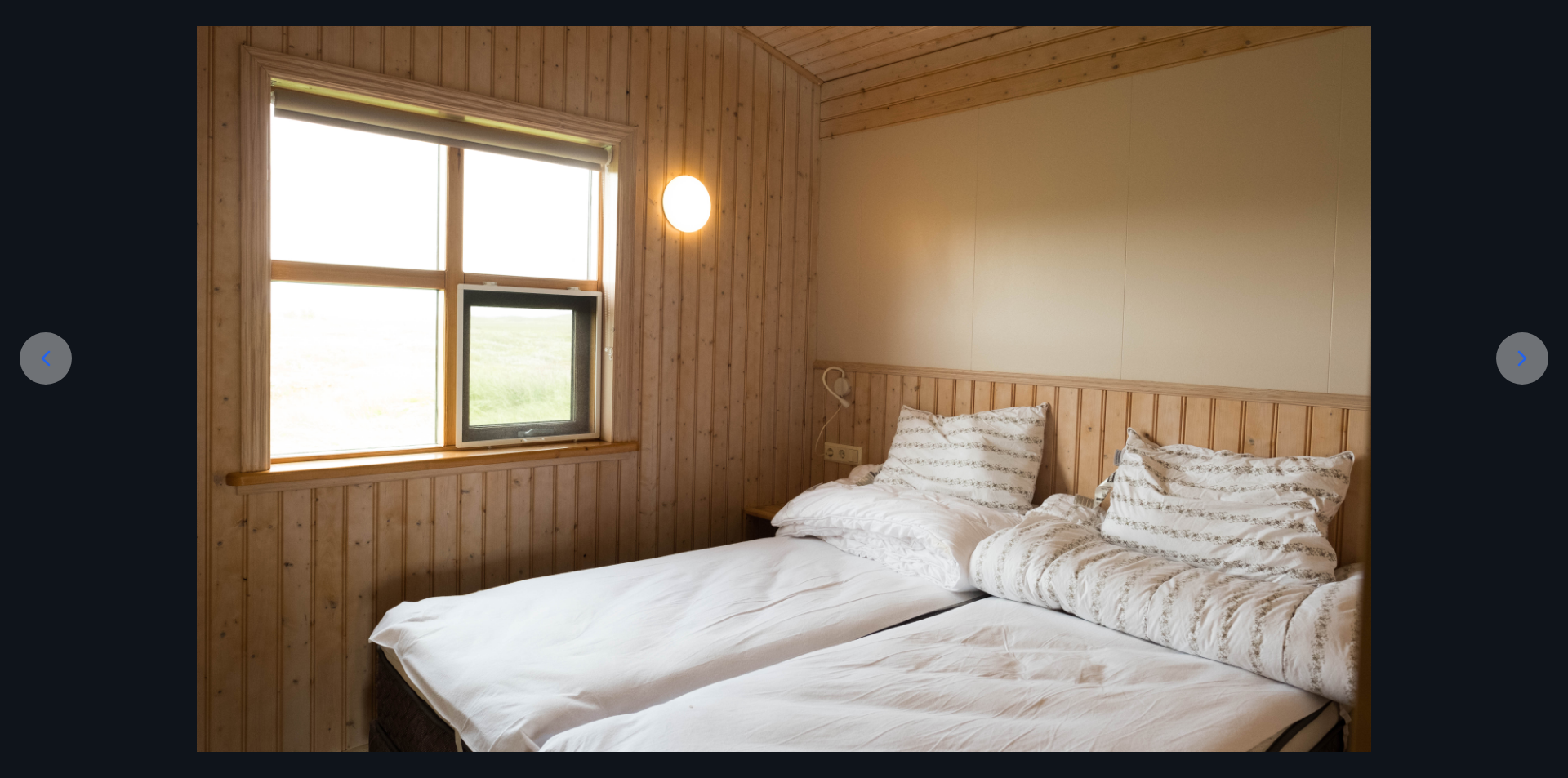
click at [1538, 354] on div at bounding box center [1522, 358] width 53 height 53
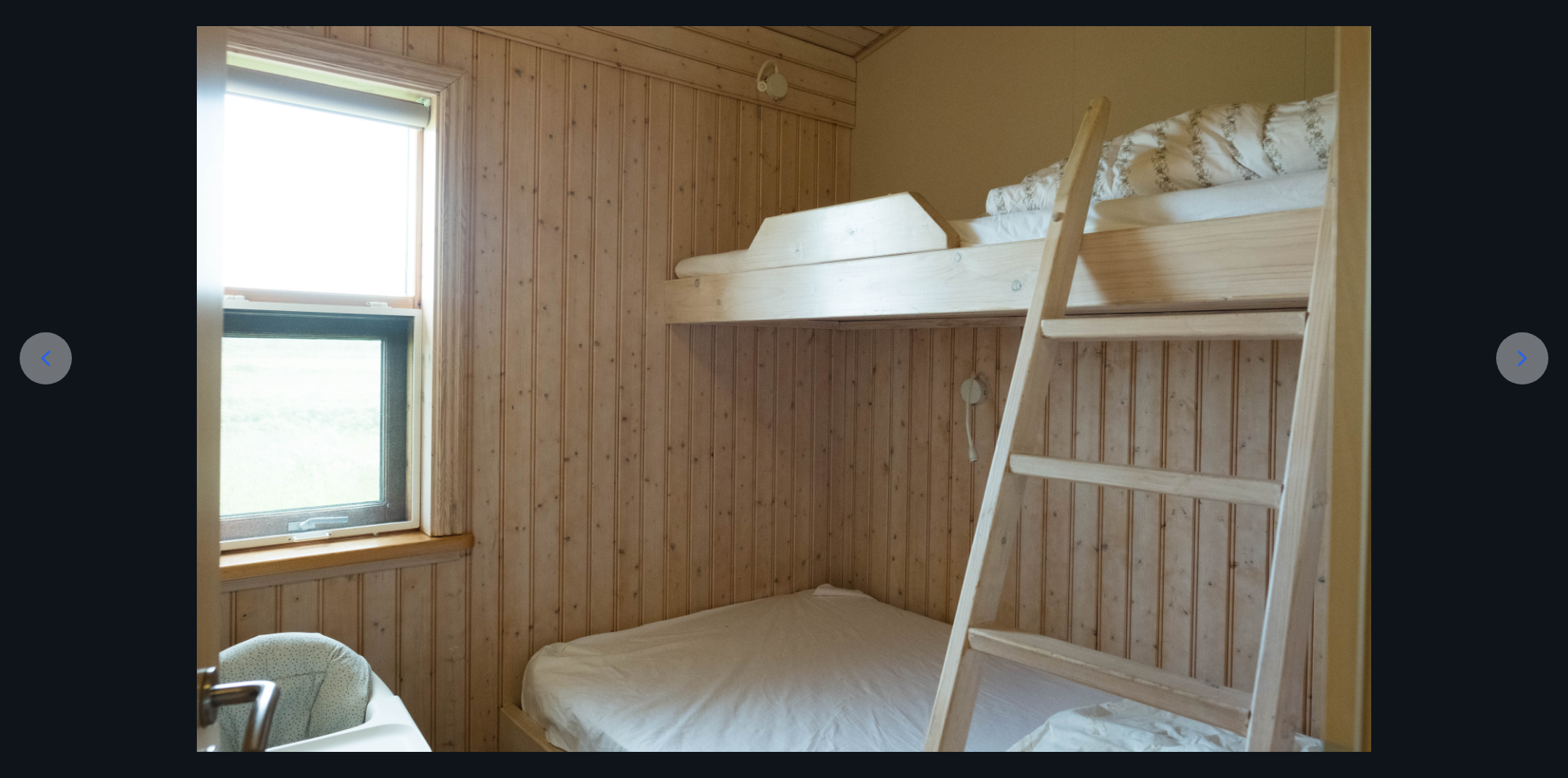
click at [1538, 354] on div at bounding box center [1522, 358] width 53 height 53
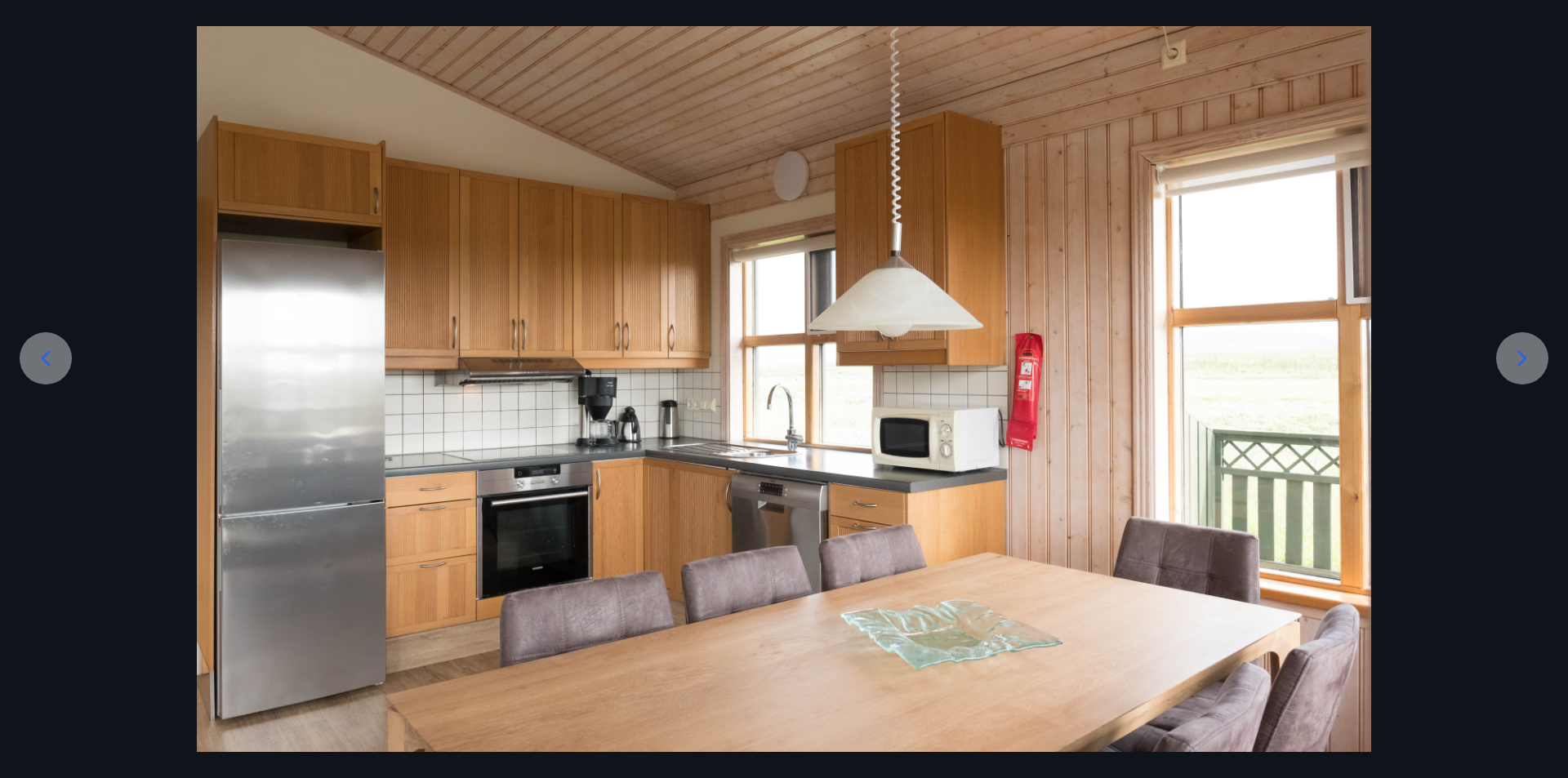
click at [1538, 354] on div at bounding box center [1522, 358] width 53 height 53
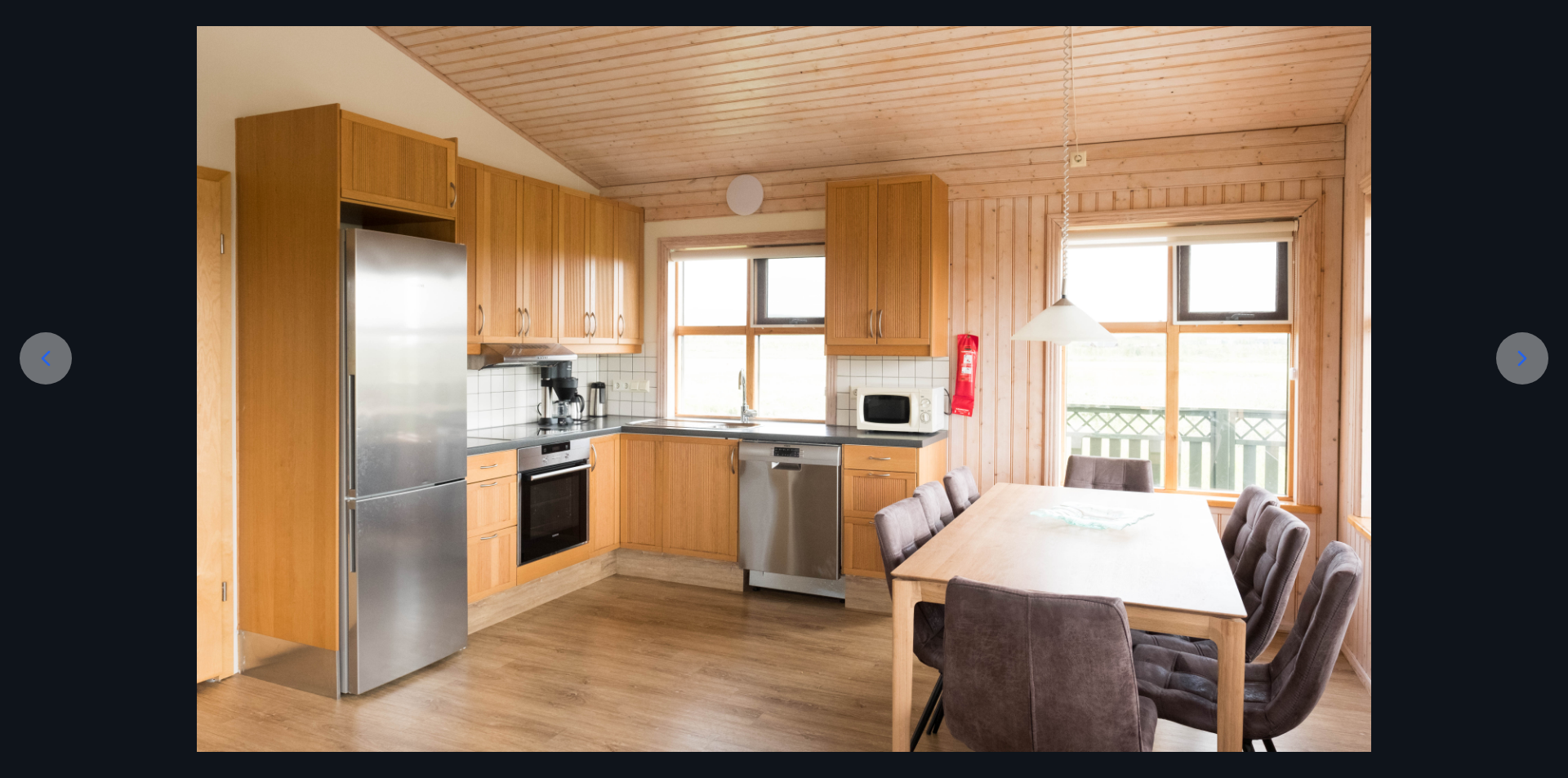
click at [5, 362] on div at bounding box center [784, 360] width 1568 height 783
click at [23, 354] on div at bounding box center [46, 358] width 53 height 53
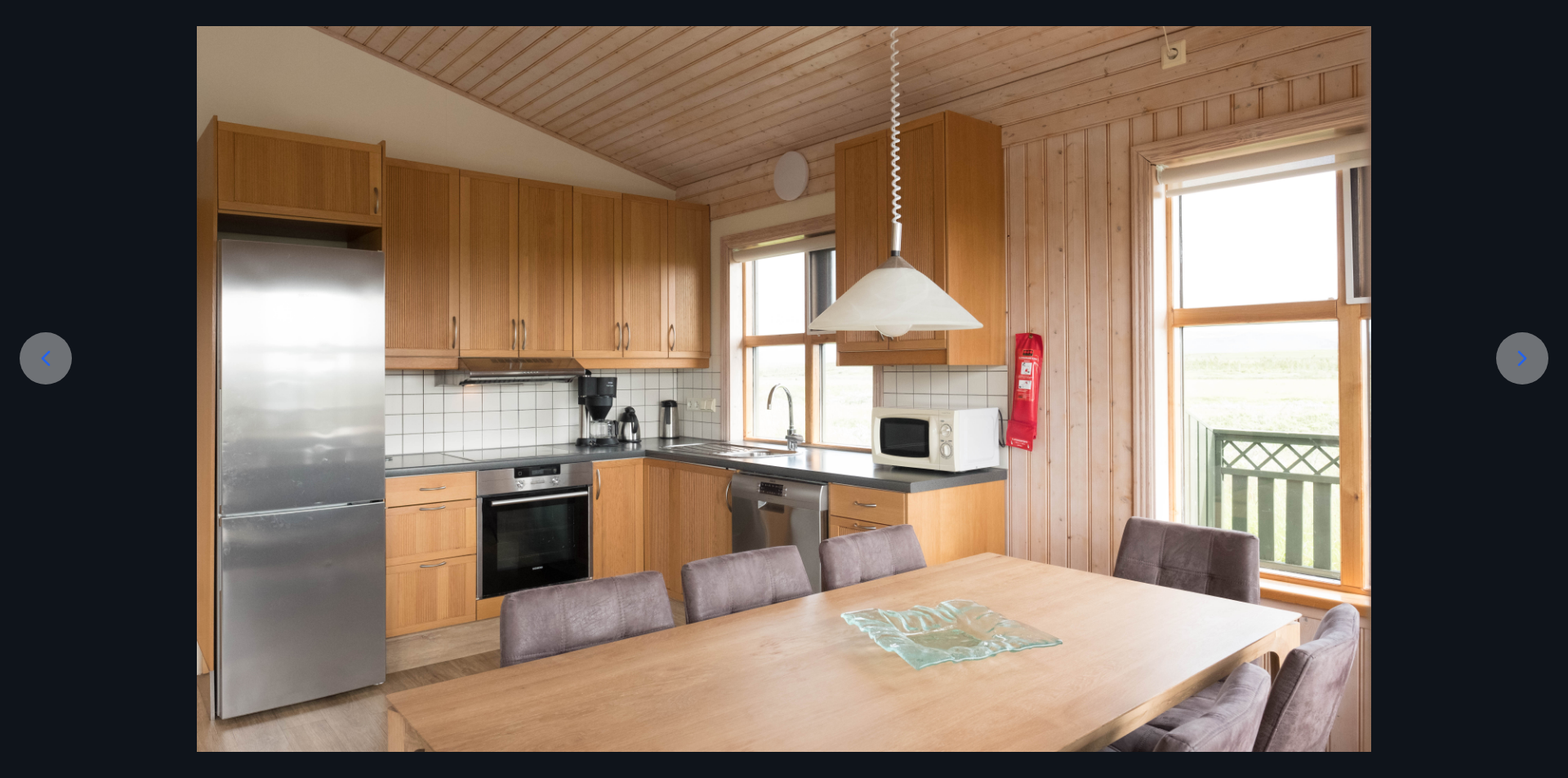
click at [1509, 351] on div at bounding box center [1522, 358] width 53 height 53
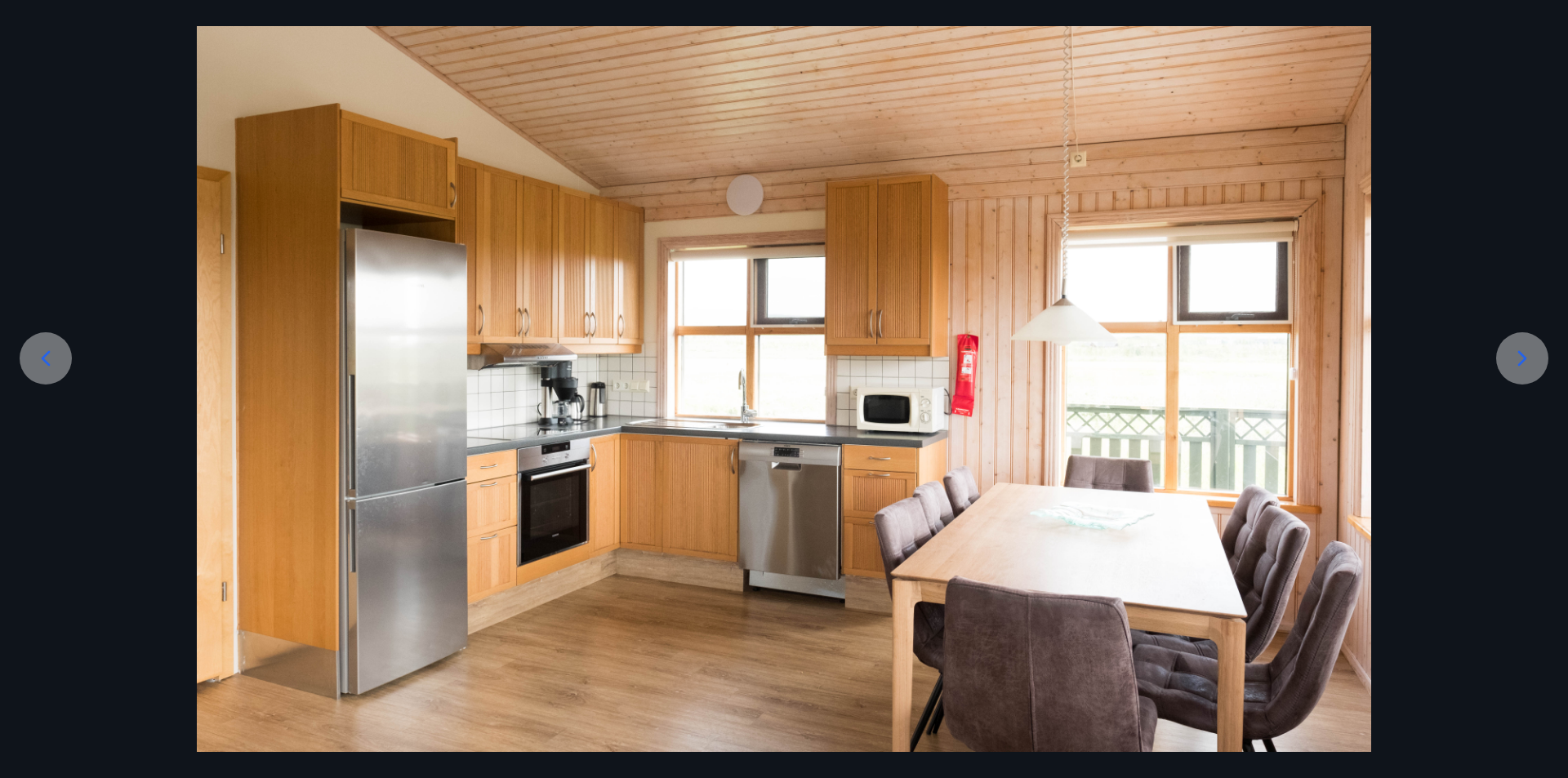
click at [1509, 351] on div at bounding box center [1522, 358] width 53 height 53
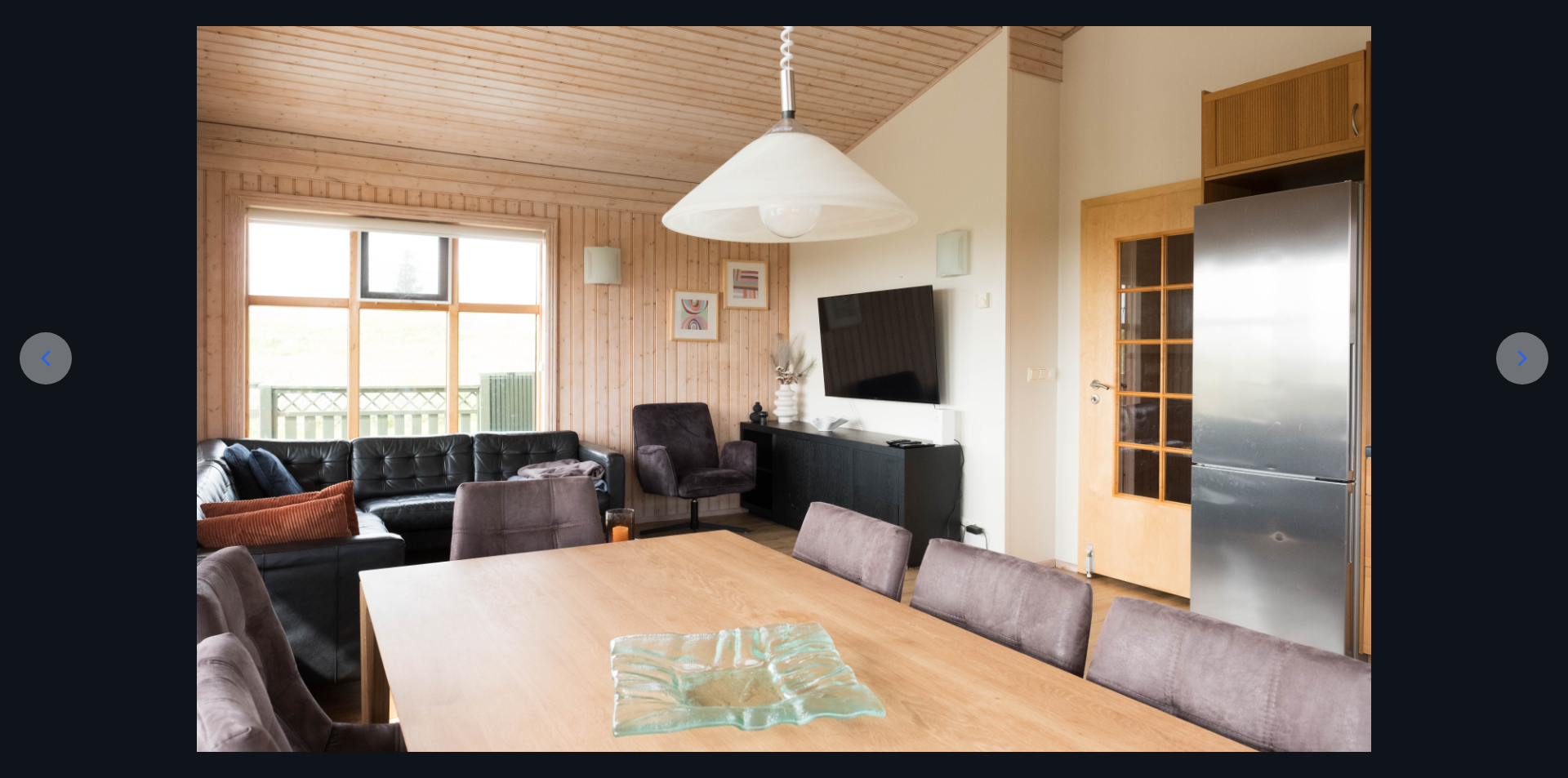
click at [1509, 351] on div at bounding box center [1522, 358] width 53 height 53
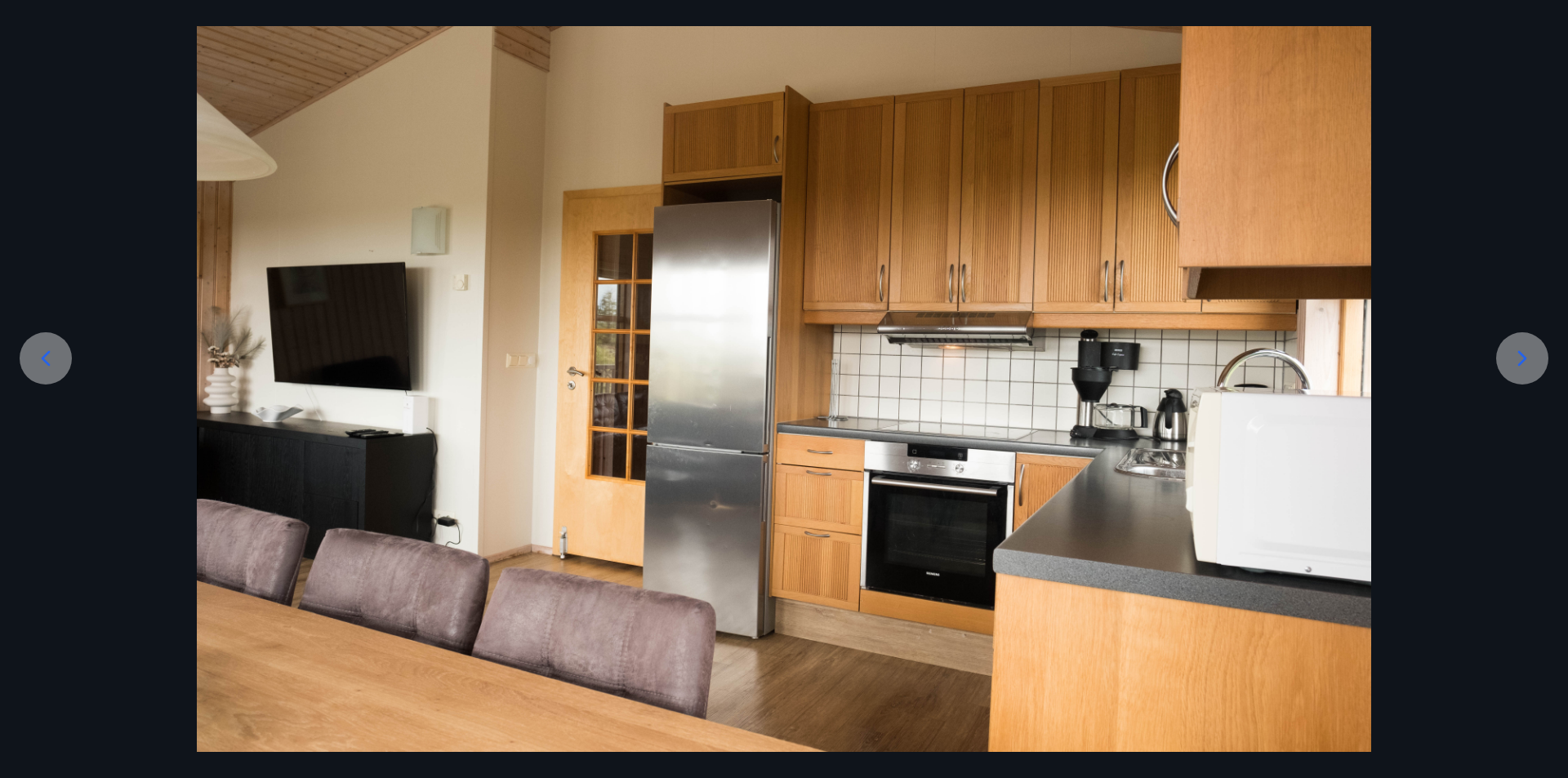
click at [1509, 351] on div at bounding box center [1522, 358] width 53 height 53
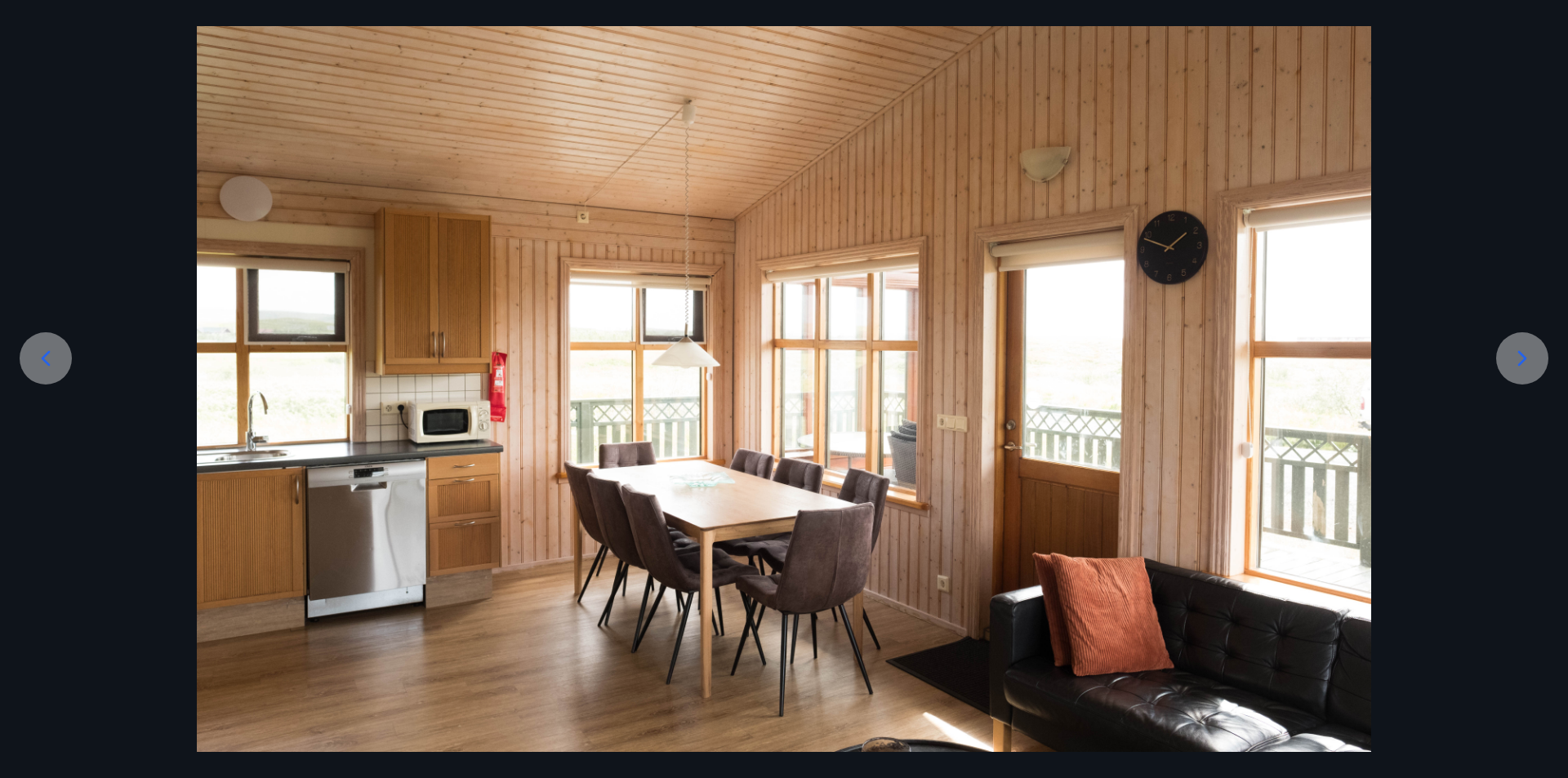
click at [1509, 351] on div at bounding box center [1522, 358] width 53 height 53
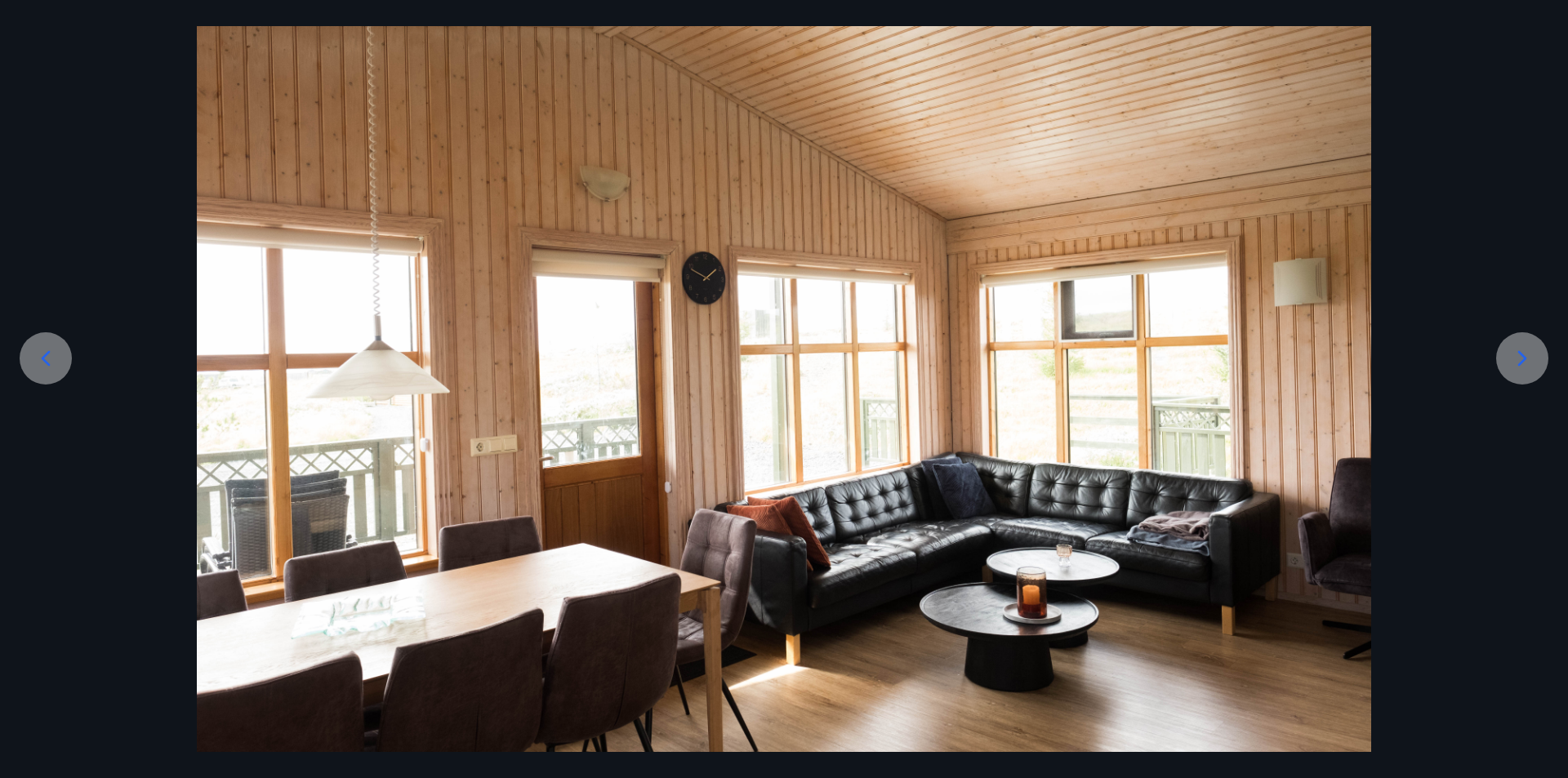
click at [1509, 351] on div at bounding box center [1522, 358] width 53 height 53
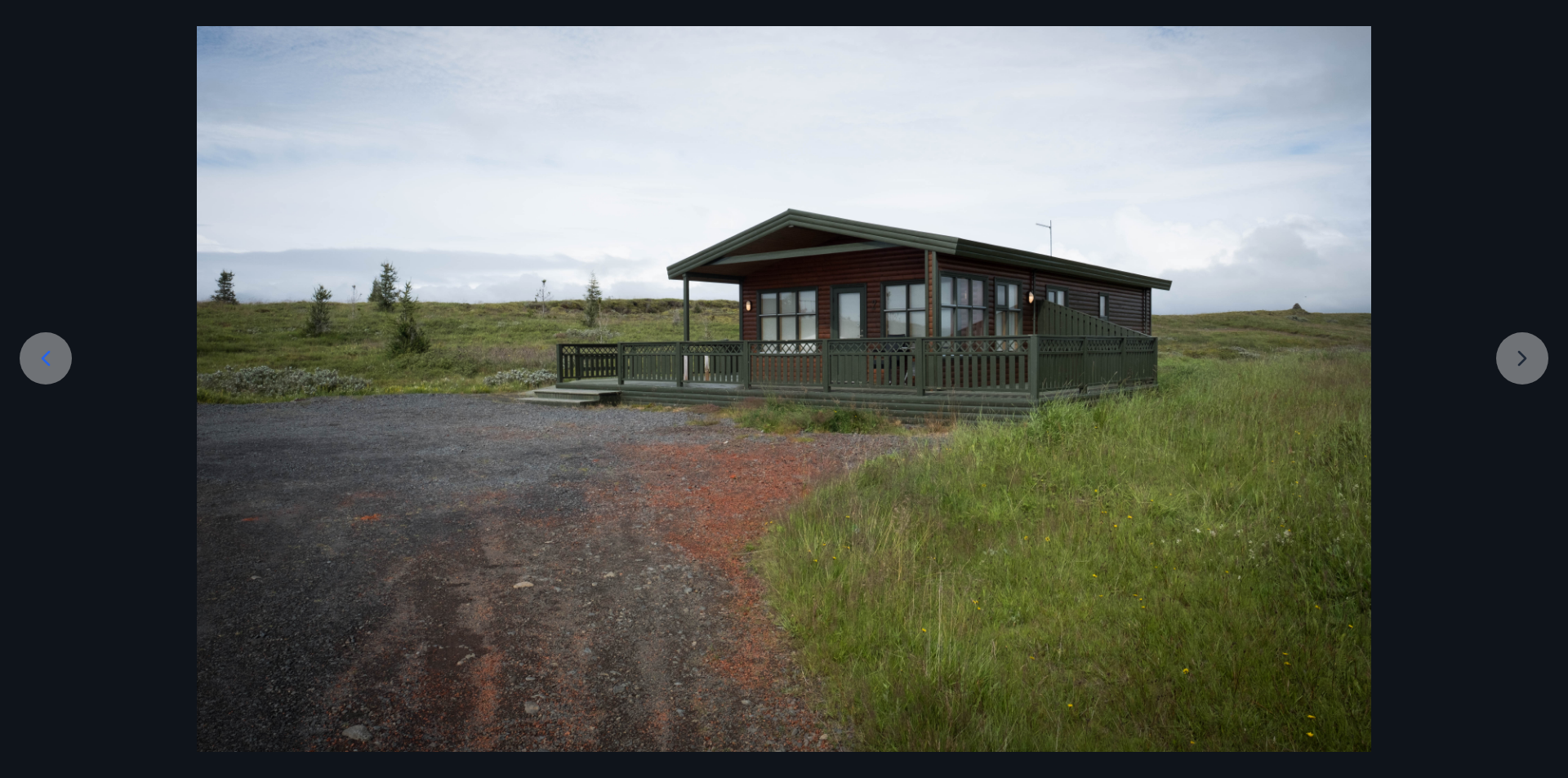
click at [1509, 351] on div at bounding box center [784, 360] width 1568 height 783
click at [1520, 354] on div at bounding box center [784, 360] width 1568 height 783
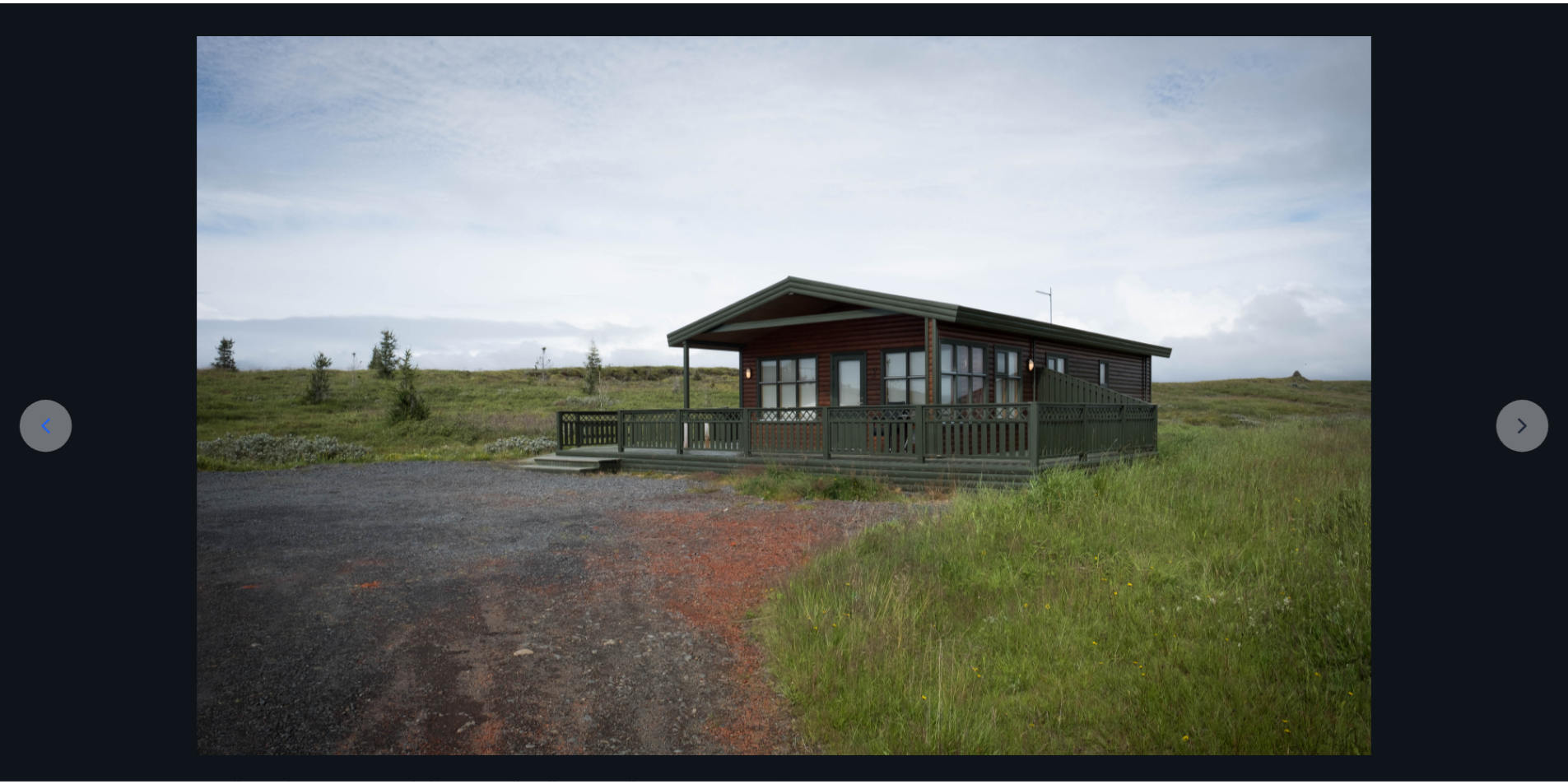
scroll to position [0, 0]
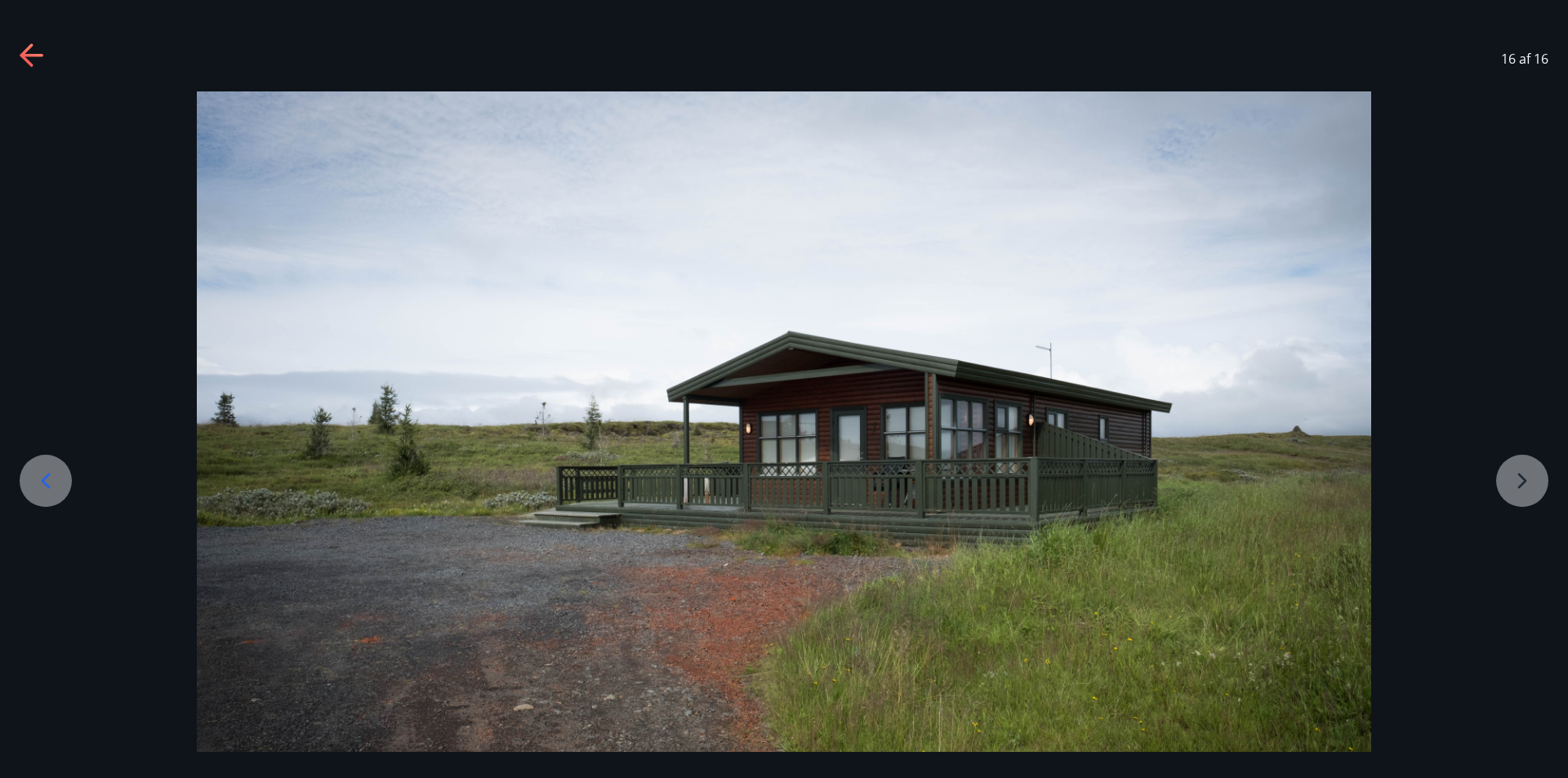
click at [38, 54] on icon at bounding box center [30, 55] width 22 height 3
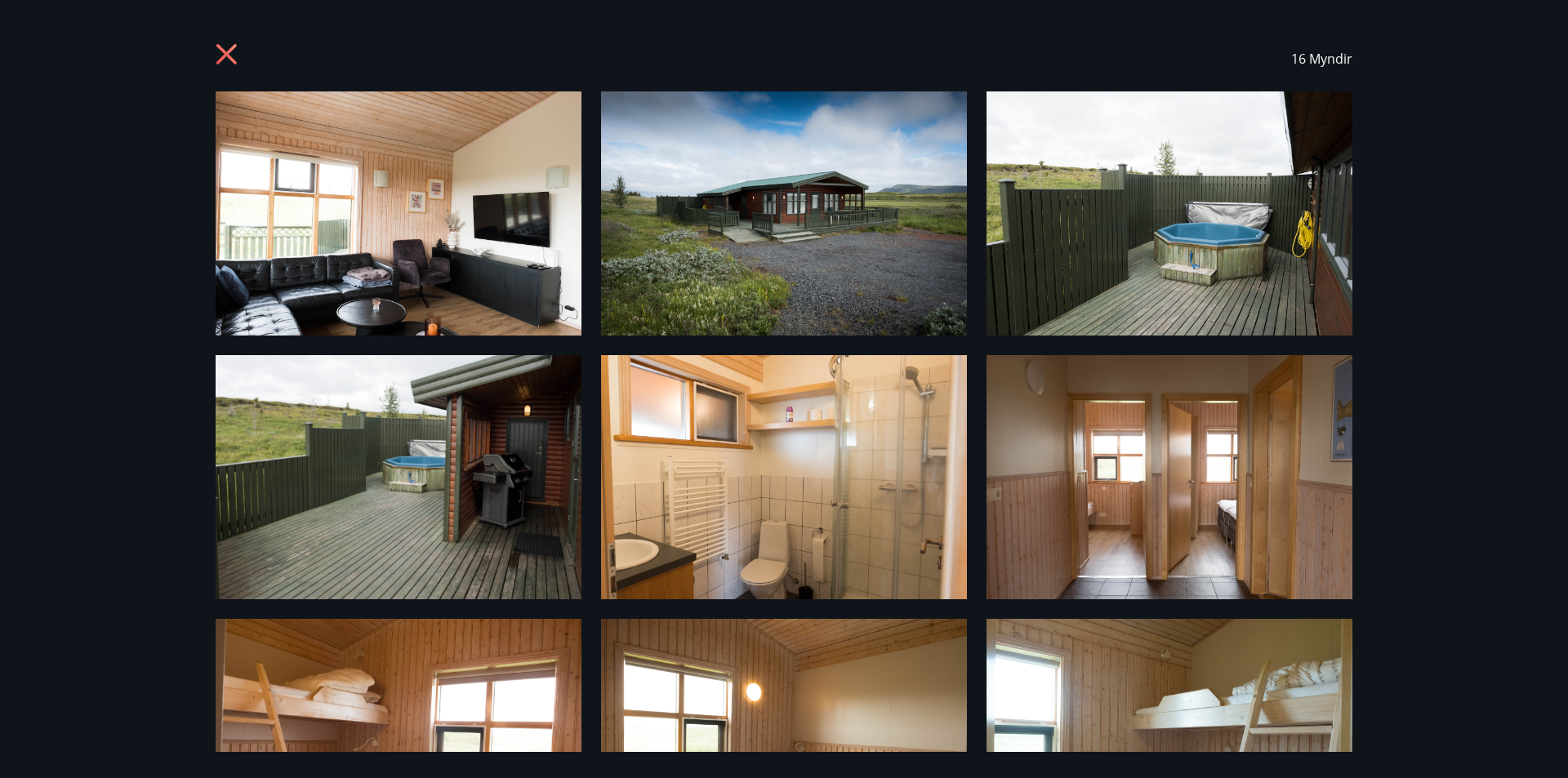
click at [221, 48] on icon at bounding box center [226, 54] width 20 height 20
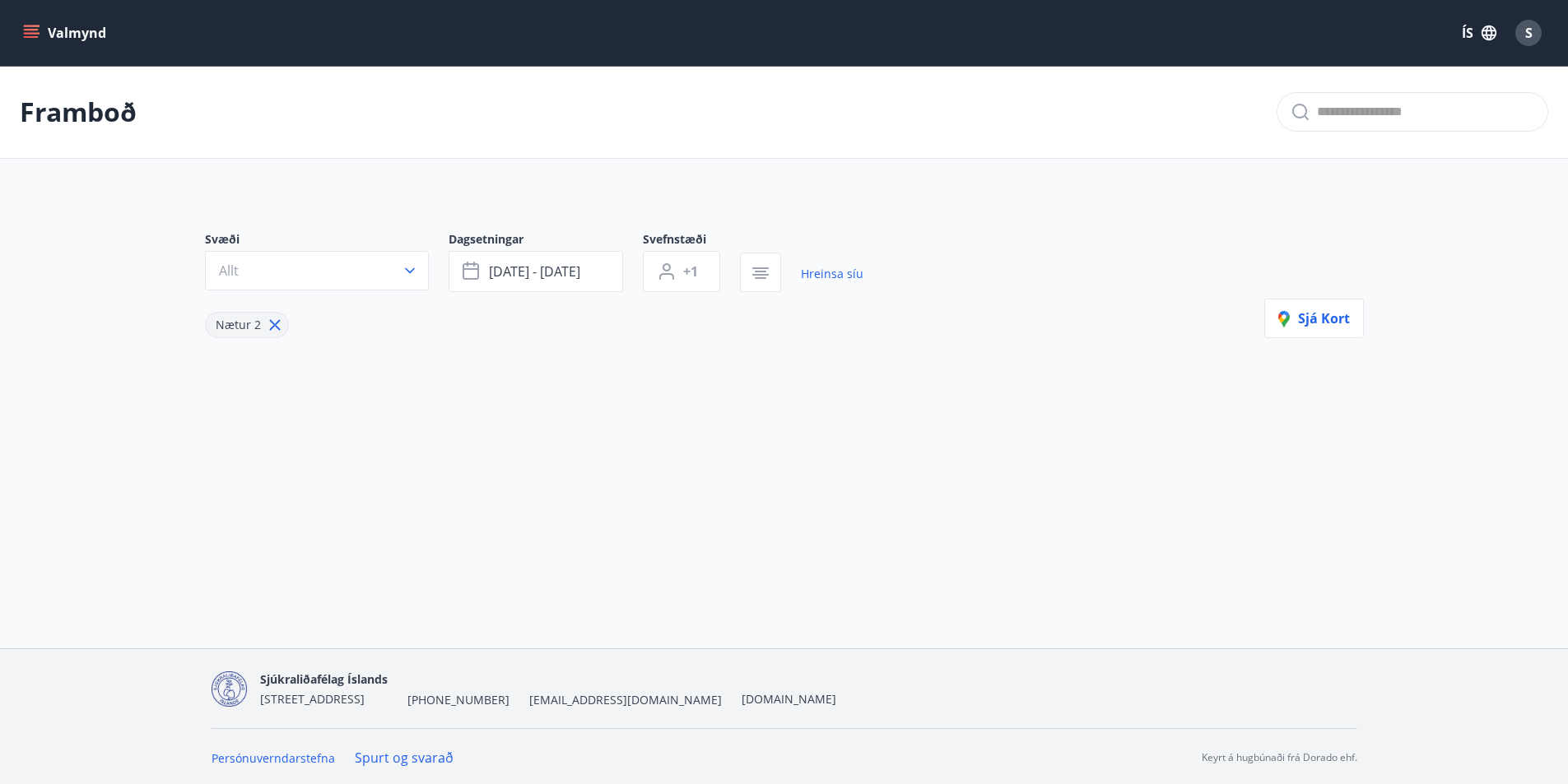
type input "*"
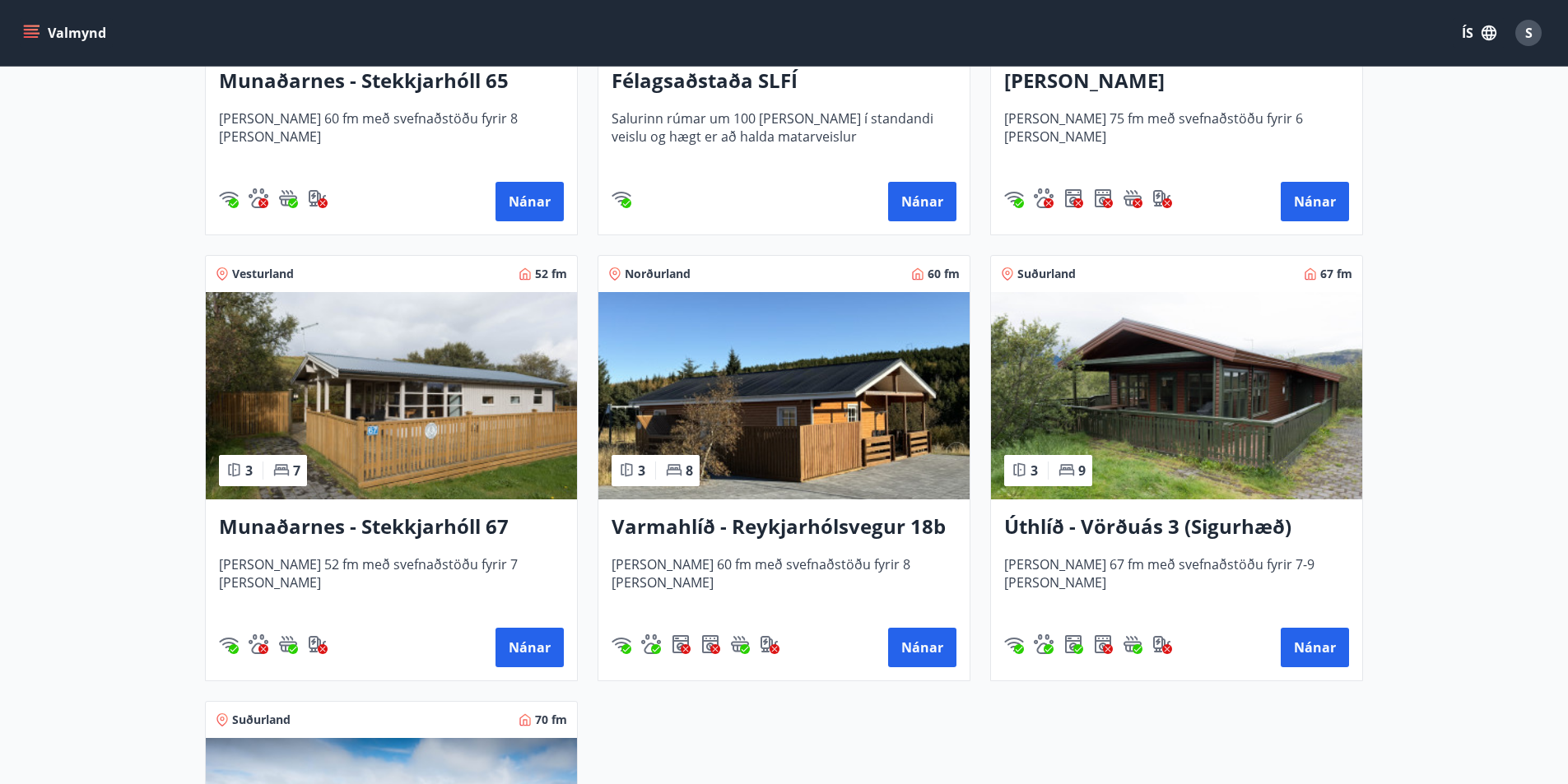
scroll to position [494, 0]
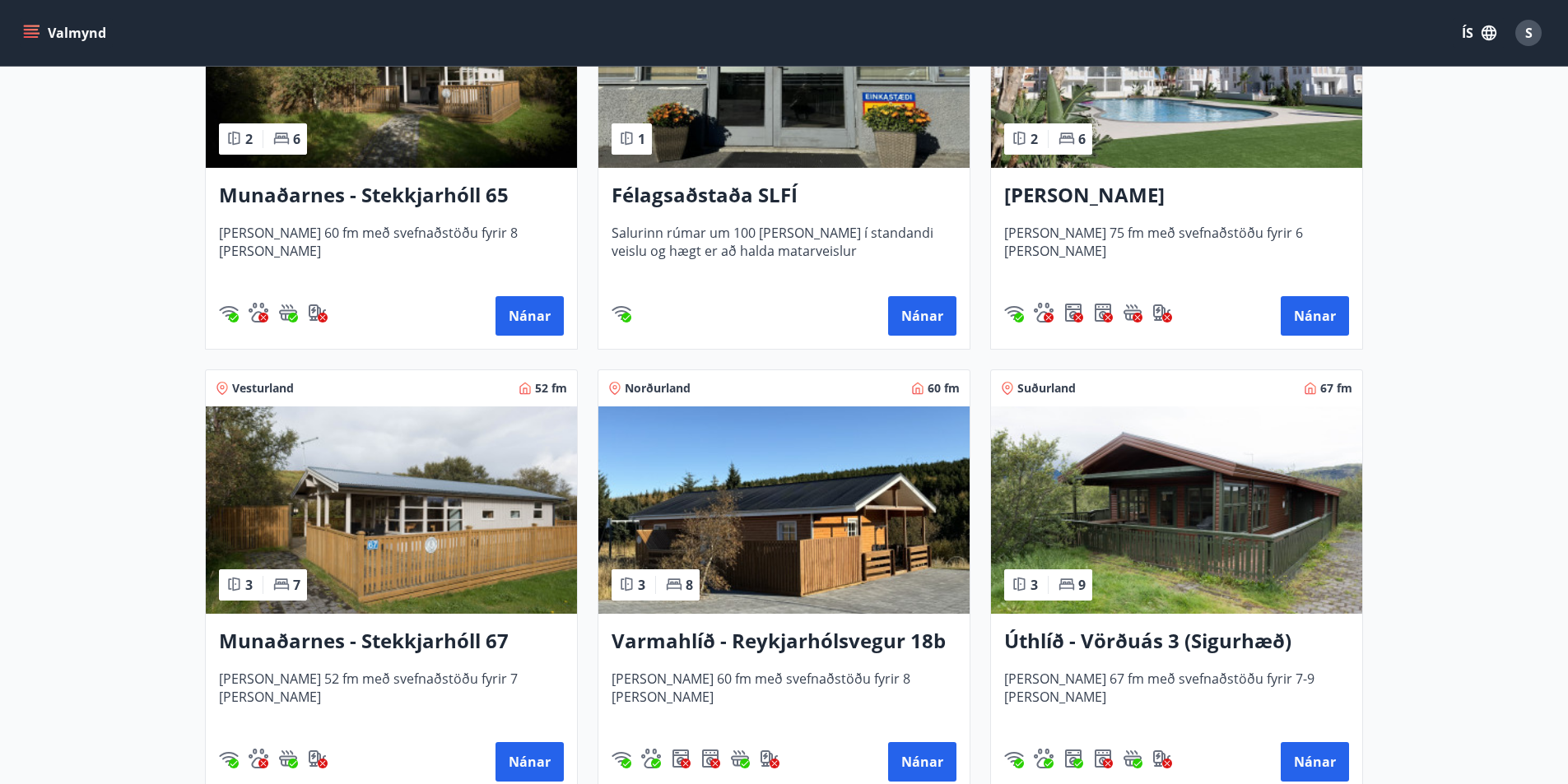
click at [1099, 636] on h3 "Úthlíð - Vörðuás 3 (Sigurhæð)" at bounding box center [1176, 642] width 345 height 29
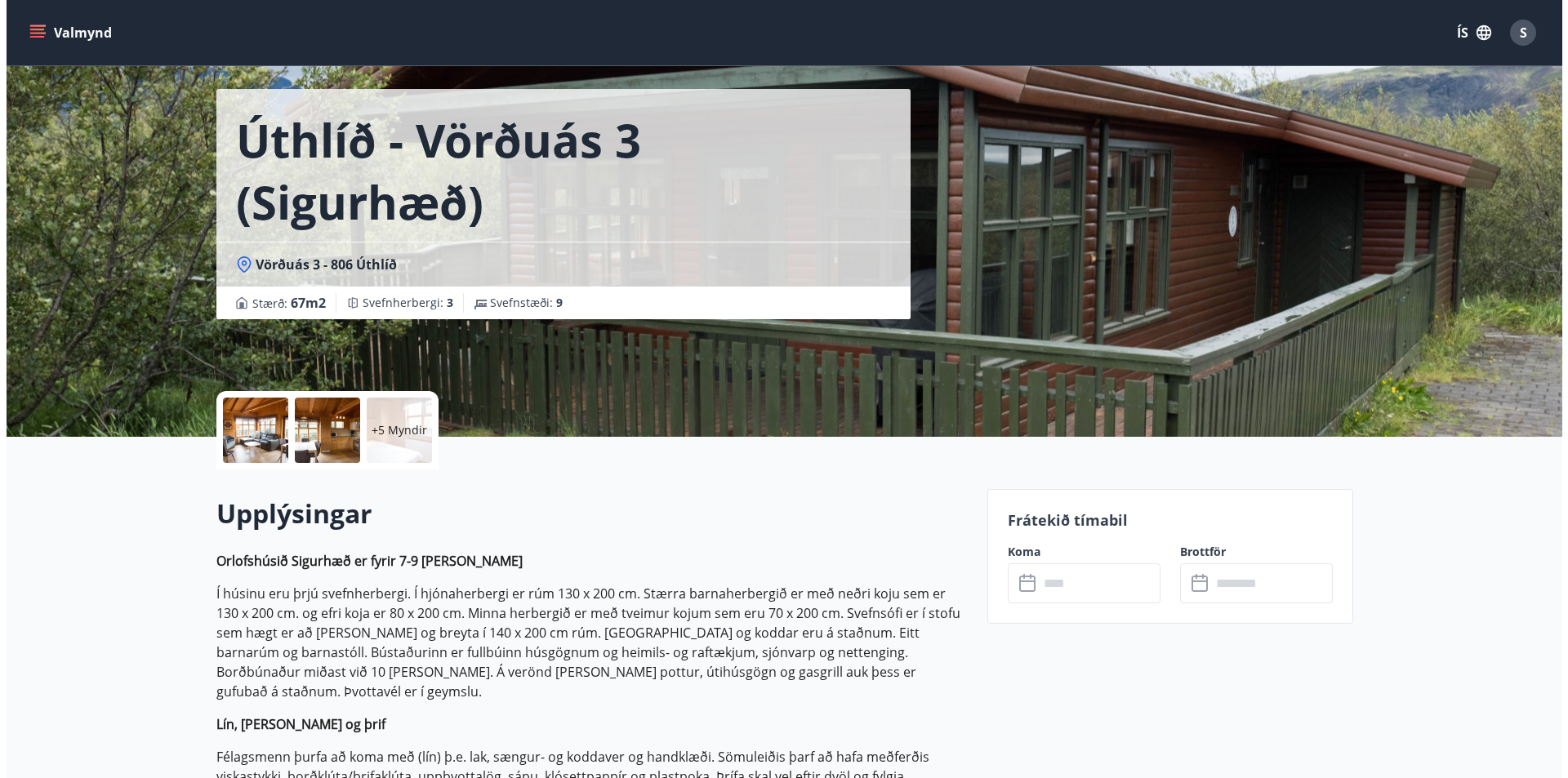
scroll to position [82, 0]
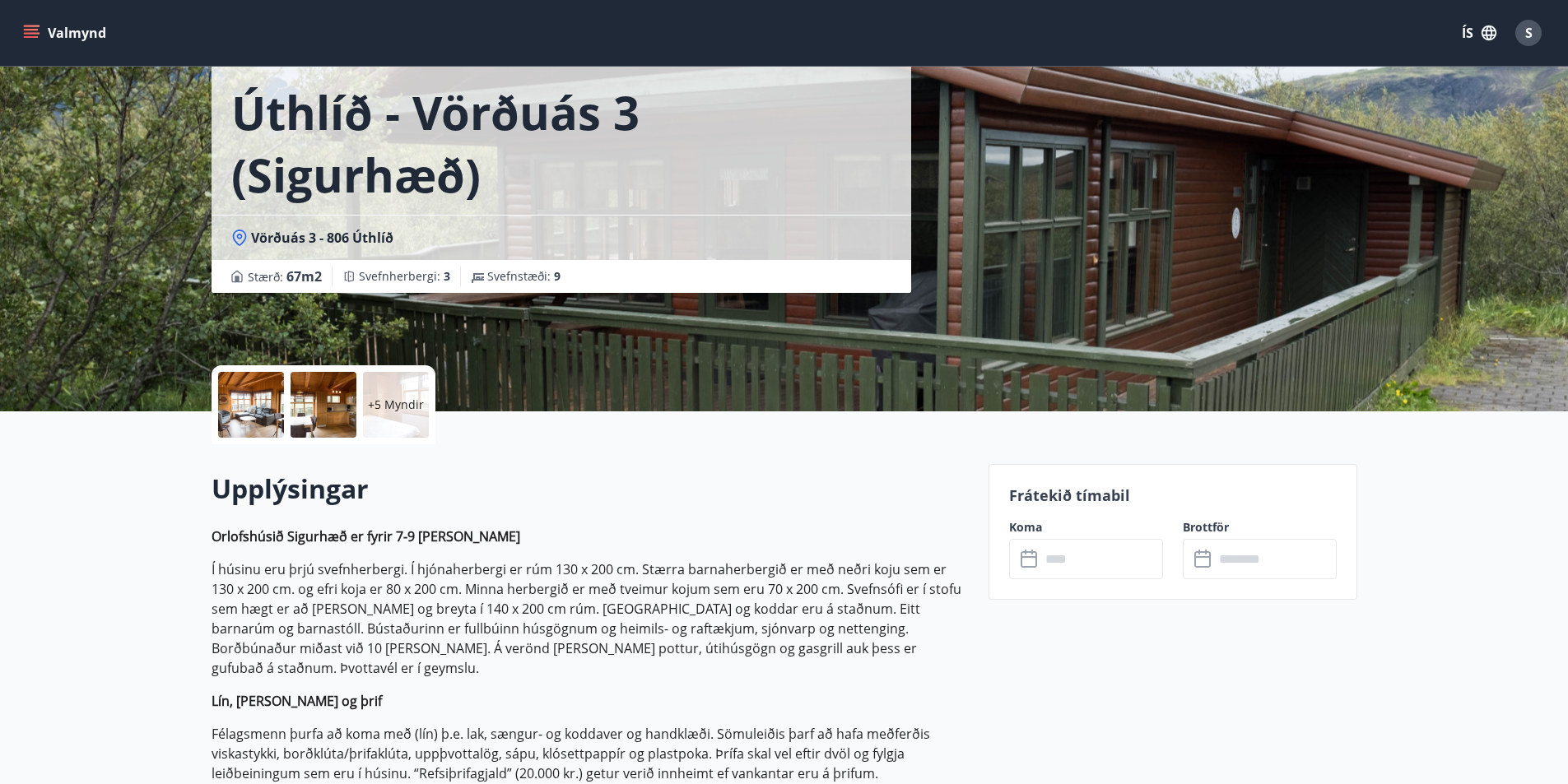
click at [239, 400] on div at bounding box center [250, 404] width 66 height 66
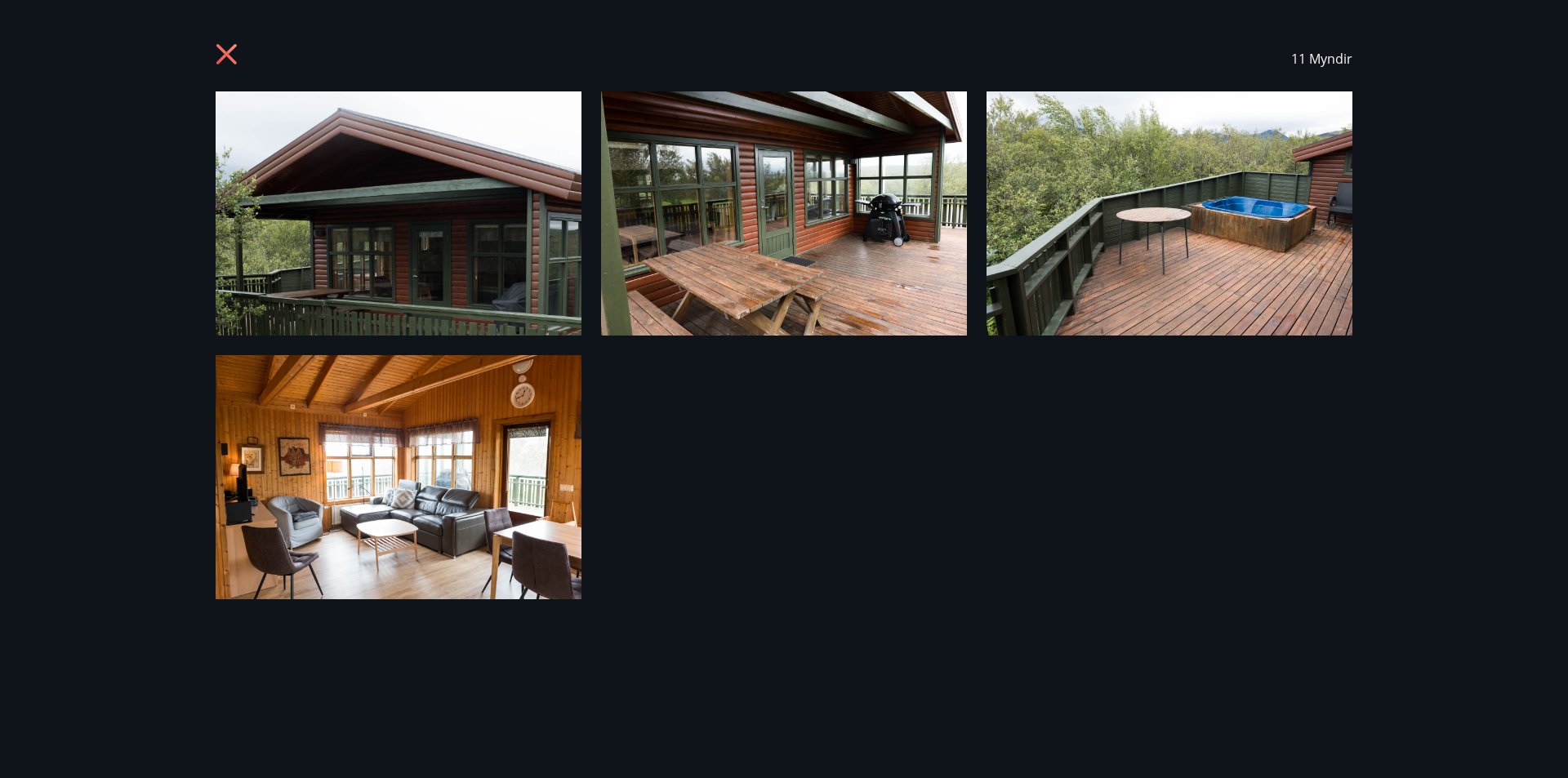
click at [501, 232] on img at bounding box center [398, 213] width 366 height 244
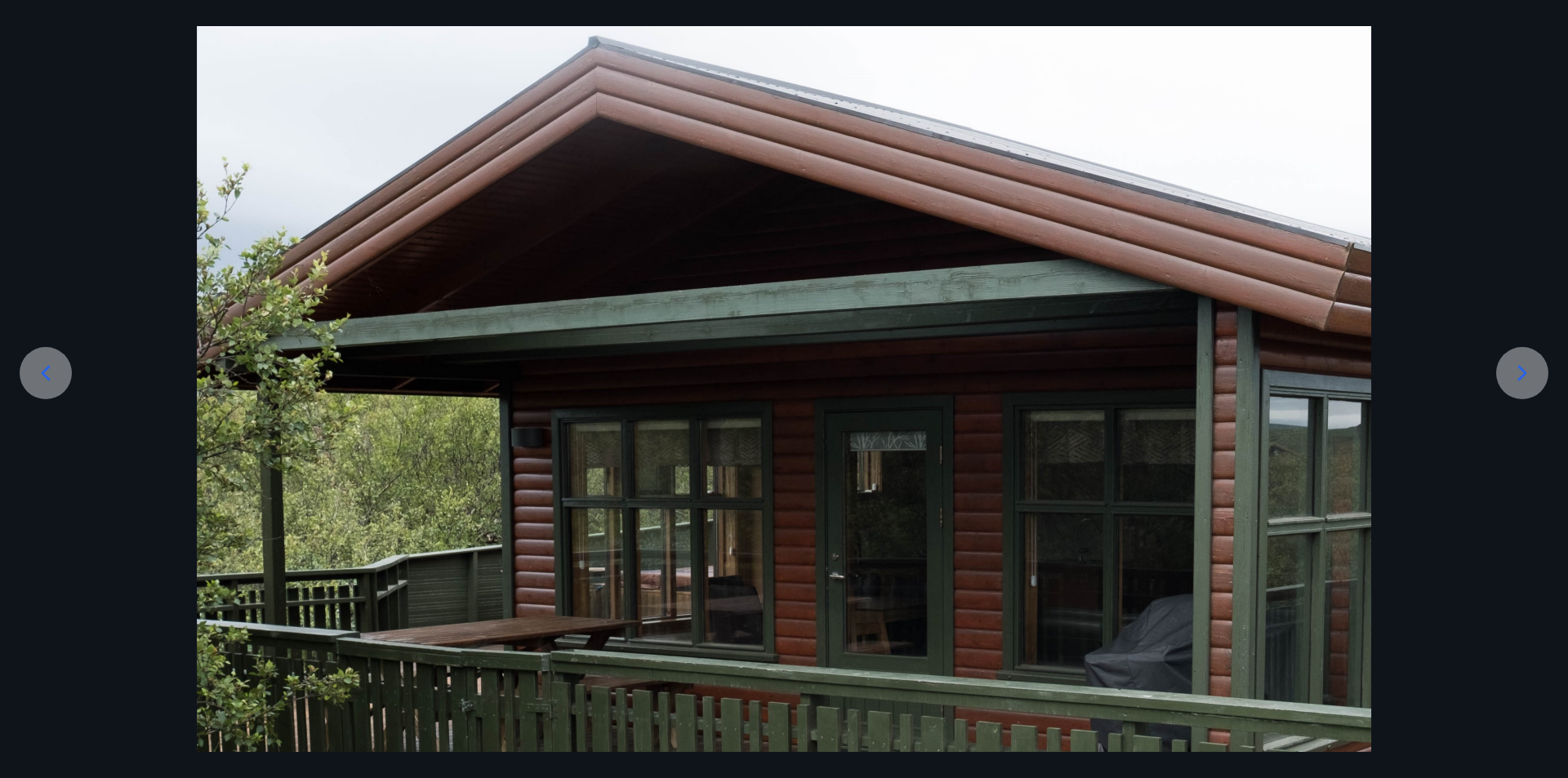
scroll to position [123, 0]
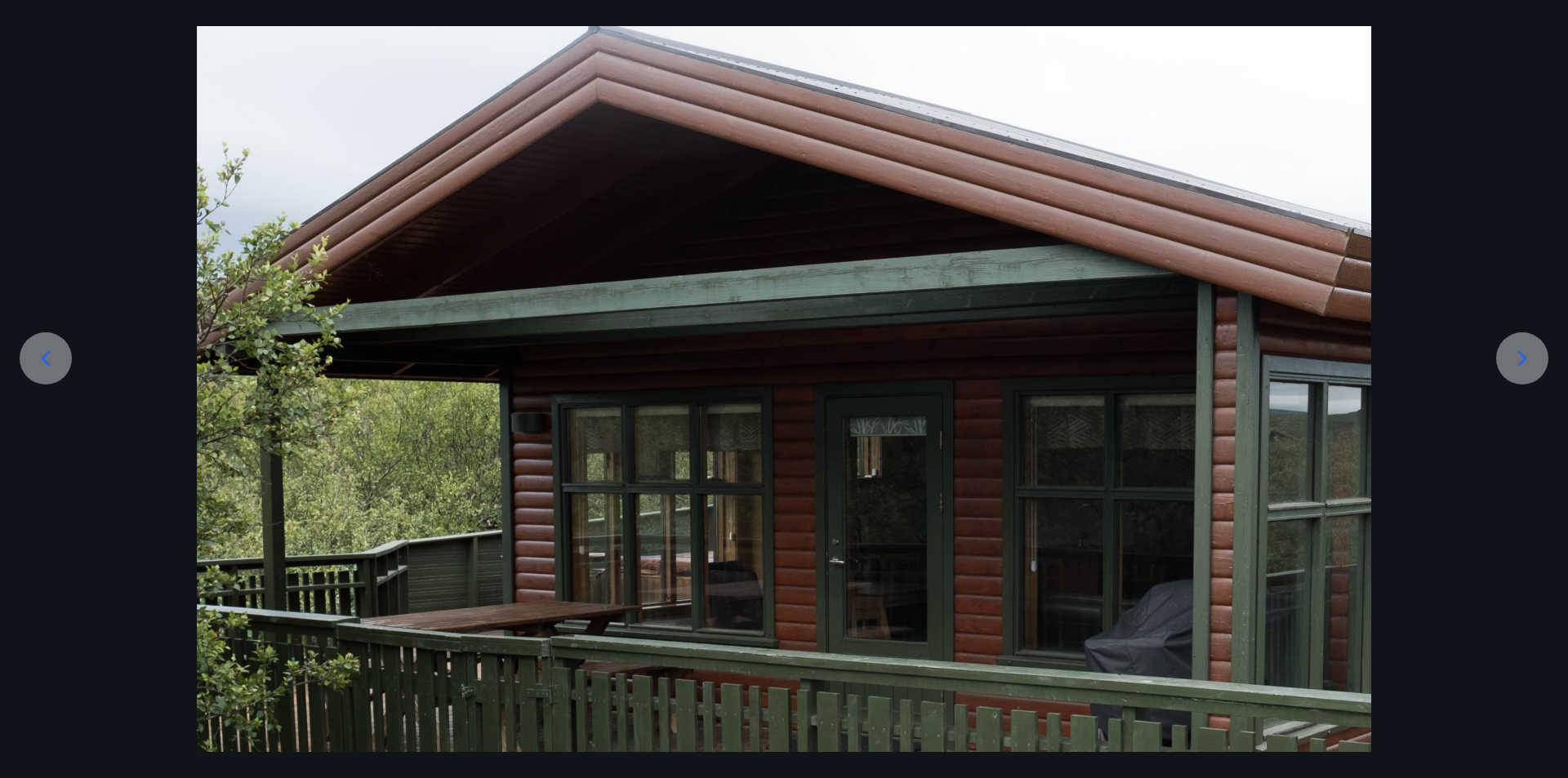
click at [1525, 352] on icon at bounding box center [1522, 358] width 26 height 26
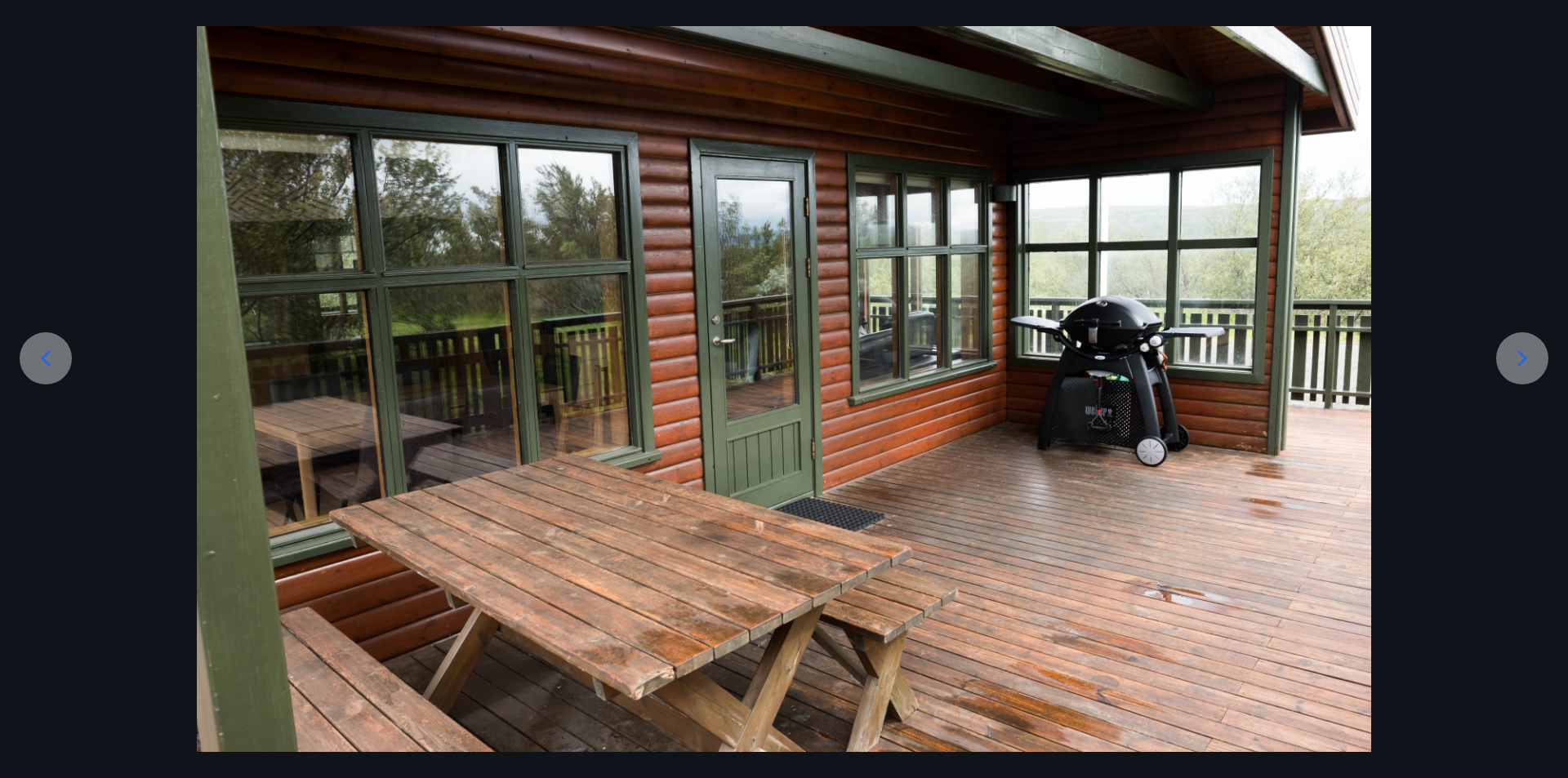
click at [1532, 352] on icon at bounding box center [1522, 358] width 26 height 26
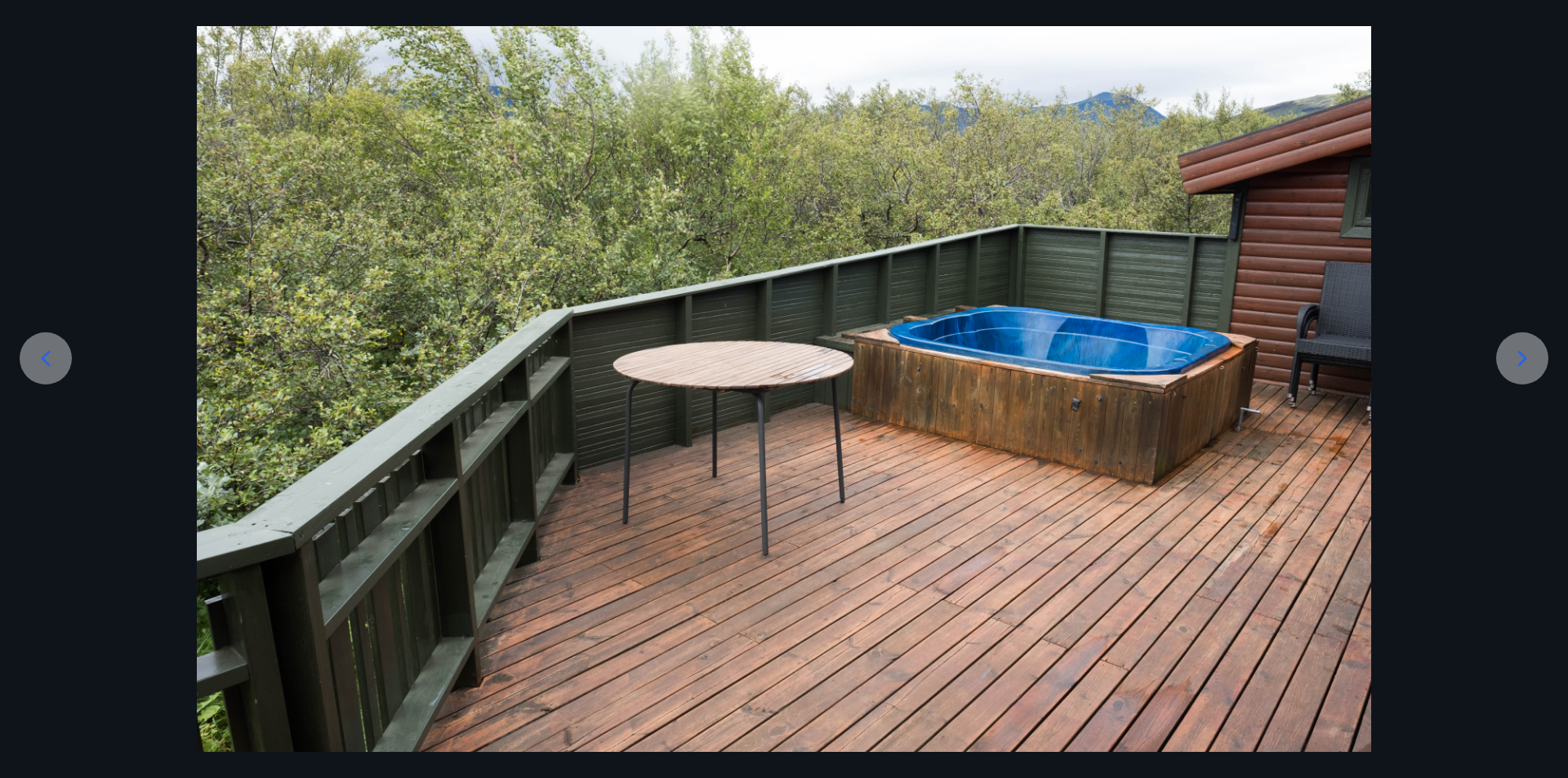
click at [1540, 340] on div at bounding box center [1522, 358] width 53 height 53
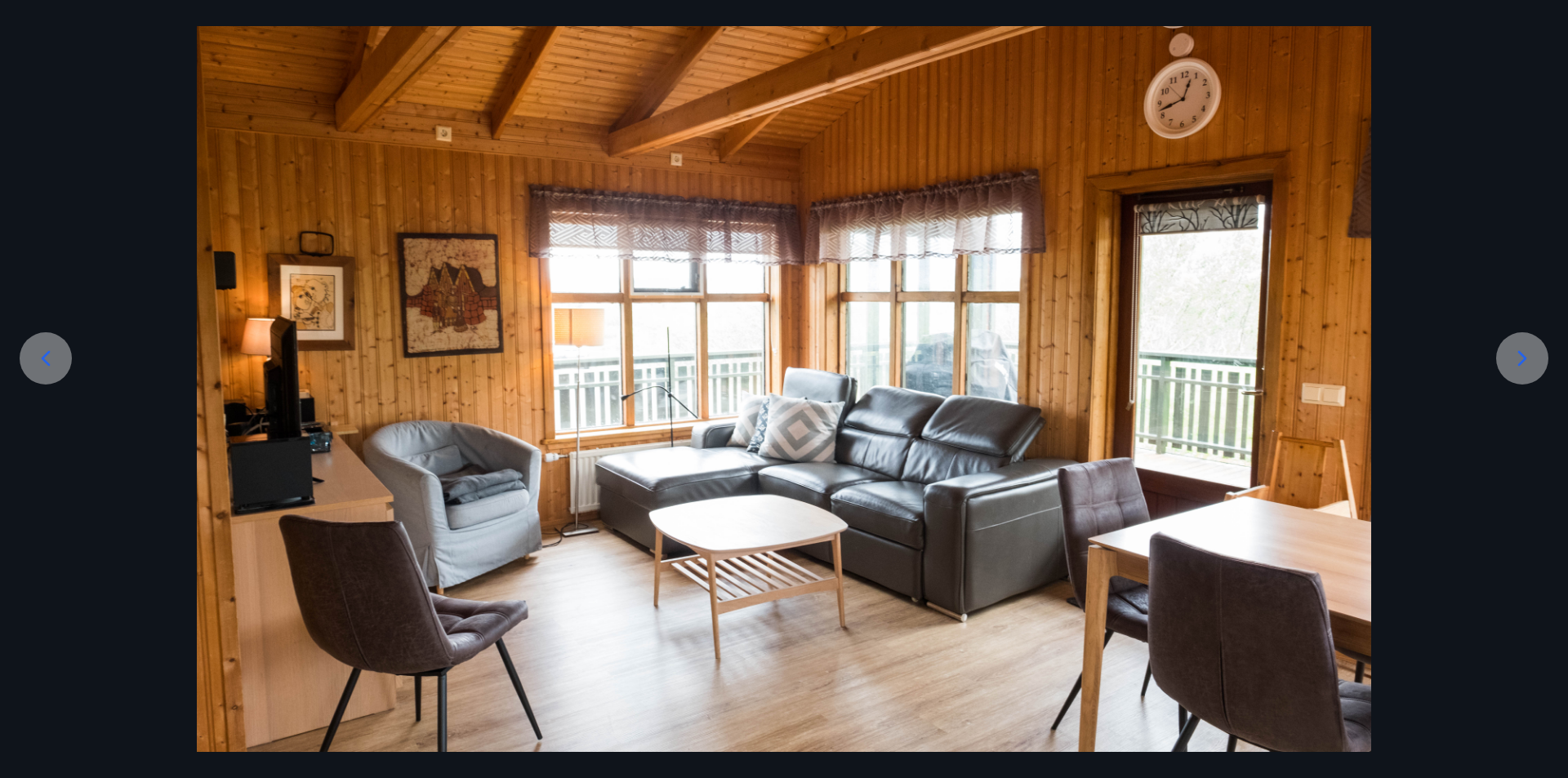
click at [1540, 340] on div at bounding box center [1522, 358] width 53 height 53
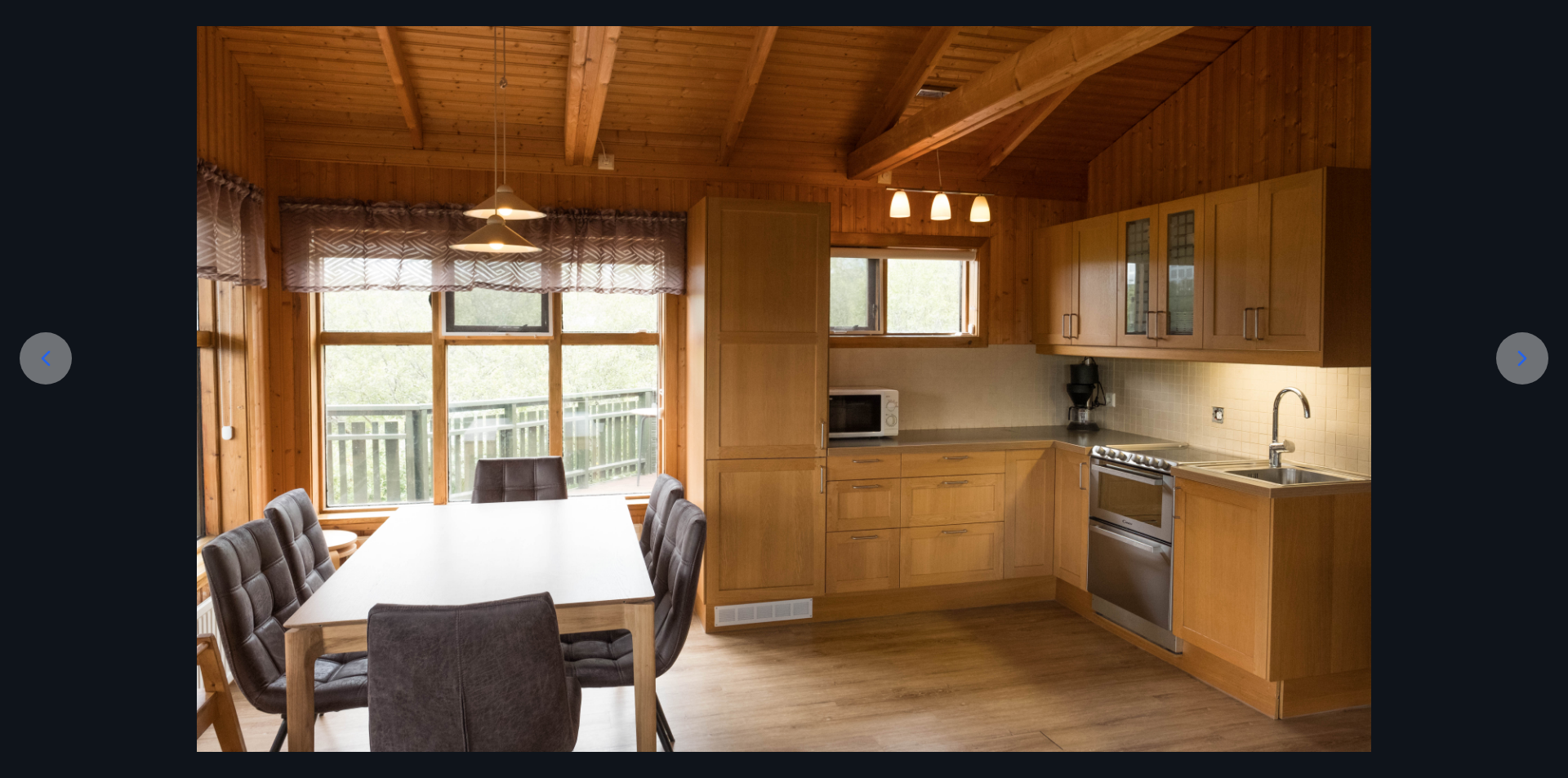
click at [1540, 340] on div at bounding box center [1522, 358] width 53 height 53
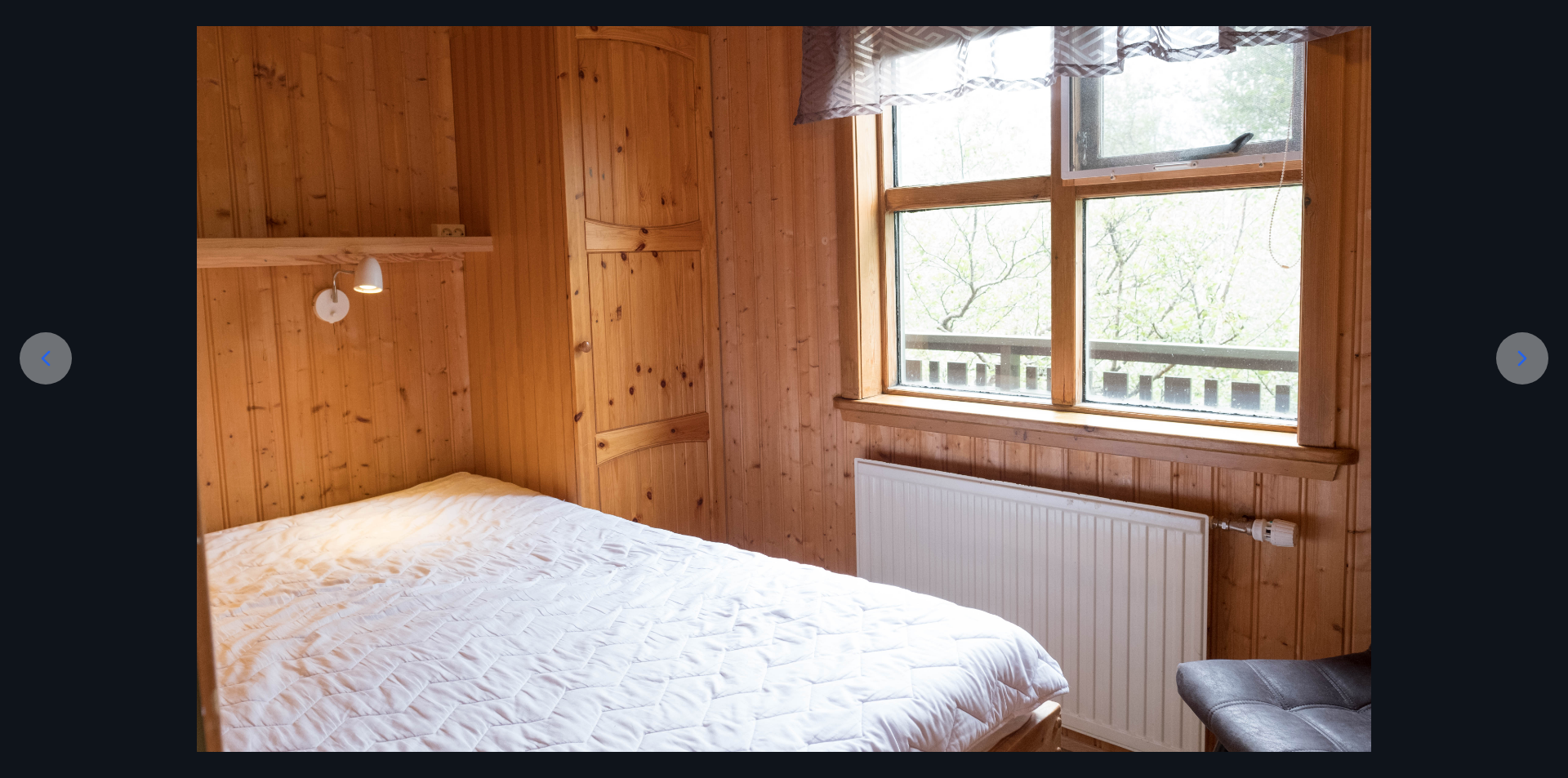
click at [1540, 340] on div at bounding box center [1522, 358] width 53 height 53
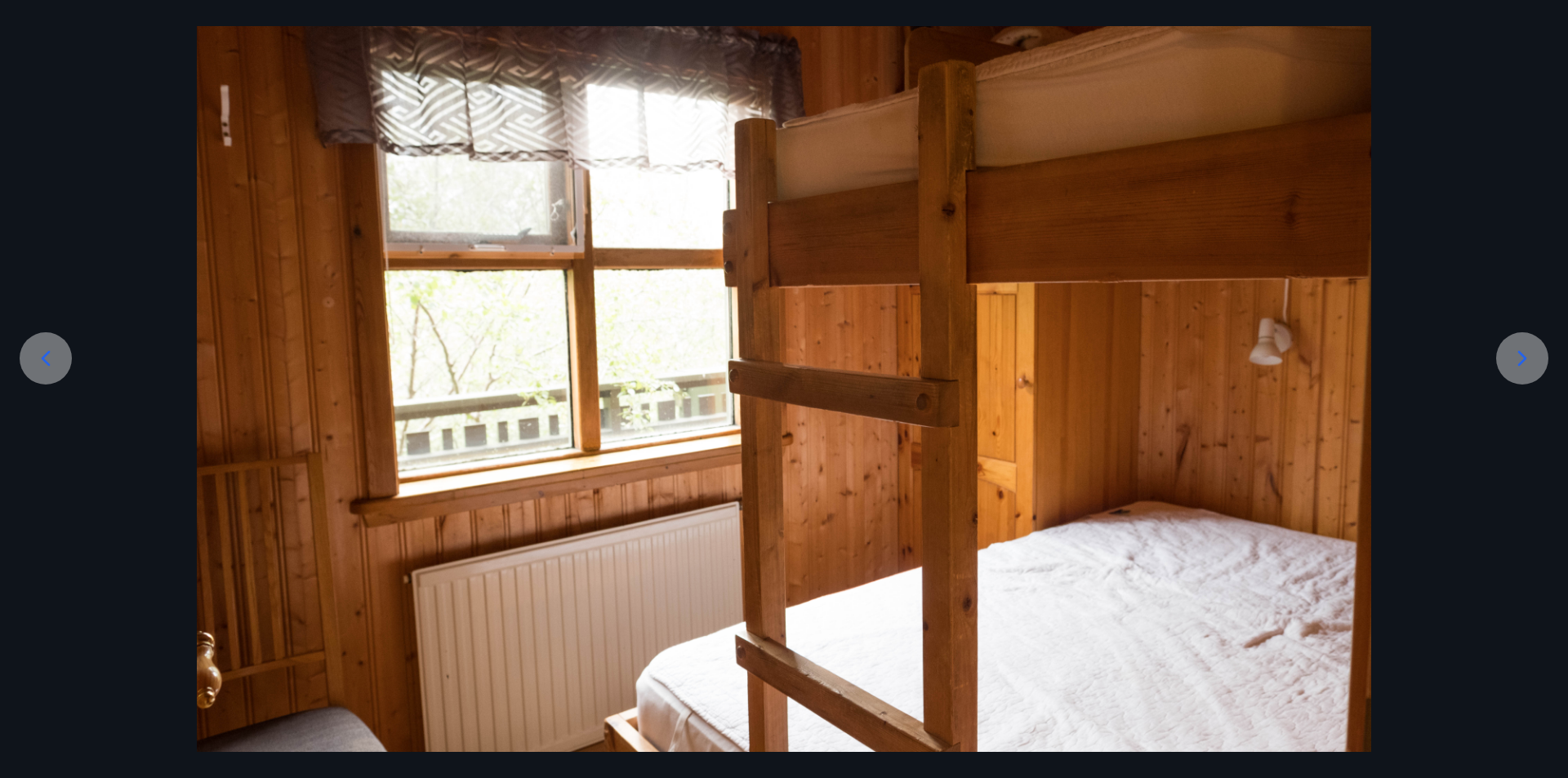
click at [1540, 340] on div at bounding box center [1522, 358] width 53 height 53
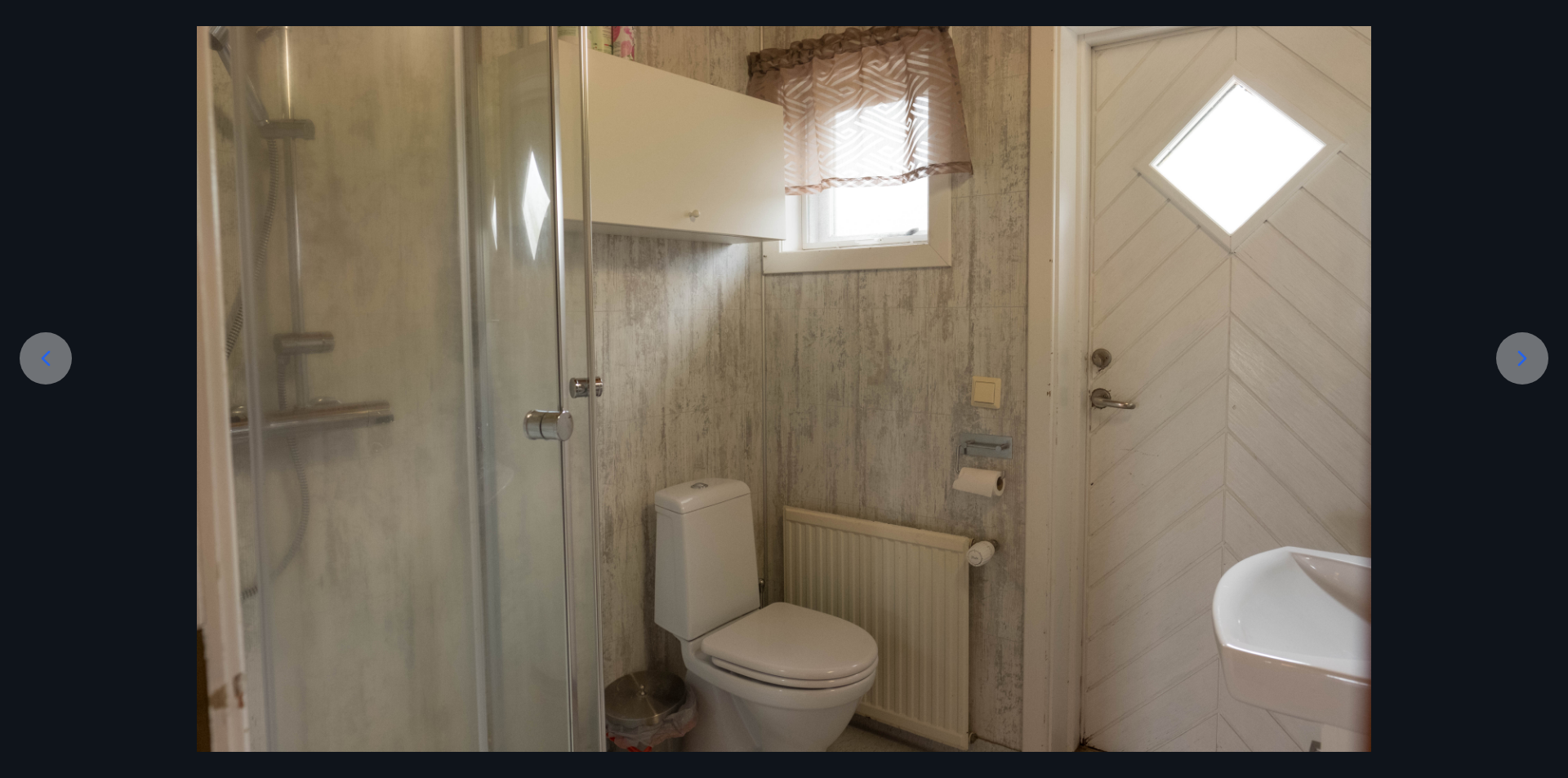
click at [1540, 340] on div at bounding box center [1522, 358] width 53 height 53
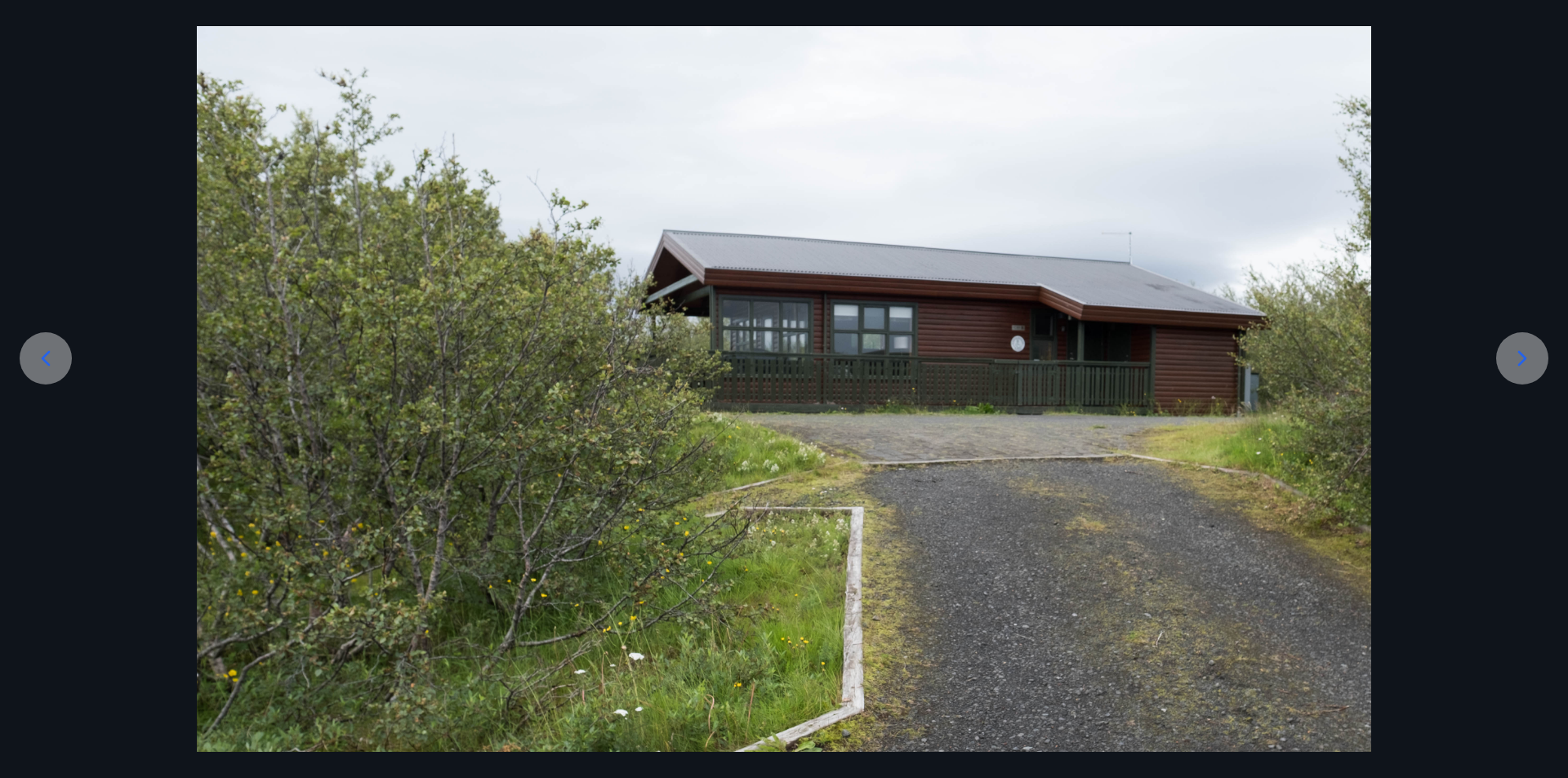
click at [1540, 340] on div at bounding box center [1522, 358] width 53 height 53
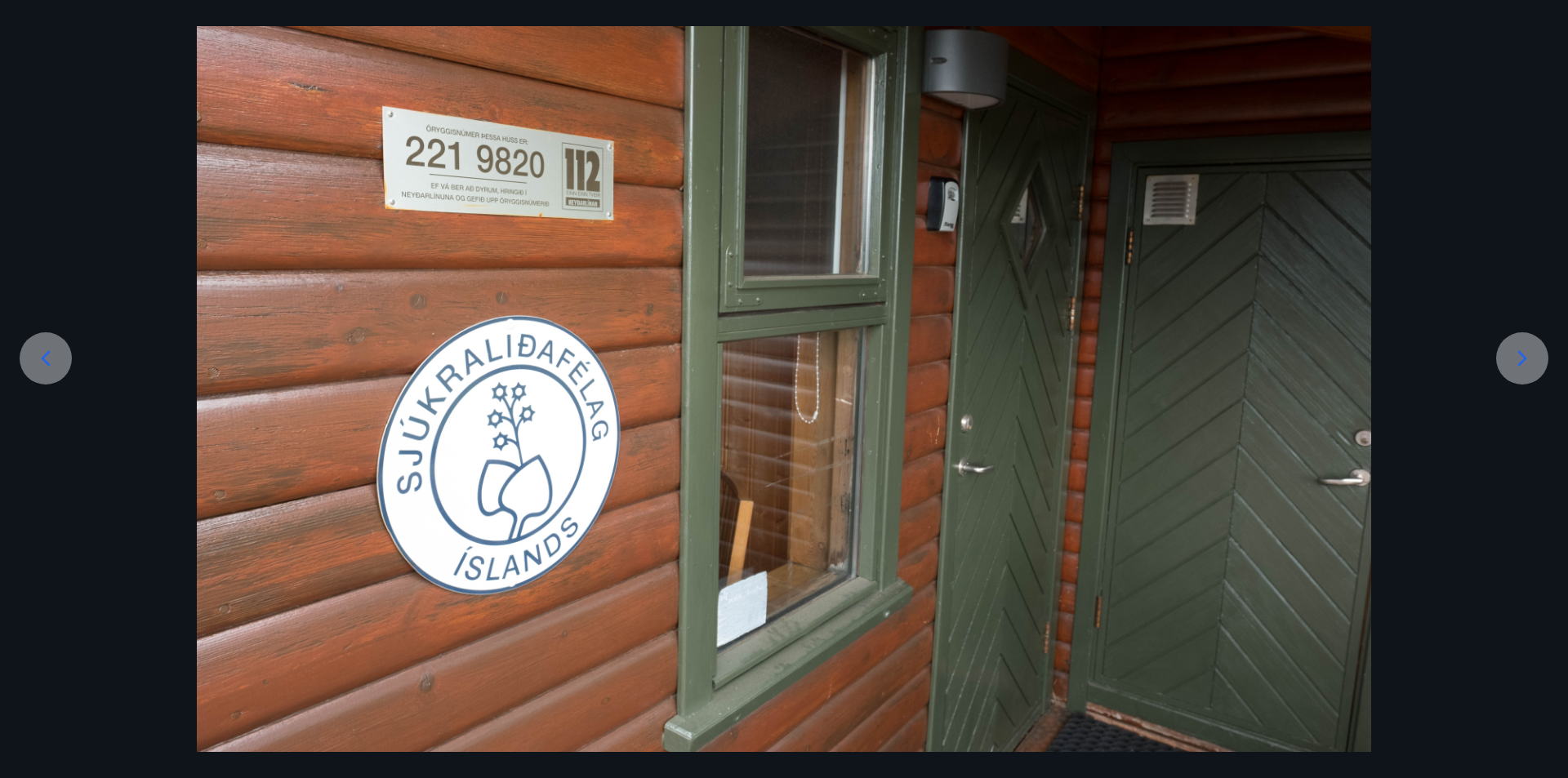
click at [1540, 340] on div at bounding box center [1522, 358] width 53 height 53
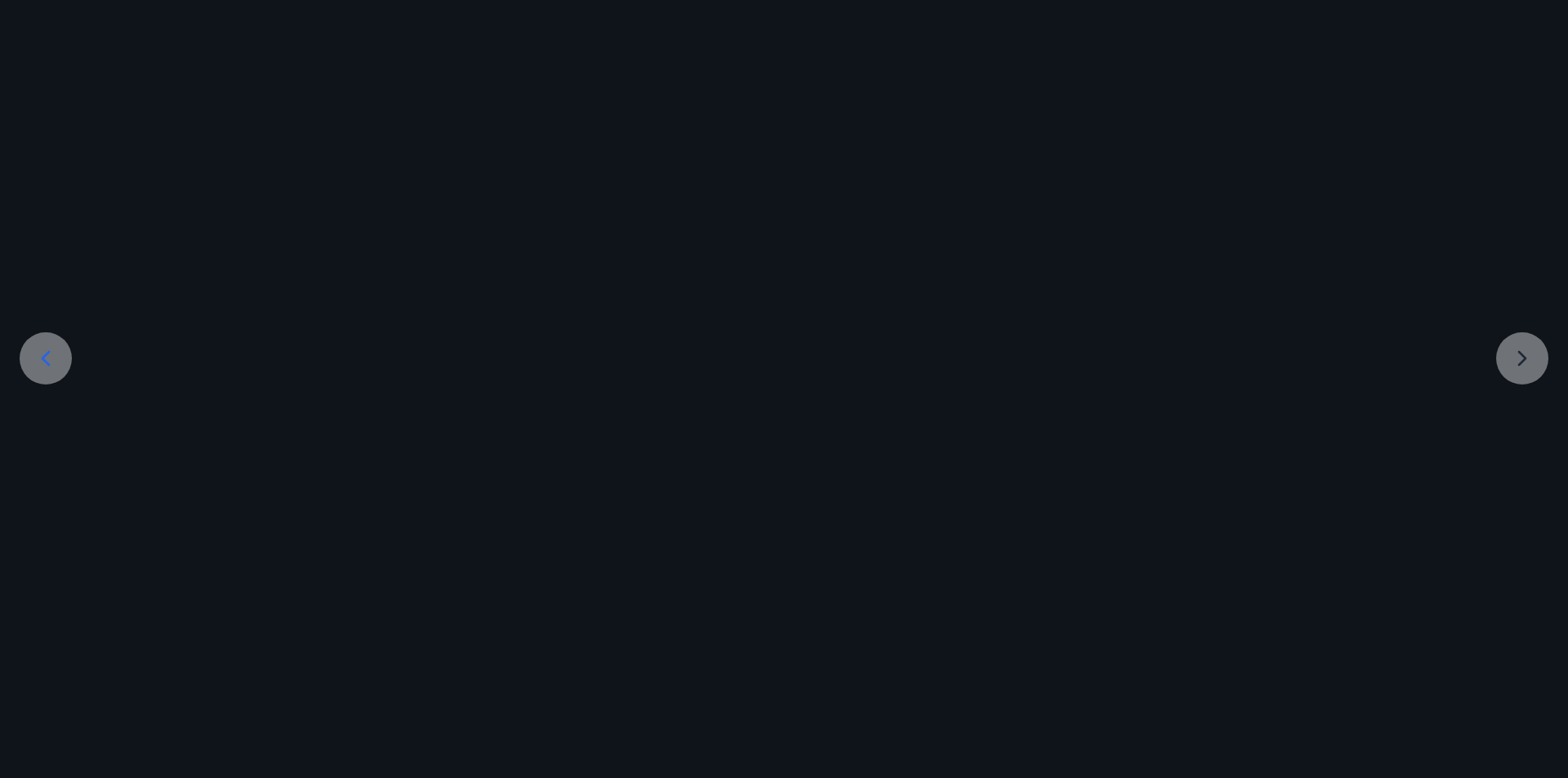
scroll to position [2, 0]
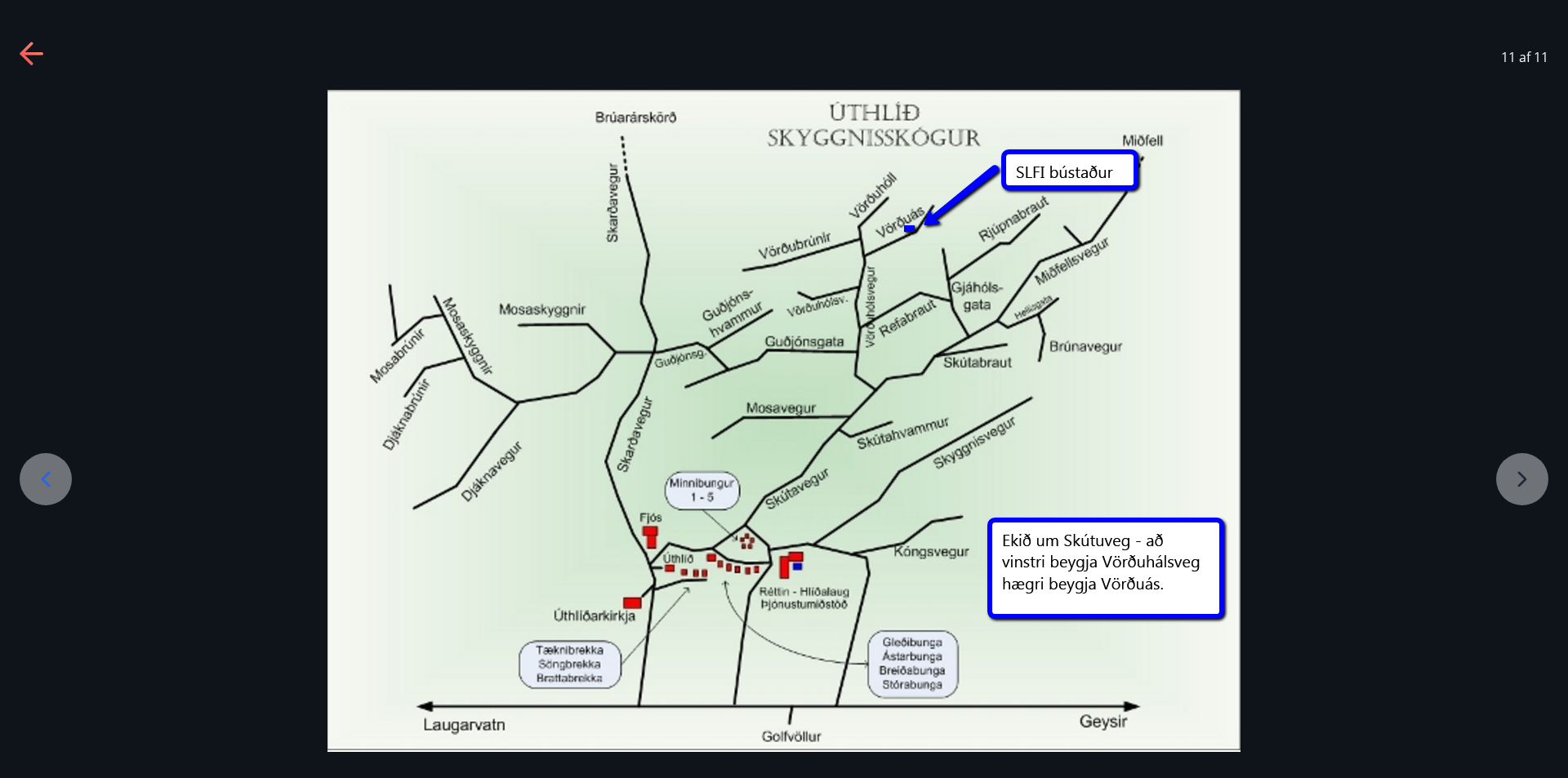
click at [1536, 339] on div at bounding box center [784, 421] width 1568 height 662
click at [1530, 486] on div at bounding box center [784, 421] width 1568 height 662
click at [1530, 483] on div at bounding box center [784, 421] width 1568 height 662
click at [1532, 478] on div at bounding box center [784, 421] width 1568 height 662
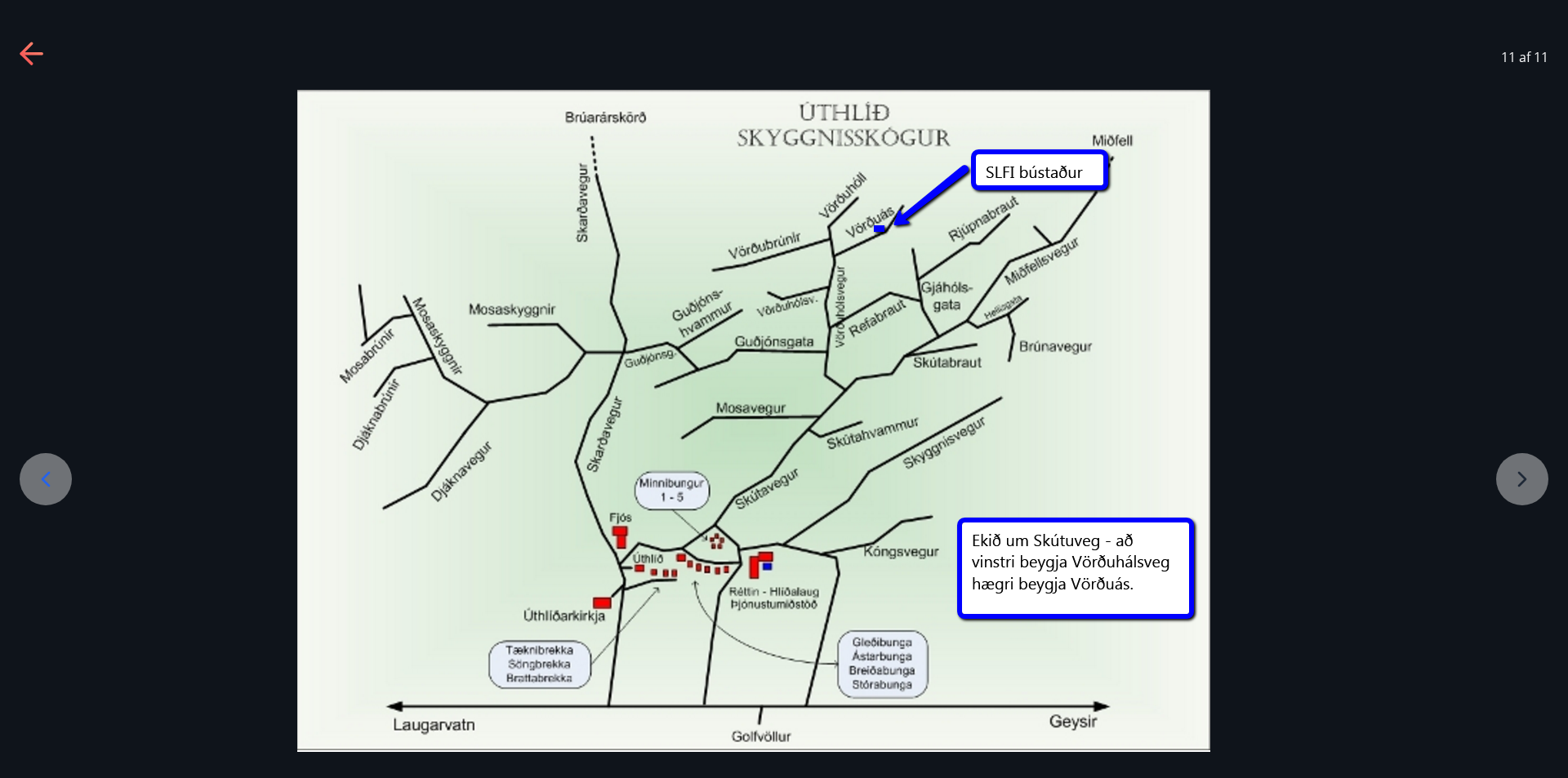
drag, startPoint x: 1027, startPoint y: 376, endPoint x: 543, endPoint y: 467, distance: 492.5
click at [543, 467] on img at bounding box center [754, 421] width 914 height 662
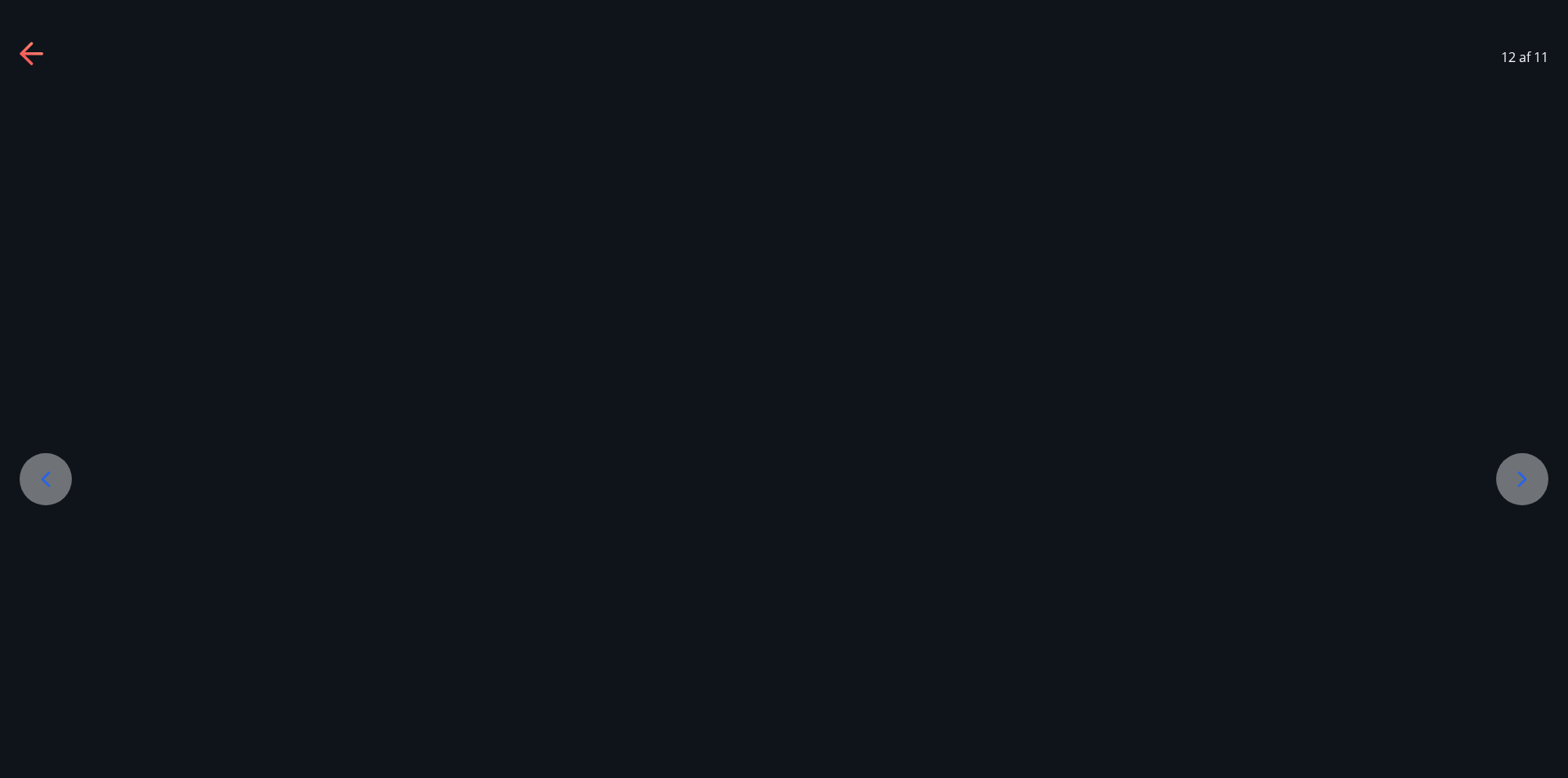
scroll to position [0, 0]
drag, startPoint x: 1106, startPoint y: 463, endPoint x: 460, endPoint y: 580, distance: 656.5
click at [392, 582] on div at bounding box center [784, 422] width 1568 height 660
